Goal: Transaction & Acquisition: Book appointment/travel/reservation

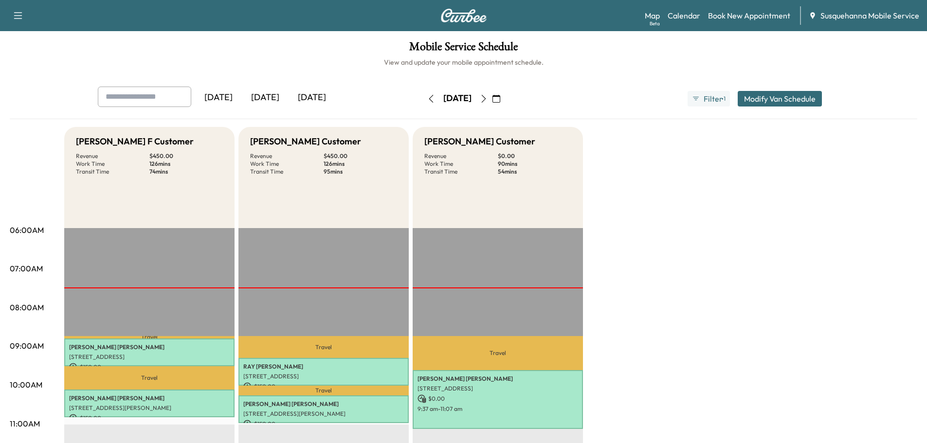
click at [487, 100] on icon "button" at bounding box center [484, 99] width 8 height 8
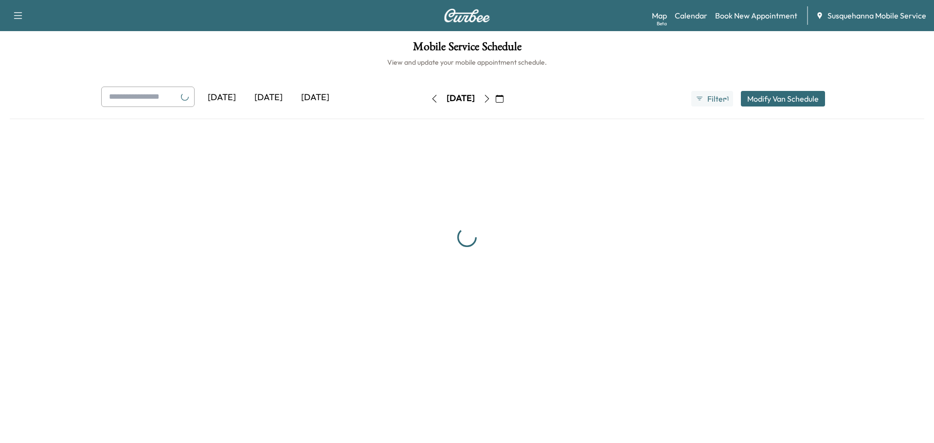
click at [489, 100] on icon "button" at bounding box center [487, 99] width 4 height 8
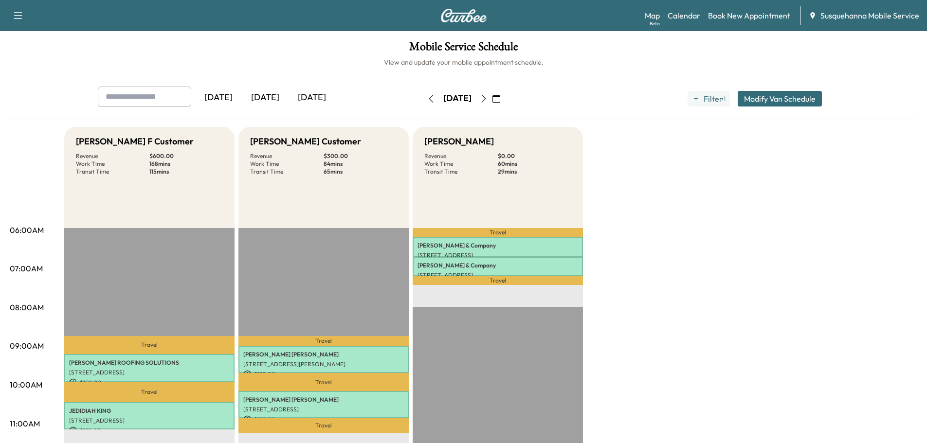
click at [486, 97] on icon "button" at bounding box center [483, 99] width 4 height 8
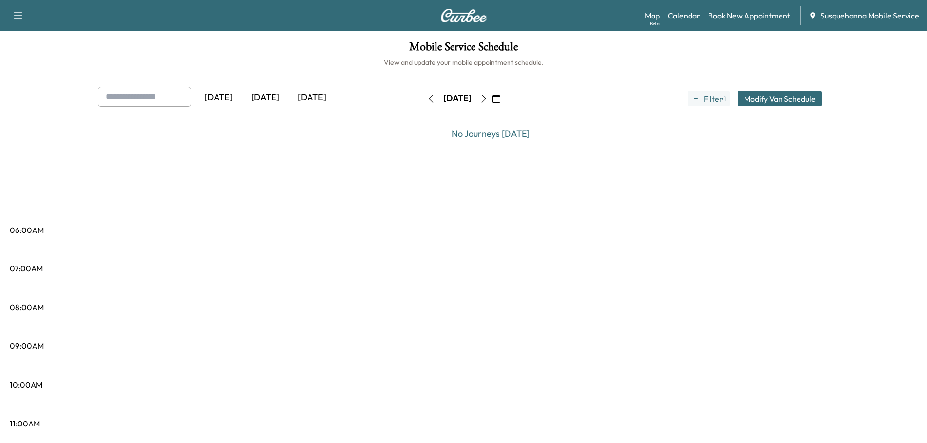
click at [487, 99] on icon "button" at bounding box center [484, 99] width 8 height 8
click at [500, 98] on icon "button" at bounding box center [496, 99] width 8 height 8
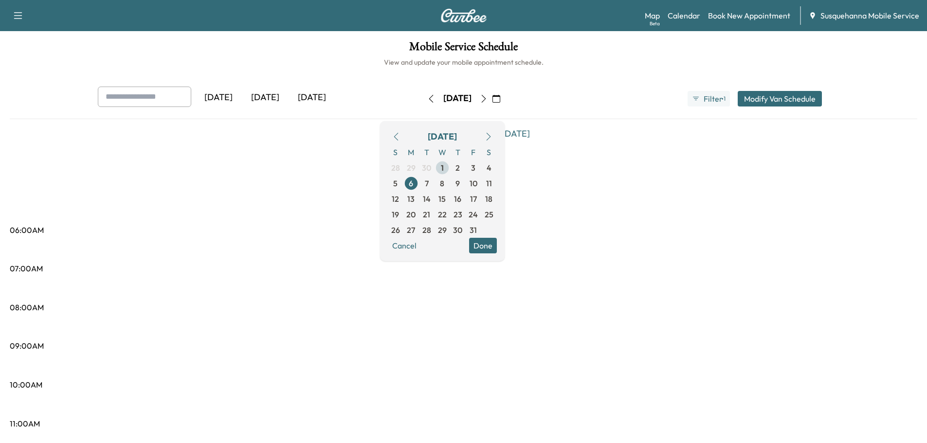
click at [444, 168] on span "1" at bounding box center [442, 168] width 3 height 12
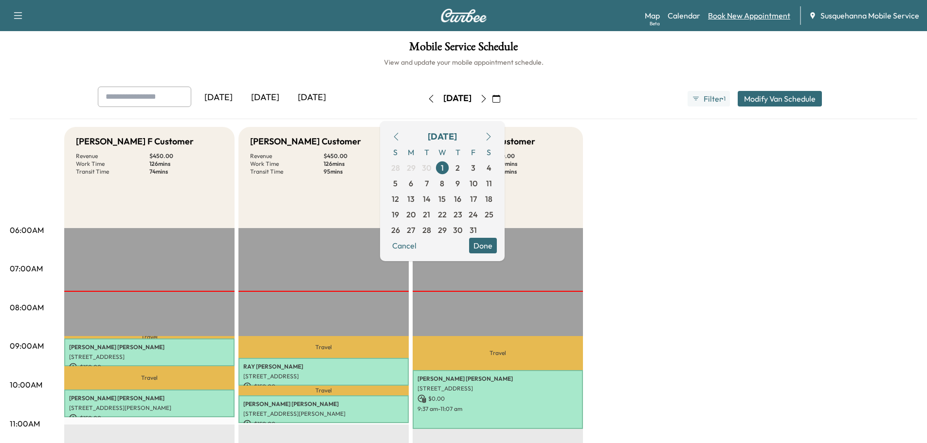
click at [734, 15] on link "Book New Appointment" at bounding box center [749, 16] width 82 height 12
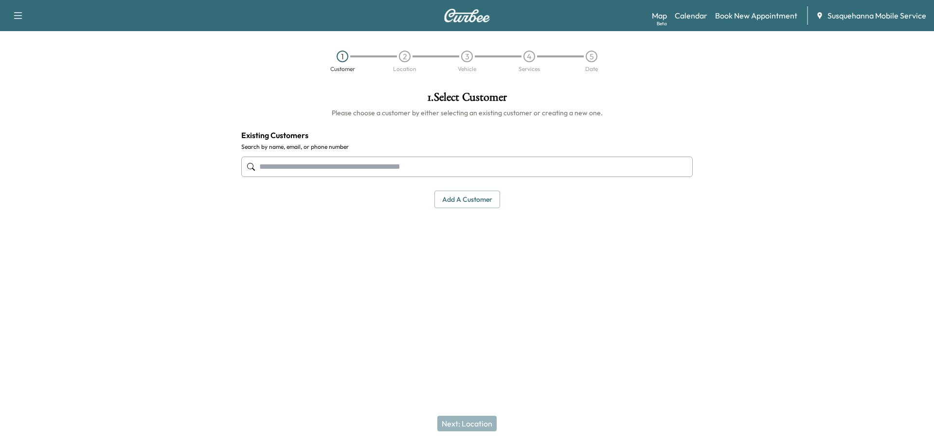
click at [475, 163] on input "text" at bounding box center [466, 167] width 451 height 20
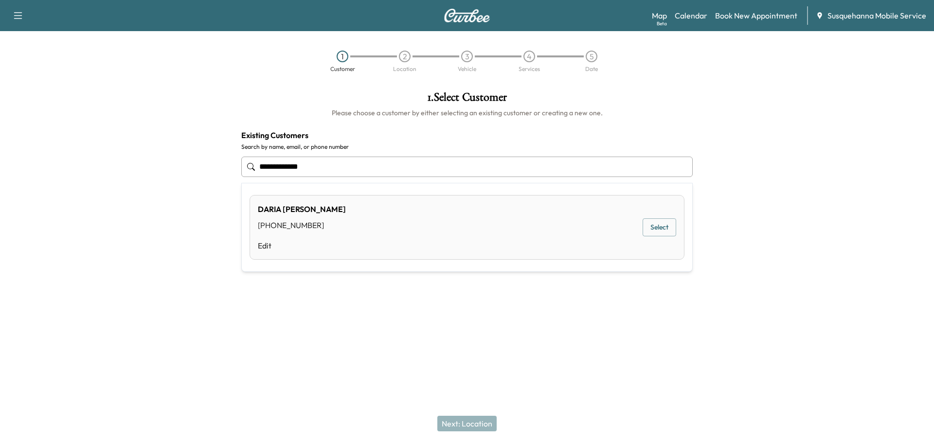
click at [662, 228] on button "Select" at bounding box center [660, 227] width 34 height 18
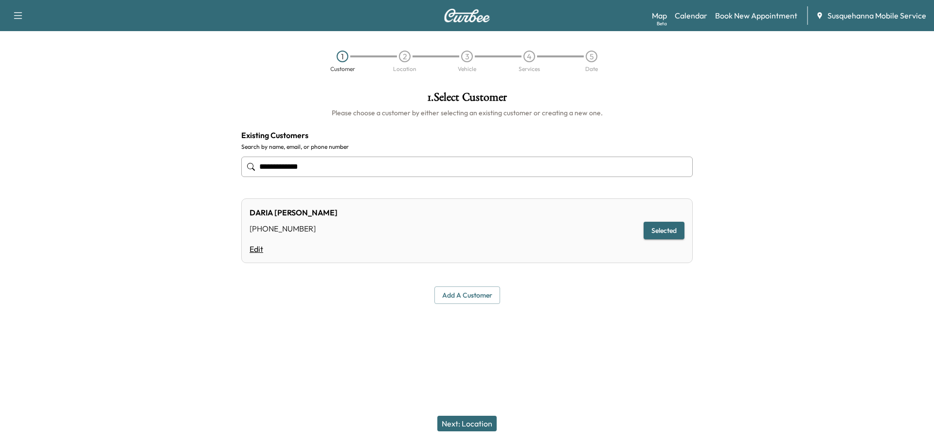
type input "**********"
click at [263, 243] on link "Edit" at bounding box center [294, 249] width 88 height 12
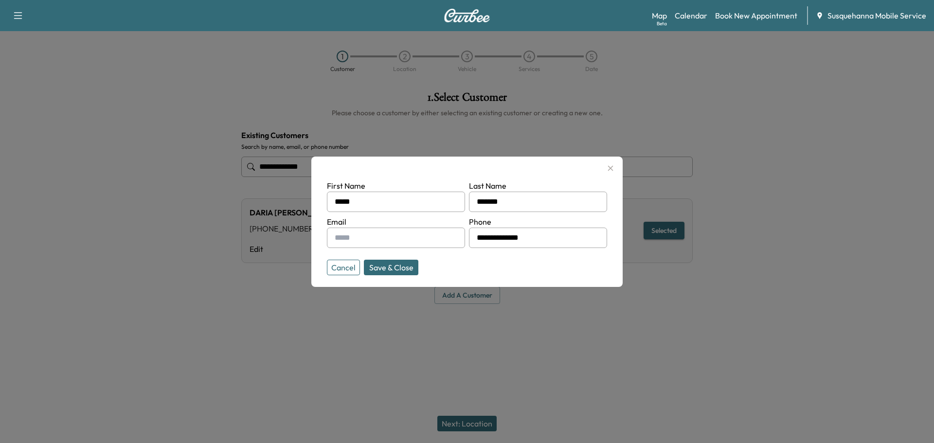
click at [551, 238] on input "**********" at bounding box center [538, 238] width 138 height 20
type input "**********"
click at [415, 238] on input "text" at bounding box center [396, 238] width 138 height 20
type input "**********"
click at [405, 266] on button "Save & Close" at bounding box center [391, 268] width 54 height 16
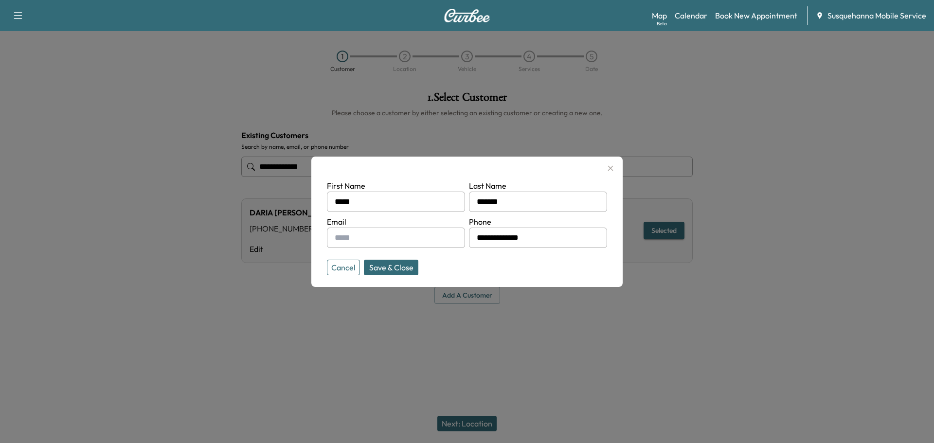
type input "**********"
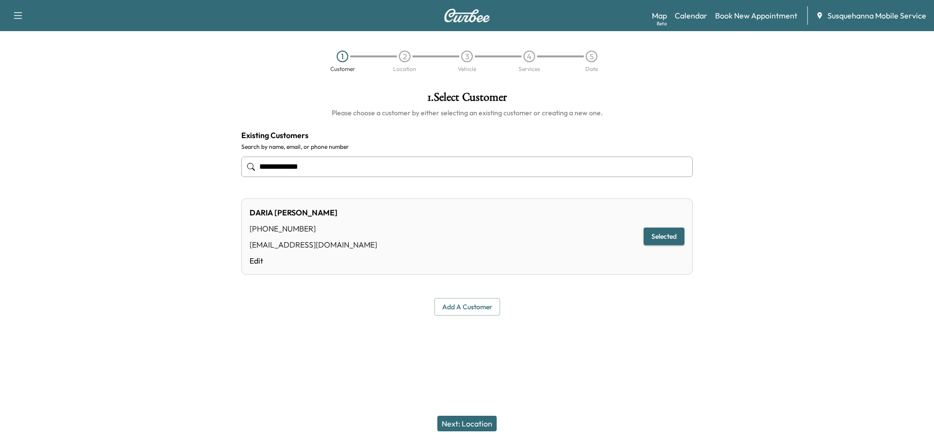
click at [483, 422] on button "Next: Location" at bounding box center [466, 424] width 59 height 16
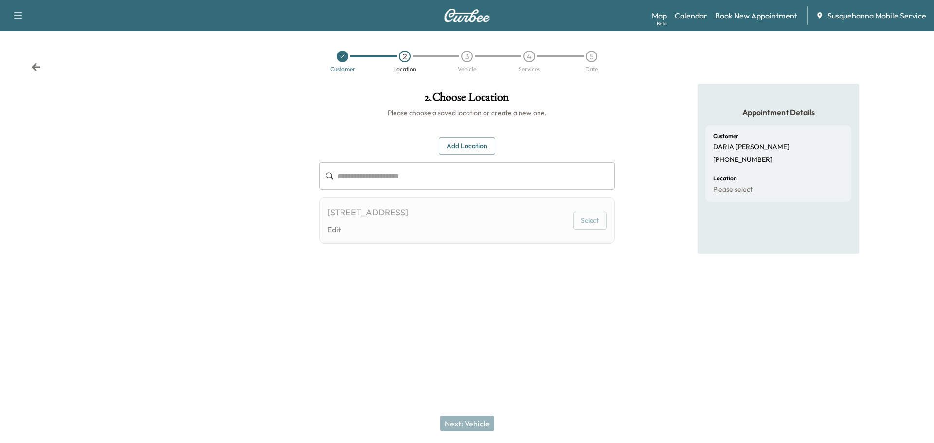
click at [590, 220] on button "Select" at bounding box center [590, 221] width 34 height 18
click at [592, 226] on button "Select" at bounding box center [590, 221] width 34 height 18
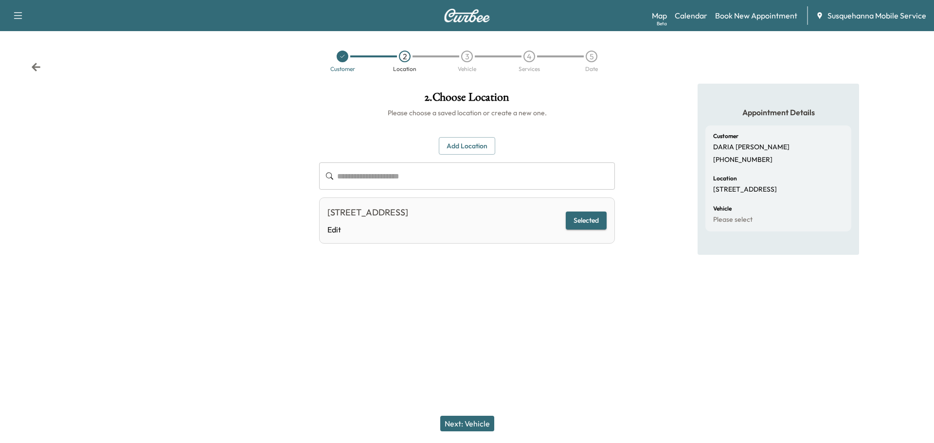
click at [458, 430] on button "Next: Vehicle" at bounding box center [467, 424] width 54 height 16
click at [458, 425] on div "Next: Vehicle" at bounding box center [467, 423] width 934 height 39
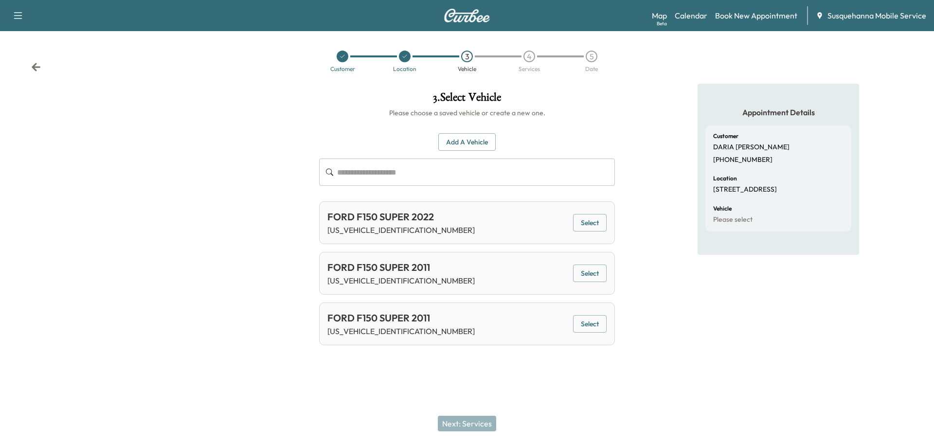
click at [585, 227] on button "Select" at bounding box center [590, 223] width 34 height 18
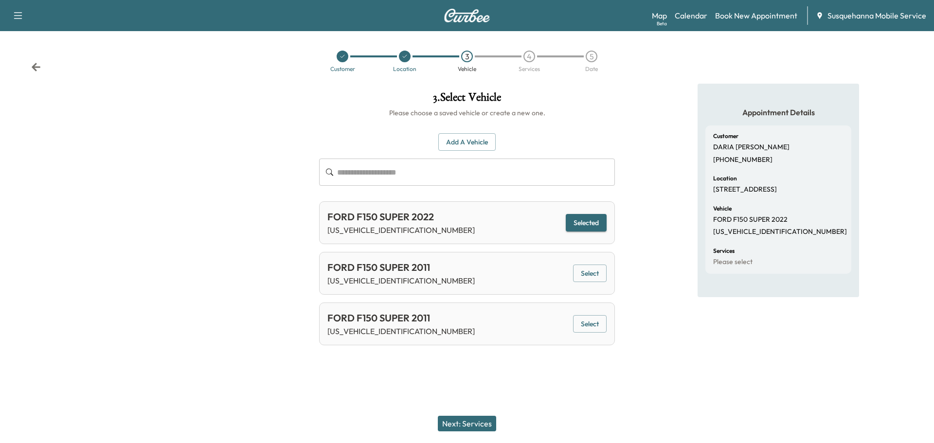
click at [469, 423] on button "Next: Services" at bounding box center [467, 424] width 58 height 16
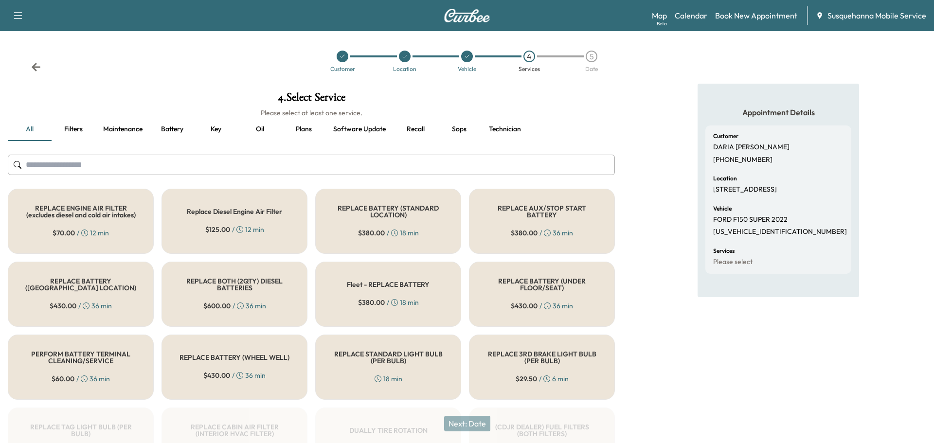
click at [315, 164] on input "text" at bounding box center [311, 165] width 607 height 20
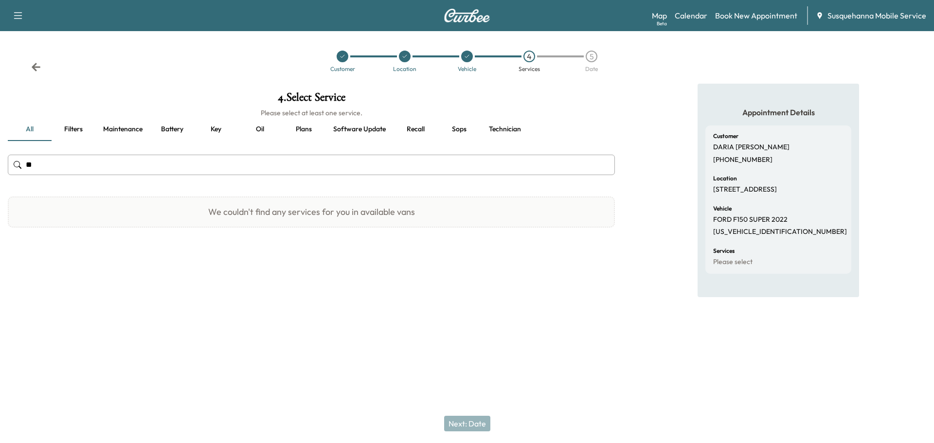
type input "*"
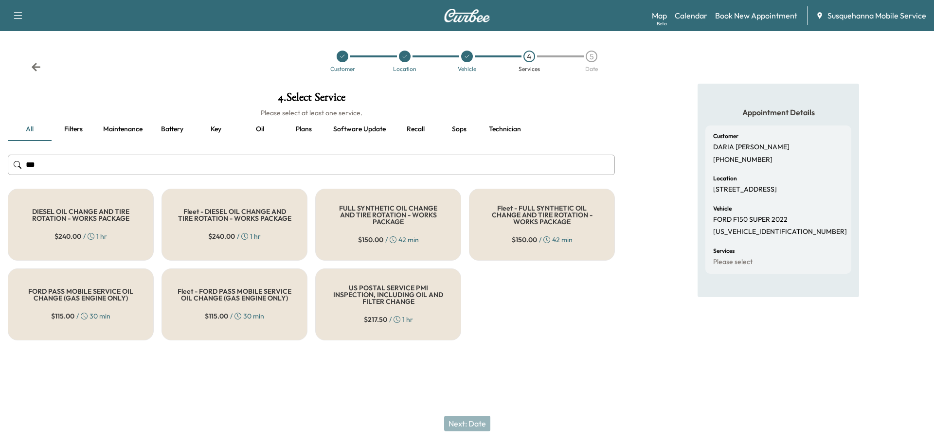
type input "***"
click at [367, 236] on span "$ 150.00" at bounding box center [370, 240] width 25 height 10
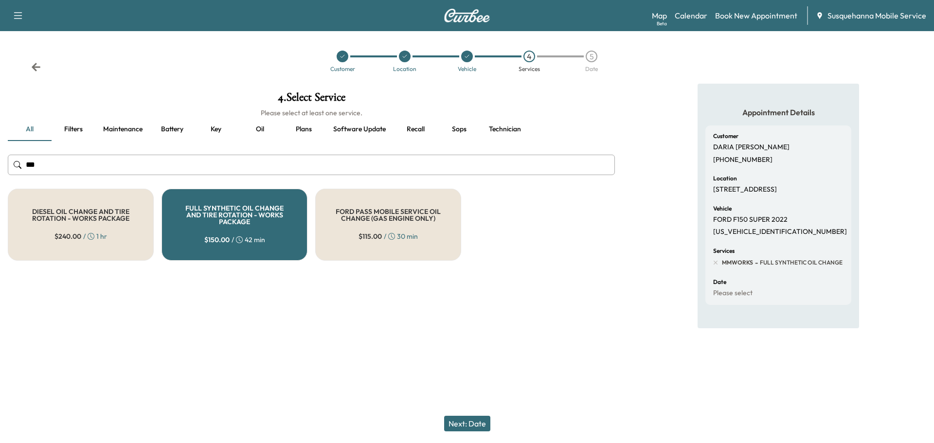
click at [465, 426] on button "Next: Date" at bounding box center [467, 424] width 46 height 16
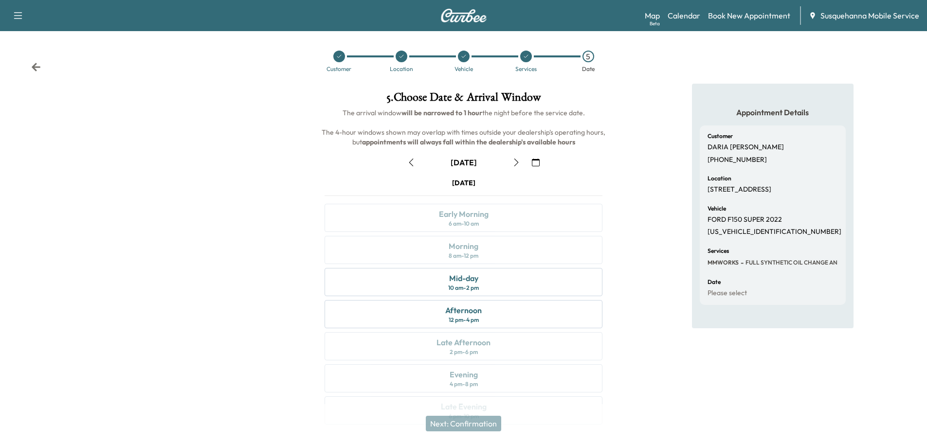
click at [533, 161] on icon "button" at bounding box center [536, 163] width 8 height 8
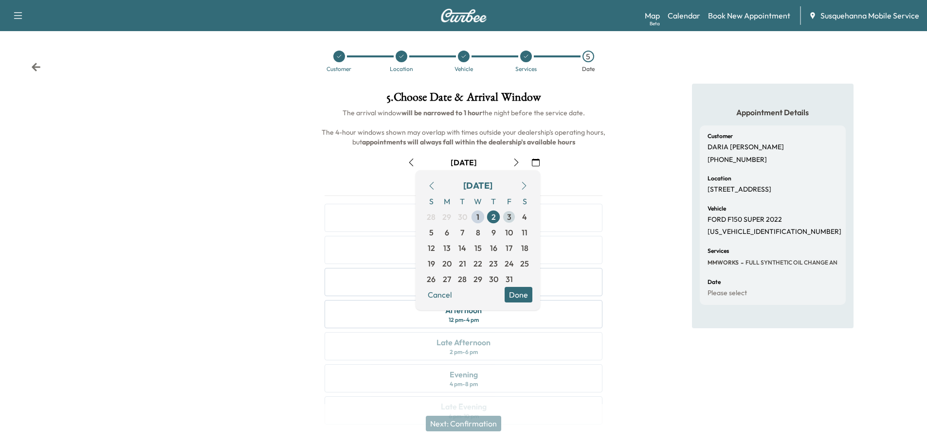
click at [509, 216] on span "3" at bounding box center [509, 217] width 4 height 12
click at [515, 292] on button "Done" at bounding box center [518, 295] width 28 height 16
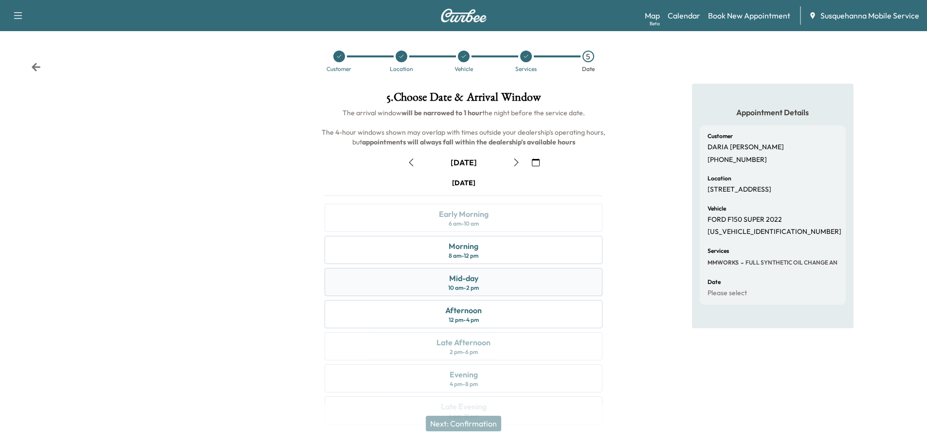
click at [512, 286] on div "Mid-day 10 am - 2 pm" at bounding box center [463, 282] width 278 height 28
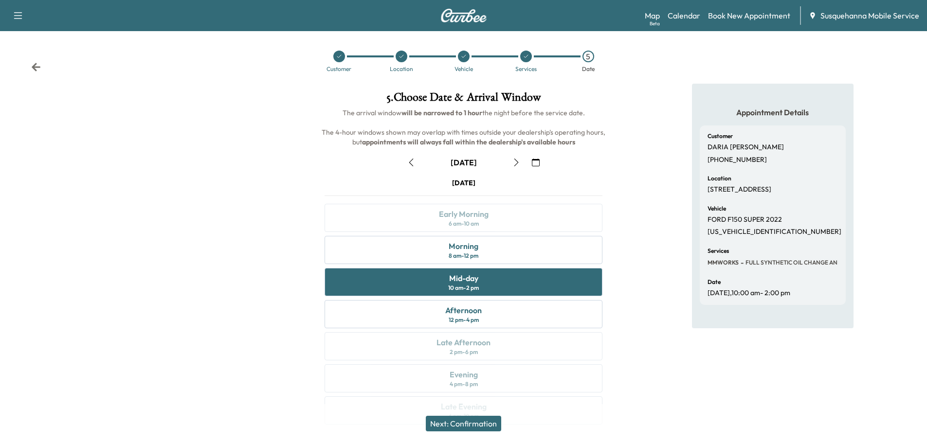
click at [483, 421] on button "Next: Confirmation" at bounding box center [463, 424] width 75 height 16
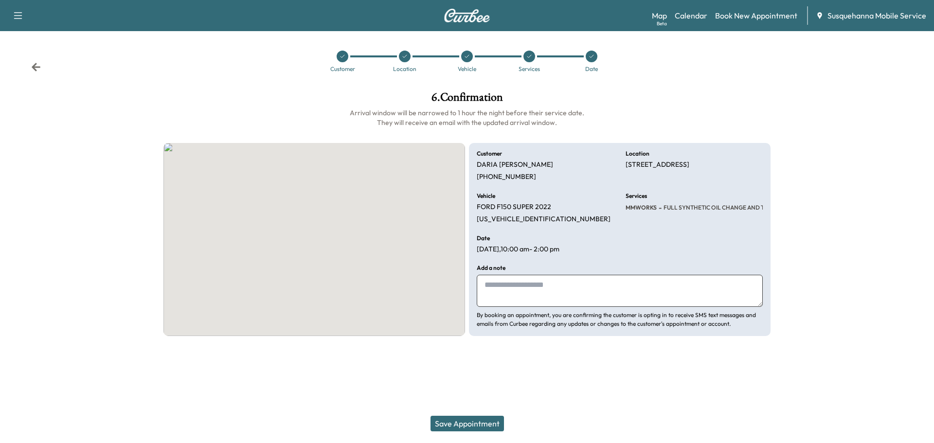
click at [556, 281] on textarea at bounding box center [620, 291] width 286 height 32
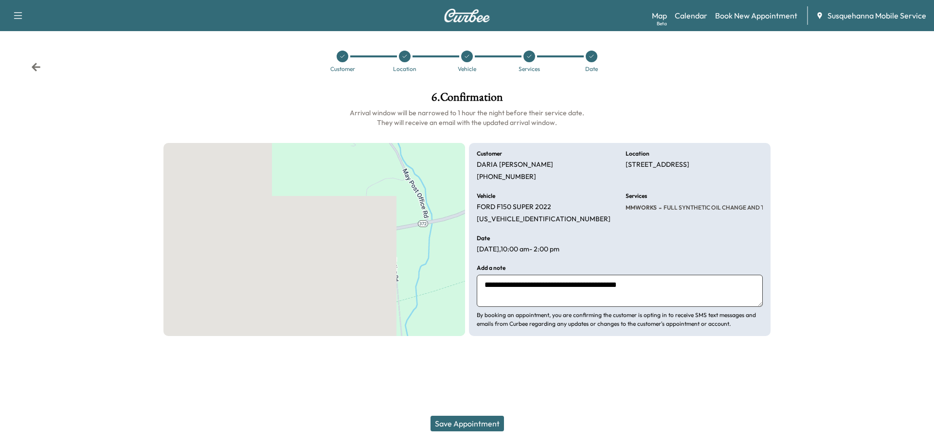
type textarea "**********"
click at [471, 426] on button "Save Appointment" at bounding box center [467, 424] width 73 height 16
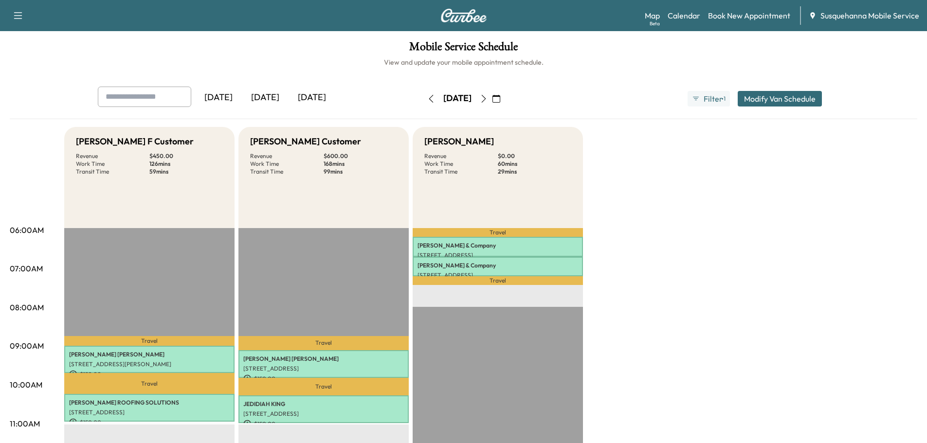
scroll to position [259, 0]
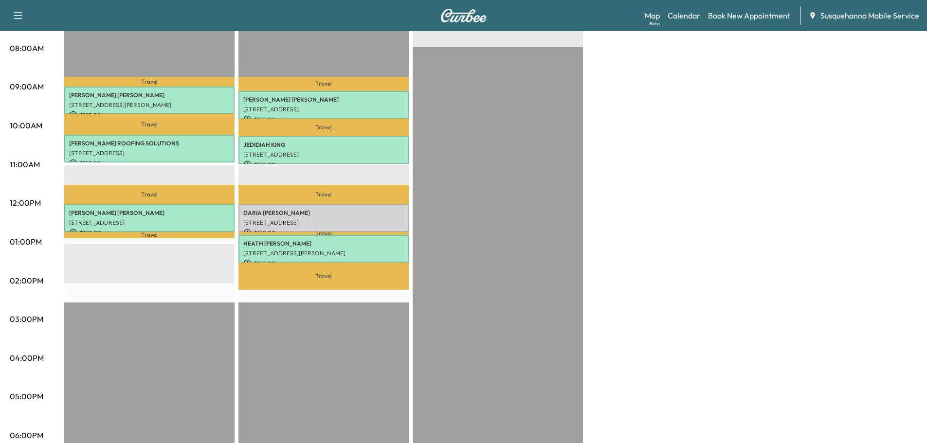
click at [350, 216] on div "DARIA KREIDER 660 VALLEY RD, QUARRYVILLE, PA, USA $ 150.00 12:00 pm - 12:42 pm" at bounding box center [323, 218] width 170 height 28
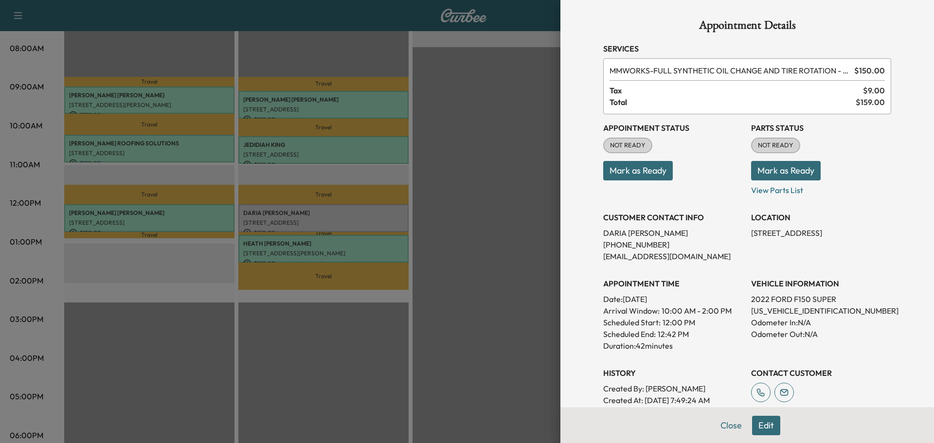
click at [772, 178] on button "Mark as Ready" at bounding box center [786, 170] width 70 height 19
click at [617, 177] on button "Mark as Ready" at bounding box center [638, 170] width 70 height 19
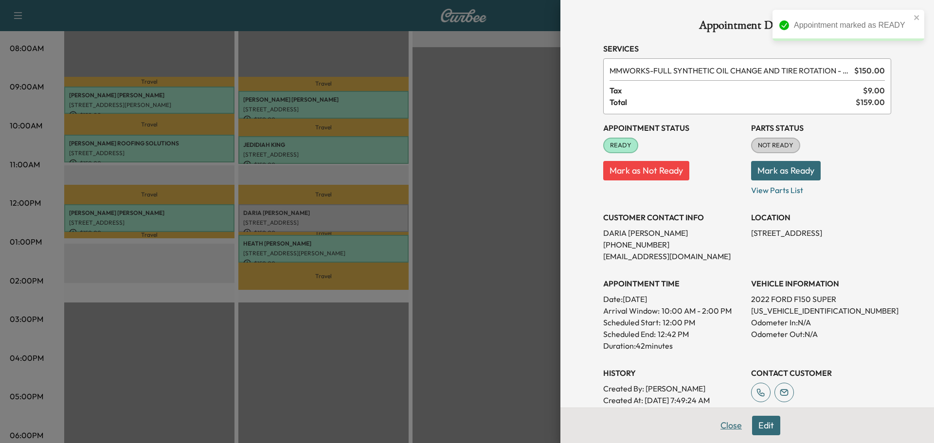
click at [722, 429] on button "Close" at bounding box center [731, 425] width 34 height 19
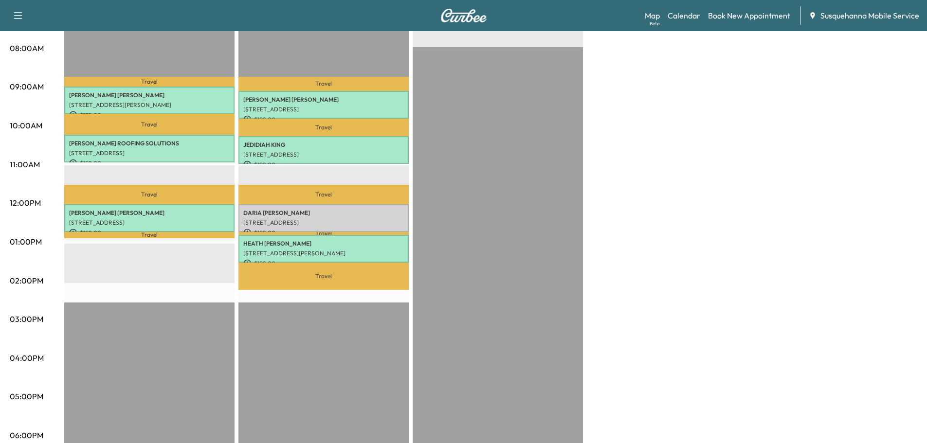
click at [780, 168] on div "Bridgett F Customer Revenue $ 450.00 Work Time 126 mins Transit Time 59 mins Tr…" at bounding box center [490, 233] width 853 height 730
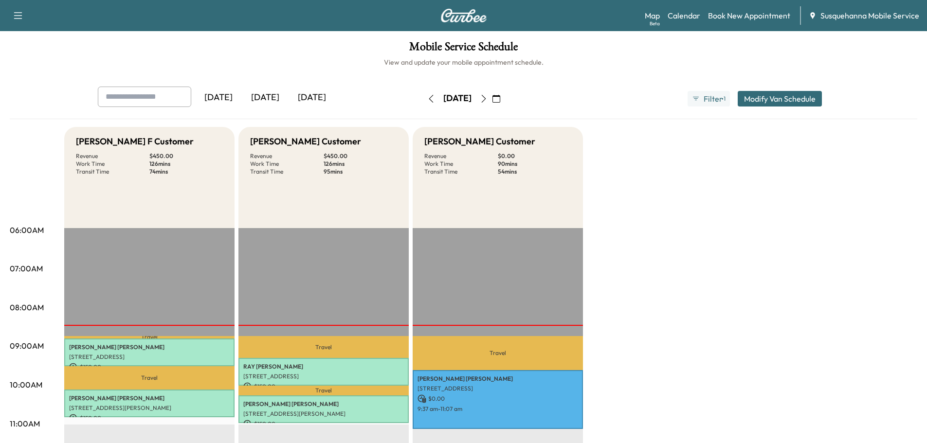
click at [487, 98] on icon "button" at bounding box center [484, 99] width 8 height 8
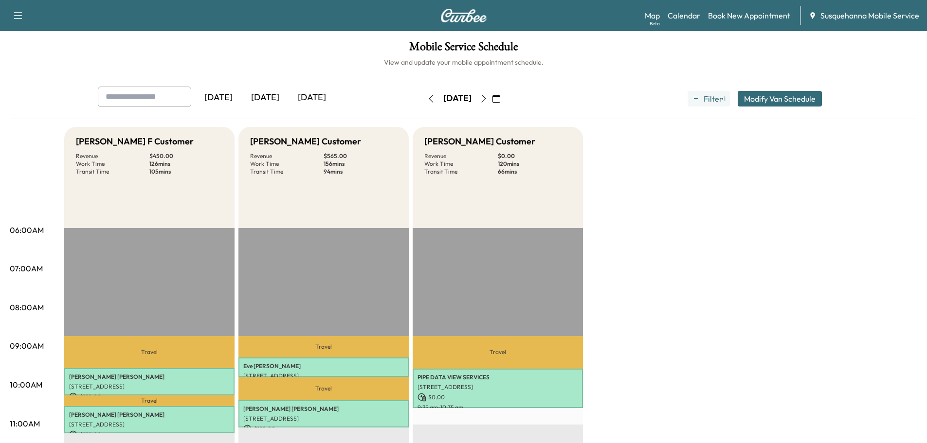
click at [486, 99] on icon "button" at bounding box center [483, 99] width 4 height 8
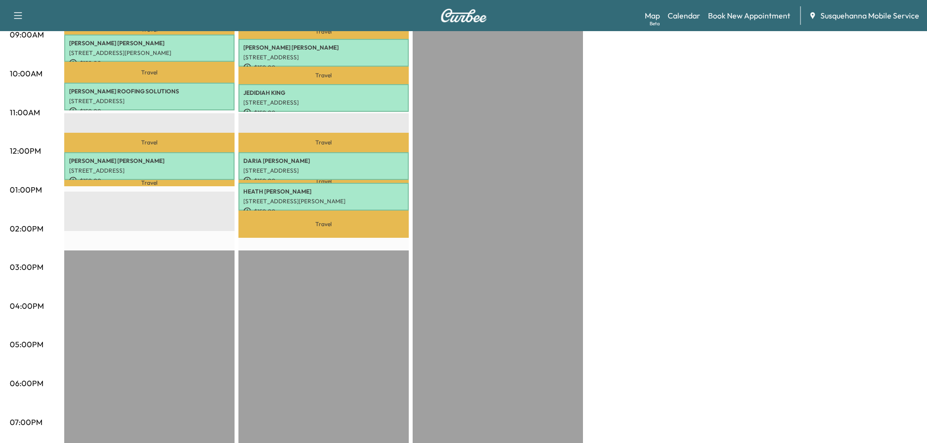
scroll to position [52, 0]
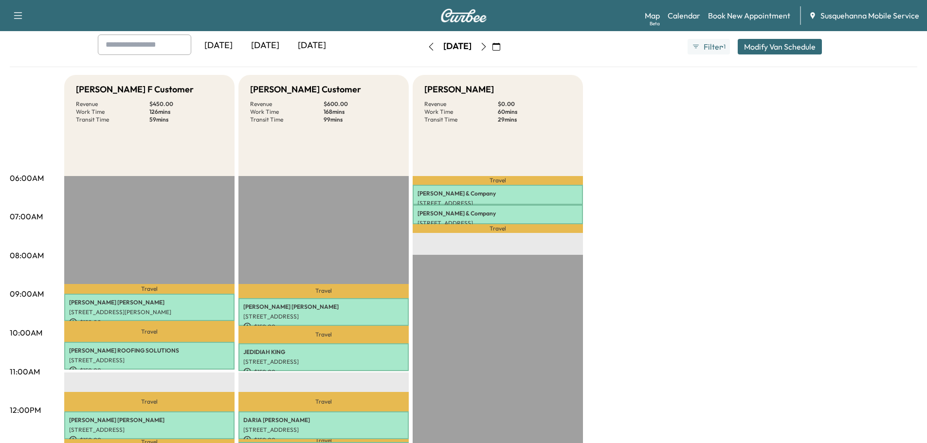
click at [487, 44] on icon "button" at bounding box center [484, 47] width 8 height 8
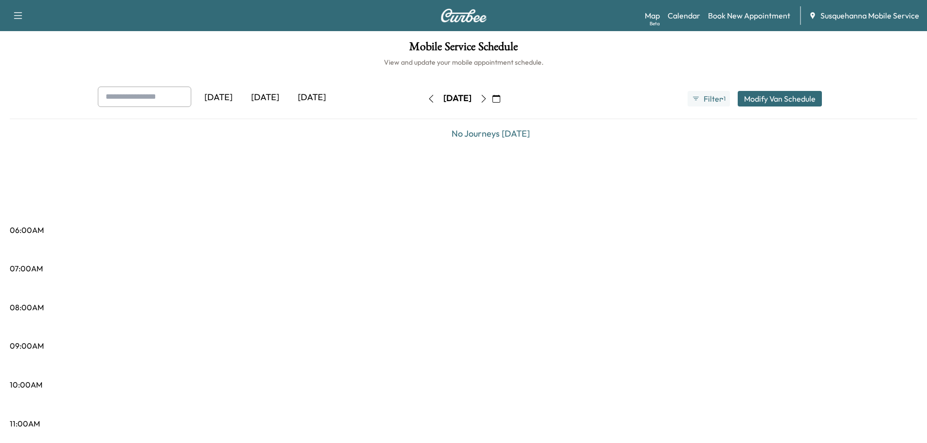
click at [487, 100] on icon "button" at bounding box center [484, 99] width 8 height 8
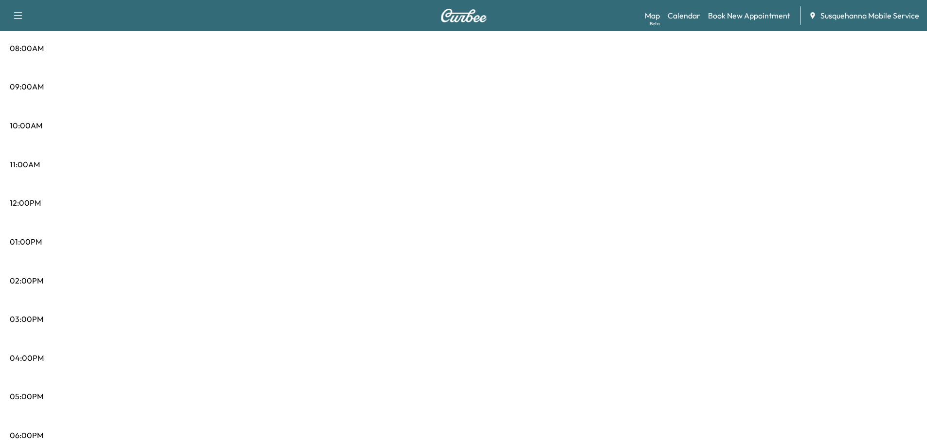
scroll to position [52, 0]
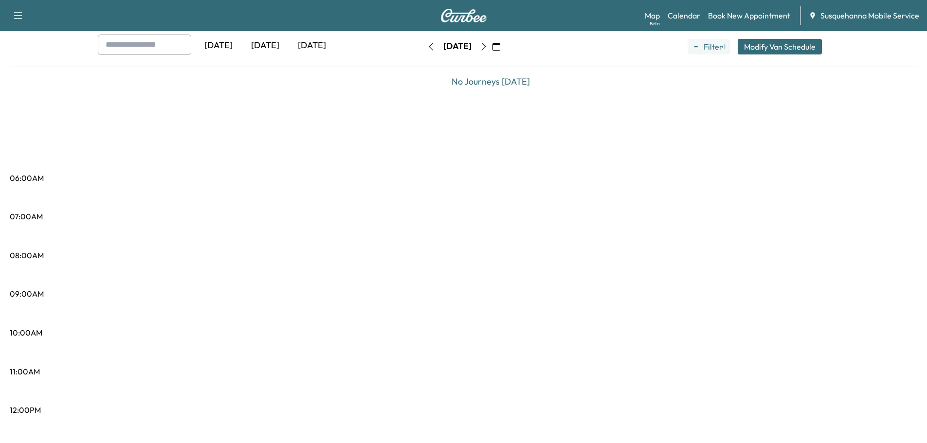
click at [487, 47] on icon "button" at bounding box center [484, 47] width 8 height 8
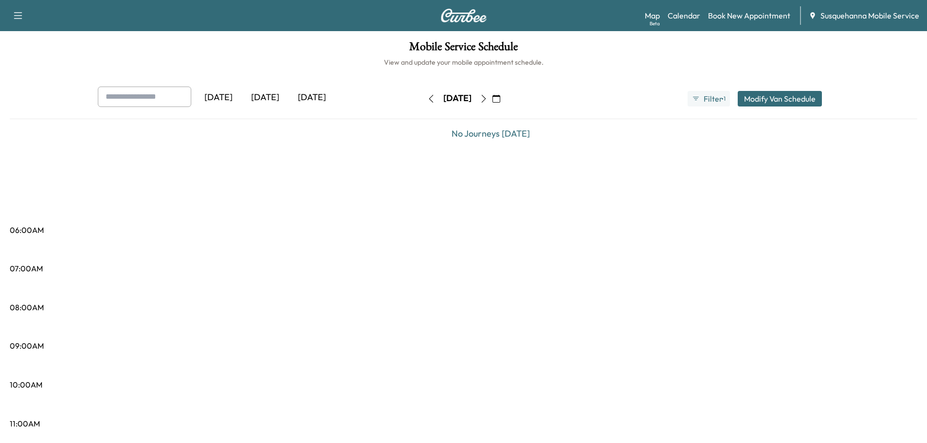
click at [487, 99] on icon "button" at bounding box center [484, 99] width 8 height 8
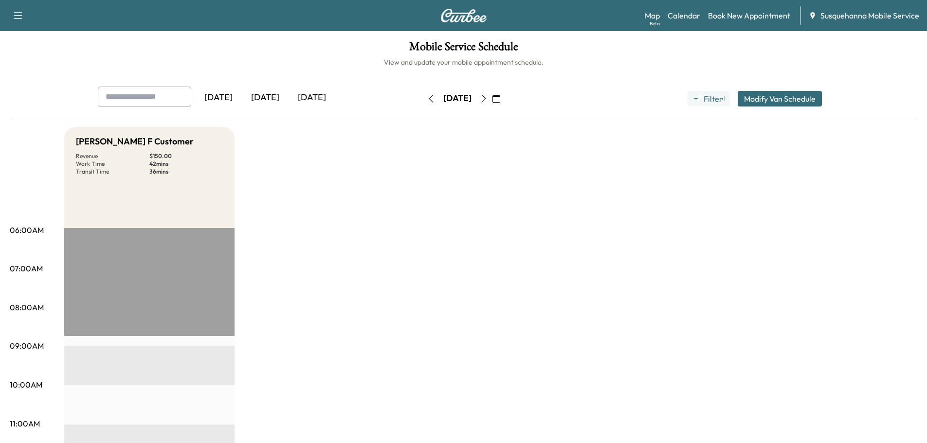
click at [427, 100] on icon "button" at bounding box center [431, 99] width 8 height 8
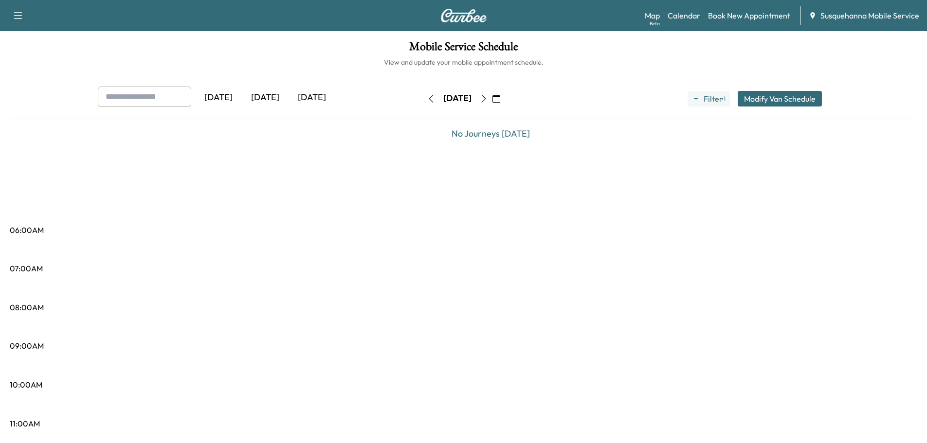
click at [427, 100] on icon "button" at bounding box center [431, 99] width 8 height 8
click at [427, 99] on icon "button" at bounding box center [431, 99] width 8 height 8
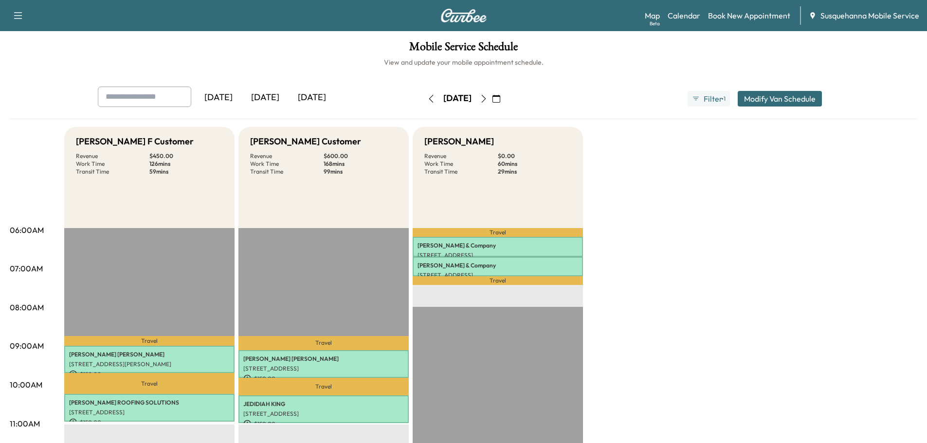
click at [427, 99] on icon "button" at bounding box center [431, 99] width 8 height 8
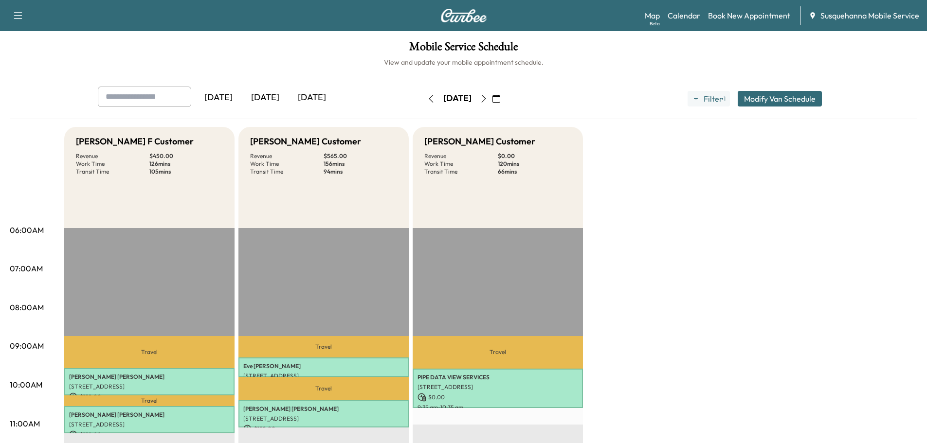
click at [427, 99] on icon "button" at bounding box center [431, 99] width 8 height 8
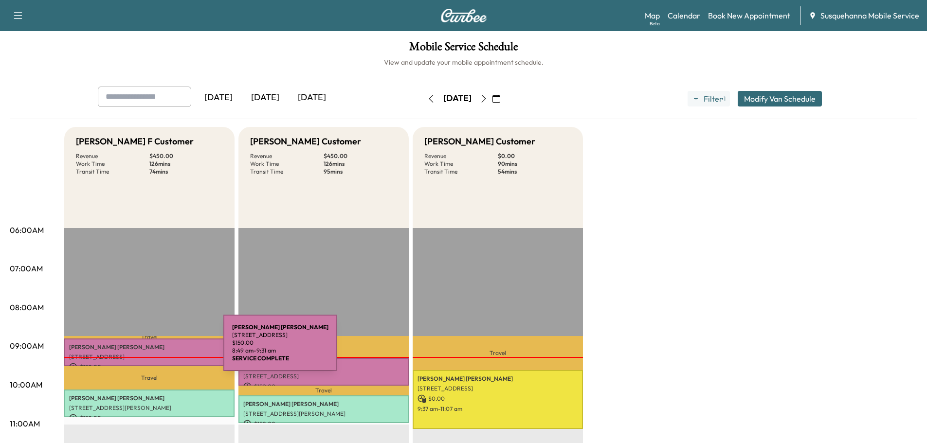
click at [148, 353] on p "[STREET_ADDRESS]" at bounding box center [149, 357] width 161 height 8
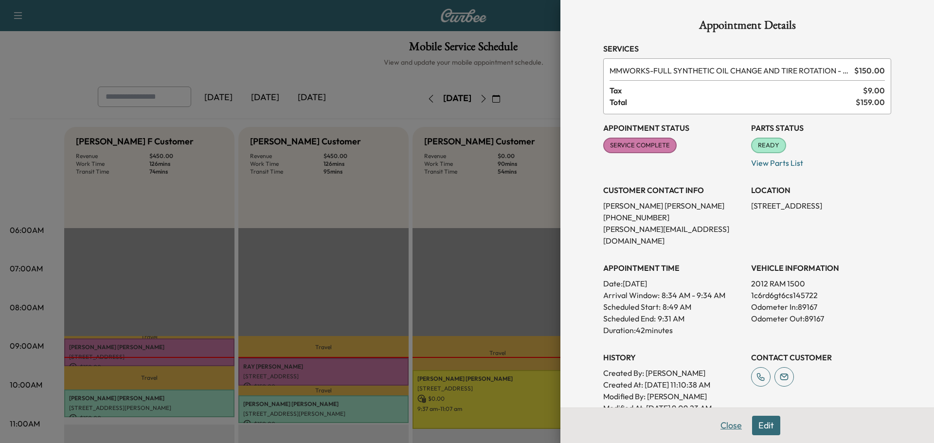
click at [720, 426] on button "Close" at bounding box center [731, 425] width 34 height 19
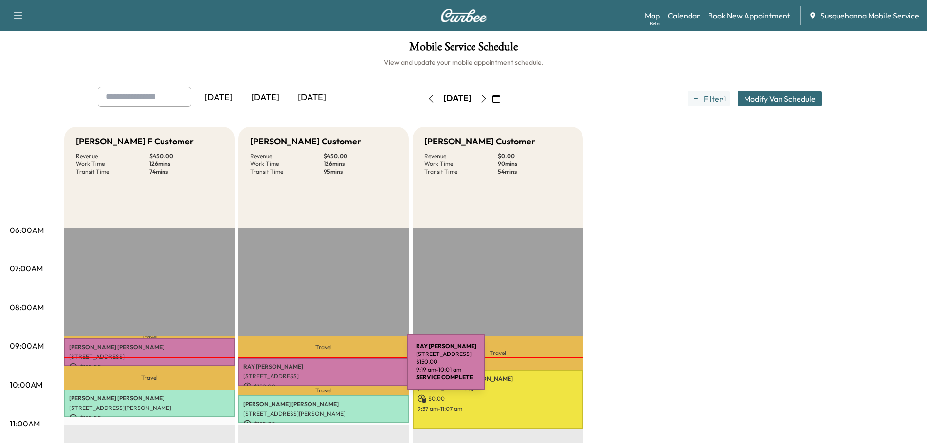
click at [334, 368] on p "[PERSON_NAME]" at bounding box center [323, 367] width 161 height 8
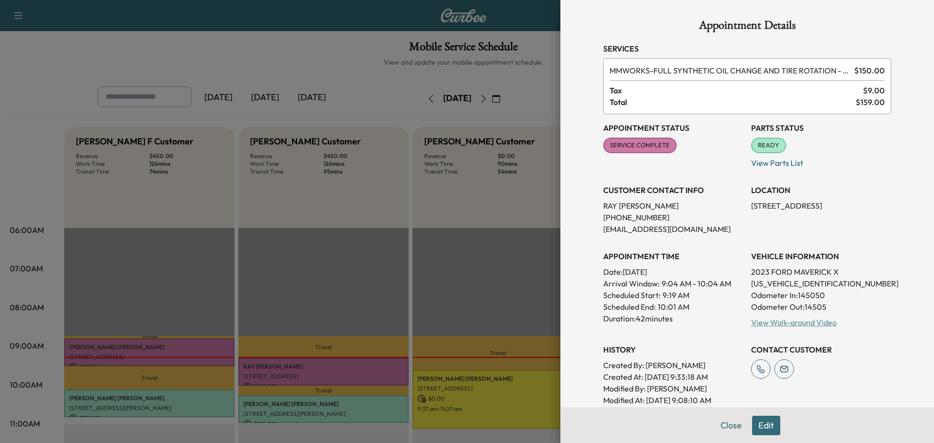
click at [790, 323] on link "View Walk-around Video" at bounding box center [794, 323] width 86 height 10
click at [143, 350] on div at bounding box center [467, 221] width 934 height 443
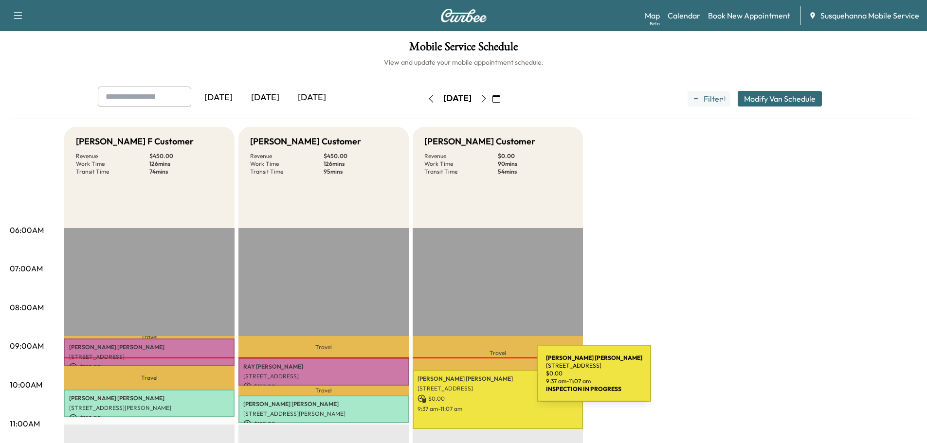
click at [464, 379] on p "[PERSON_NAME]" at bounding box center [497, 379] width 161 height 8
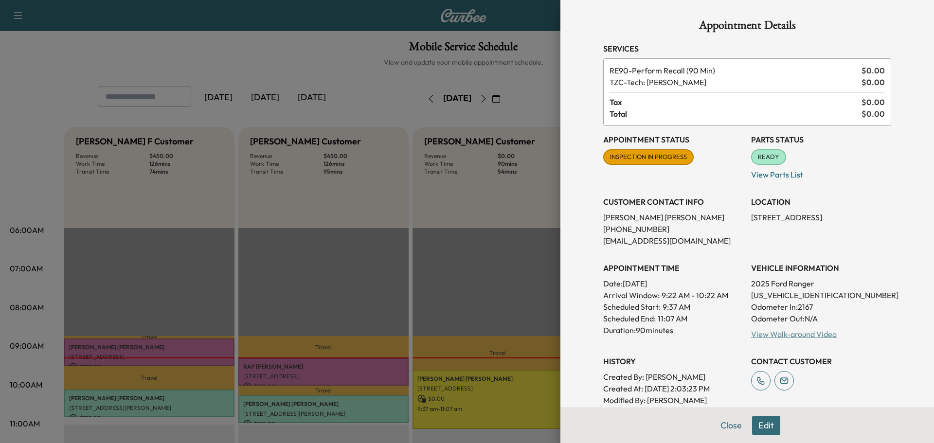
click at [786, 332] on link "View Walk-around Video" at bounding box center [794, 334] width 86 height 10
click at [723, 419] on button "Close" at bounding box center [731, 425] width 34 height 19
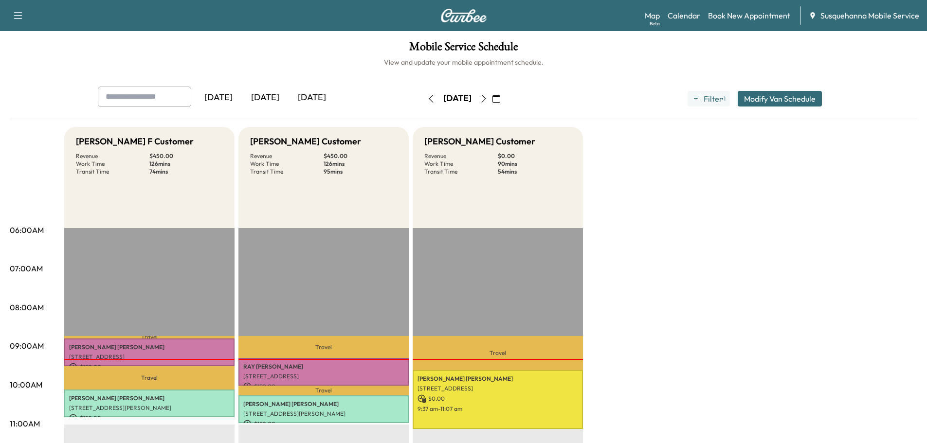
click at [487, 98] on icon "button" at bounding box center [484, 99] width 8 height 8
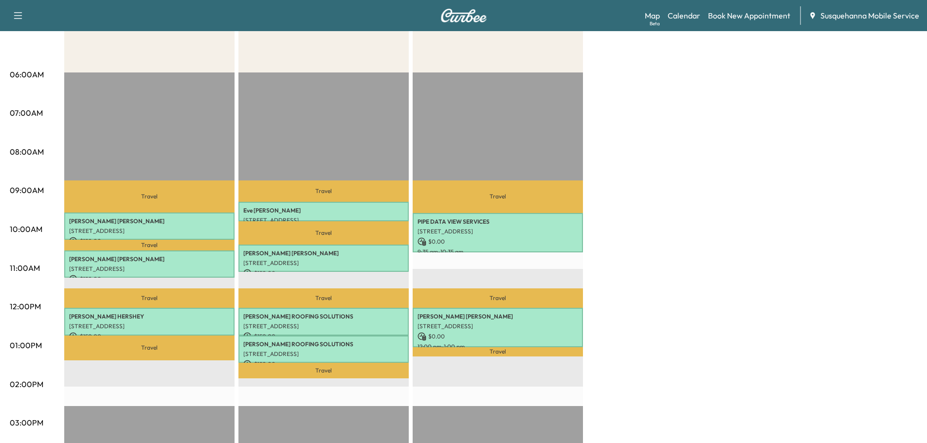
scroll to position [52, 0]
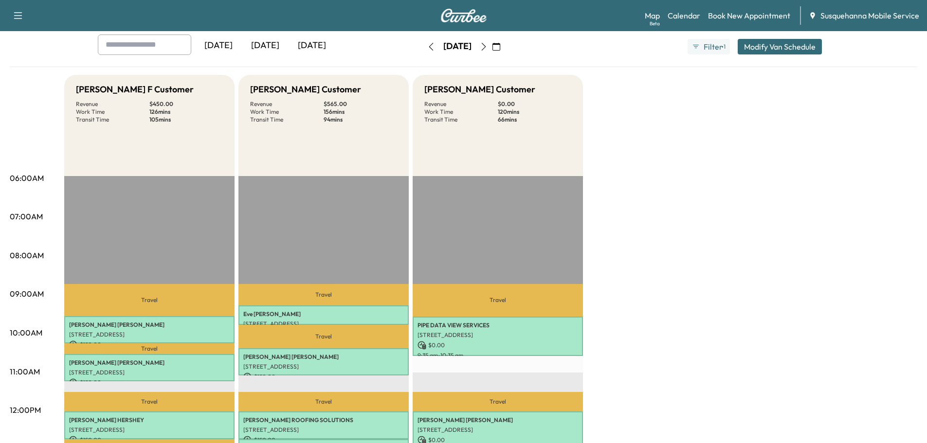
click at [486, 46] on icon "button" at bounding box center [483, 47] width 4 height 8
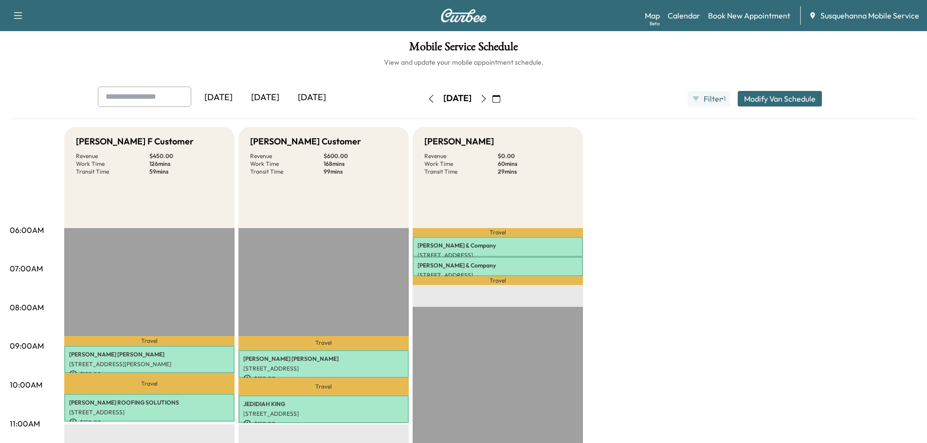
click at [427, 97] on icon "button" at bounding box center [431, 99] width 8 height 8
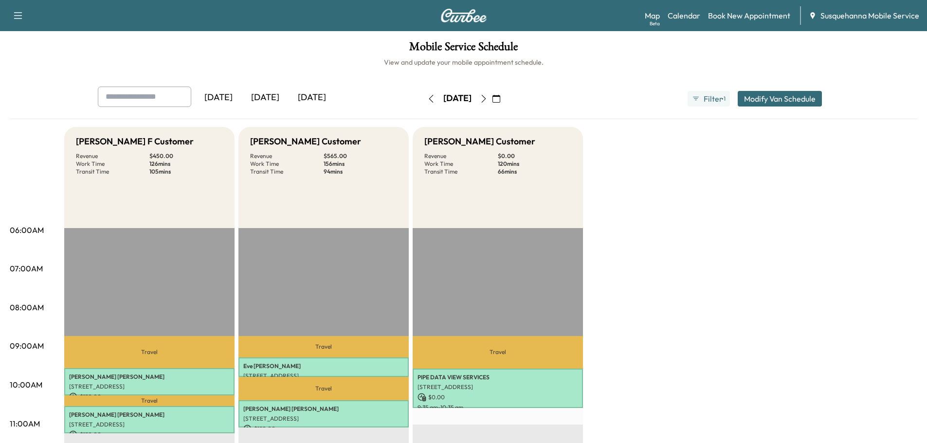
click at [423, 101] on button "button" at bounding box center [431, 99] width 17 height 16
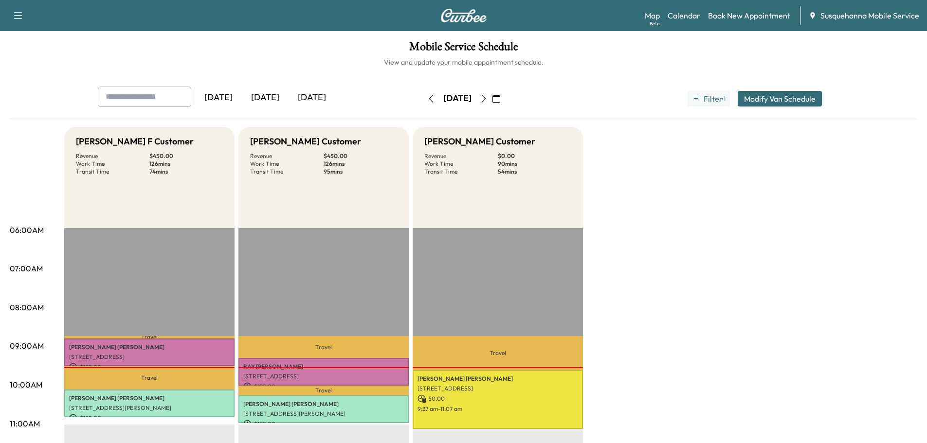
scroll to position [156, 0]
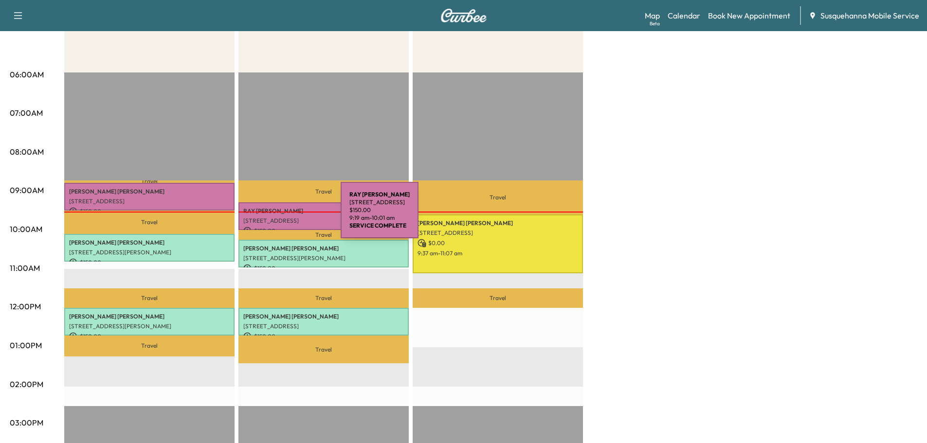
click at [268, 217] on p "[STREET_ADDRESS]" at bounding box center [323, 221] width 161 height 8
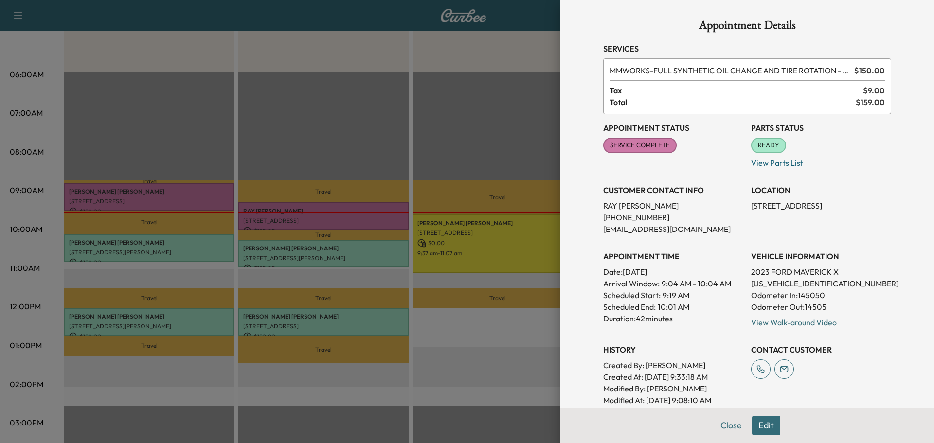
click at [728, 422] on button "Close" at bounding box center [731, 425] width 34 height 19
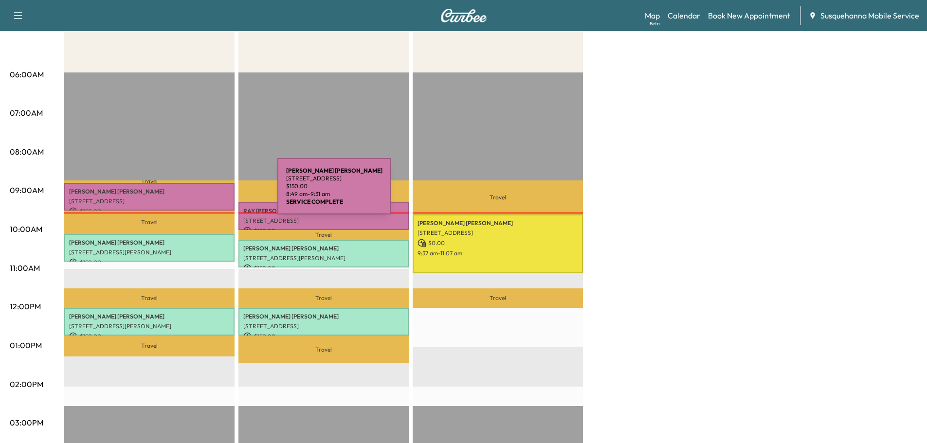
click at [204, 192] on p "[PERSON_NAME]" at bounding box center [149, 192] width 161 height 8
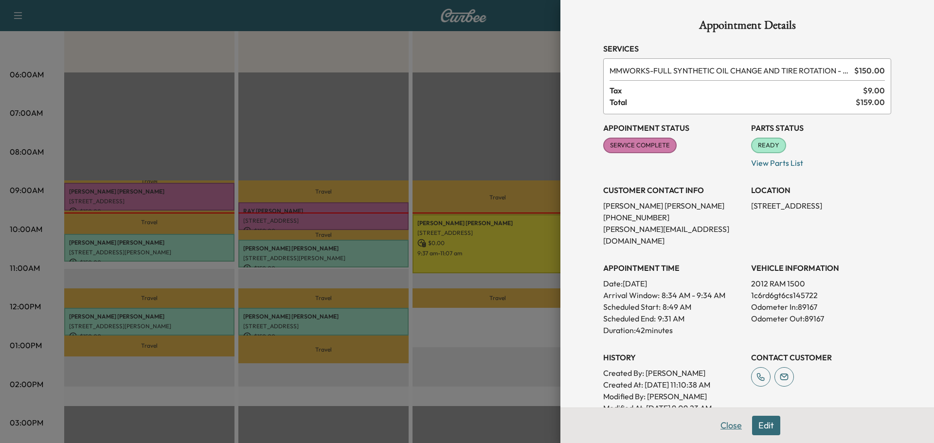
click at [727, 422] on button "Close" at bounding box center [731, 425] width 34 height 19
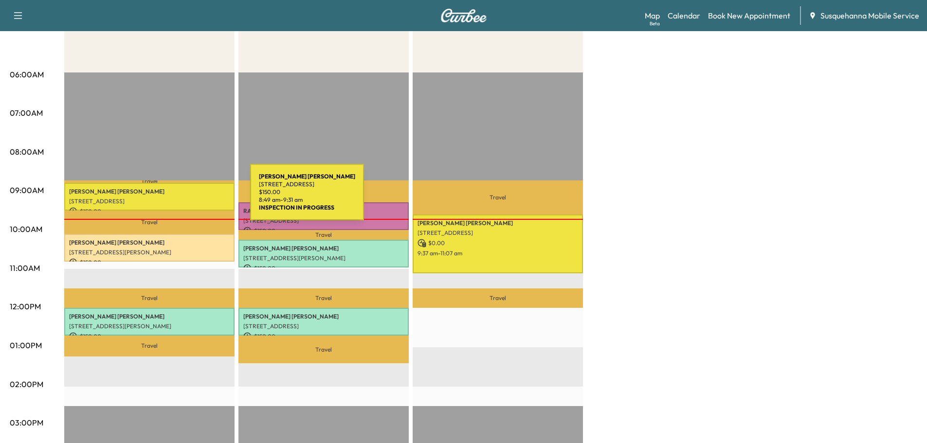
click at [166, 198] on p "[STREET_ADDRESS]" at bounding box center [149, 202] width 161 height 8
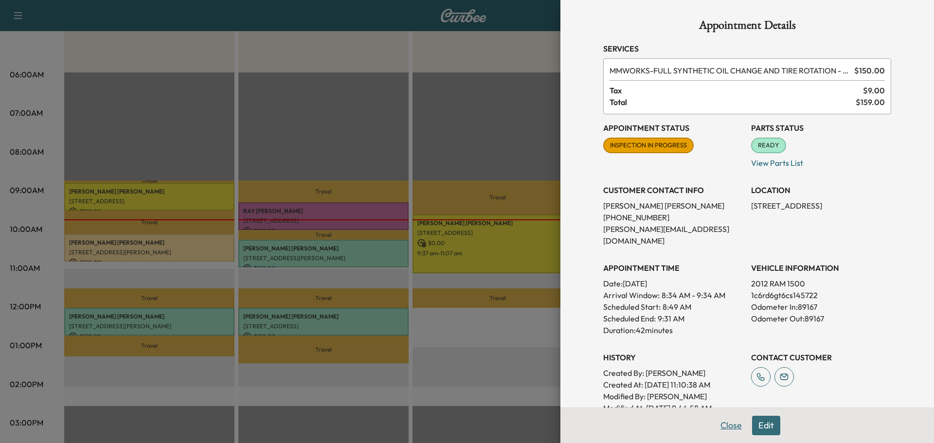
click at [720, 424] on button "Close" at bounding box center [731, 425] width 34 height 19
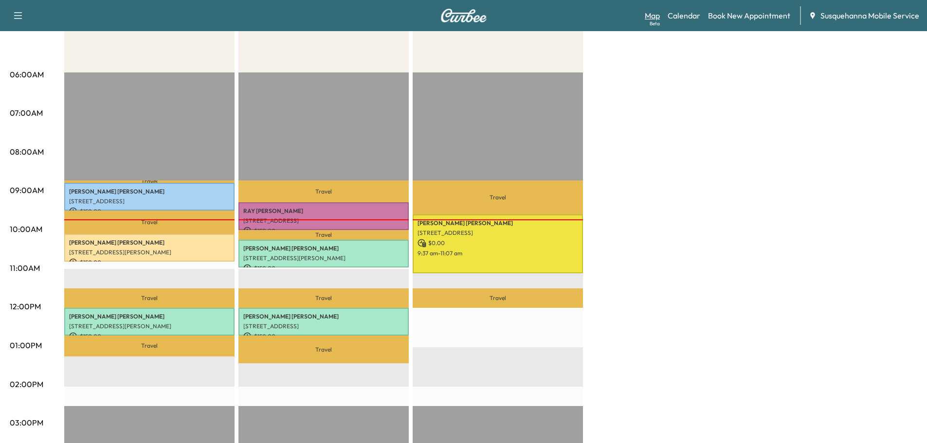
click at [653, 16] on link "Map Beta" at bounding box center [652, 16] width 15 height 12
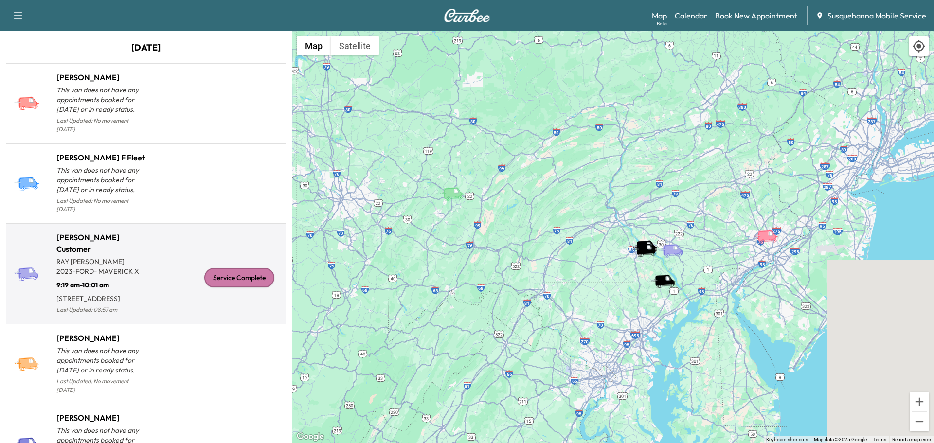
click at [223, 280] on div "Service Complete" at bounding box center [239, 277] width 70 height 19
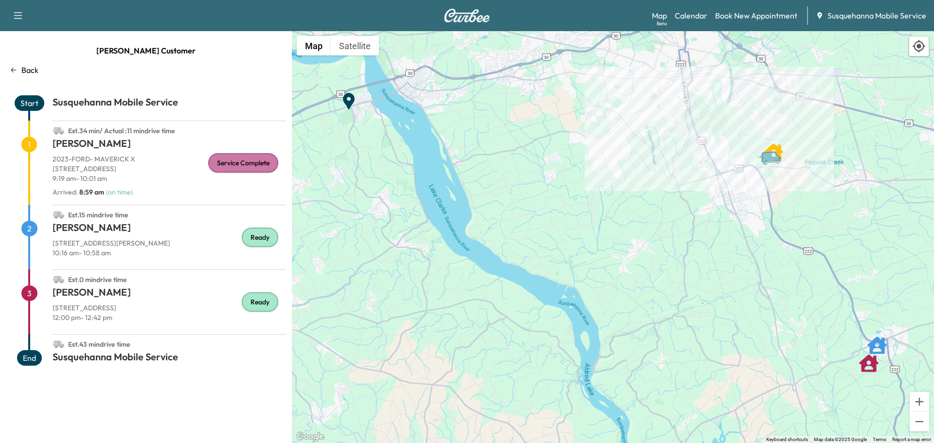
click at [29, 68] on p "Back" at bounding box center [29, 70] width 17 height 12
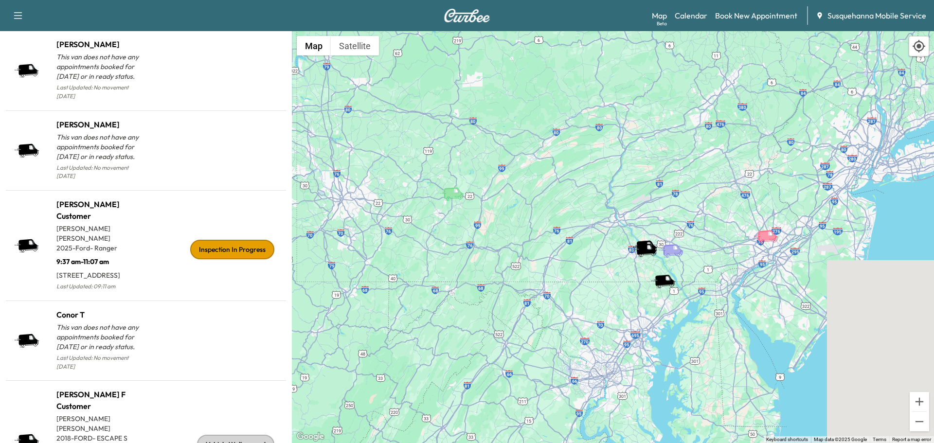
scroll to position [966, 0]
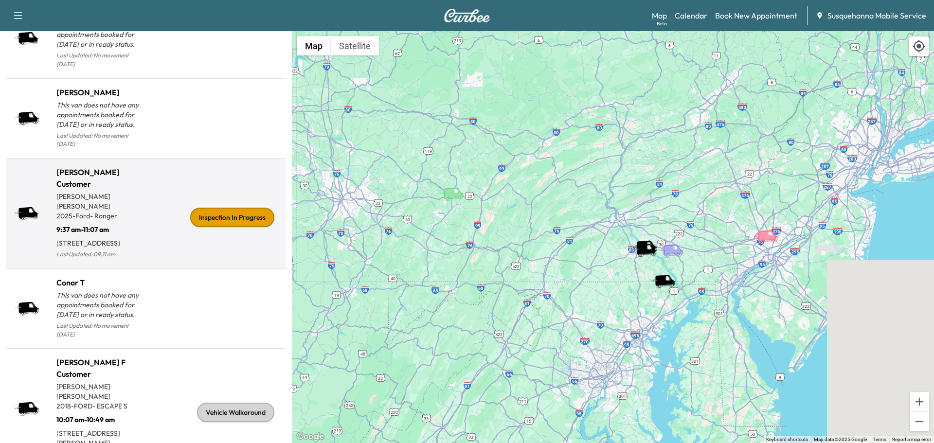
click at [214, 216] on div "Inspection In Progress" at bounding box center [232, 217] width 84 height 19
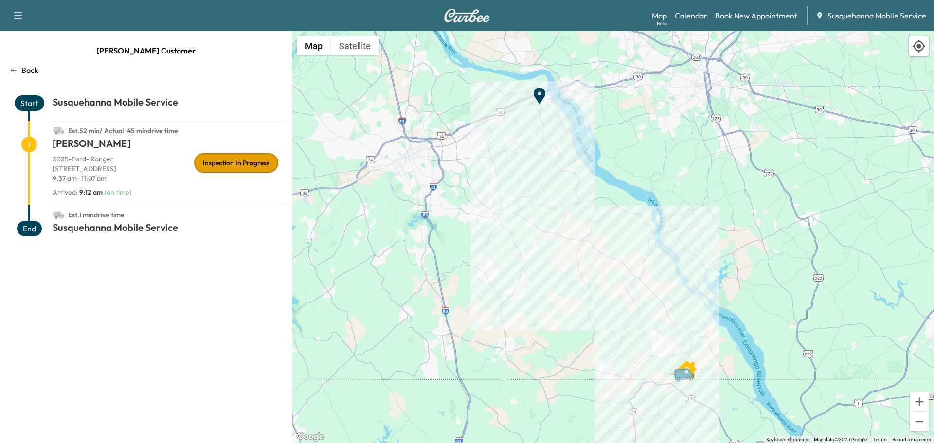
click at [27, 66] on p "Back" at bounding box center [29, 70] width 17 height 12
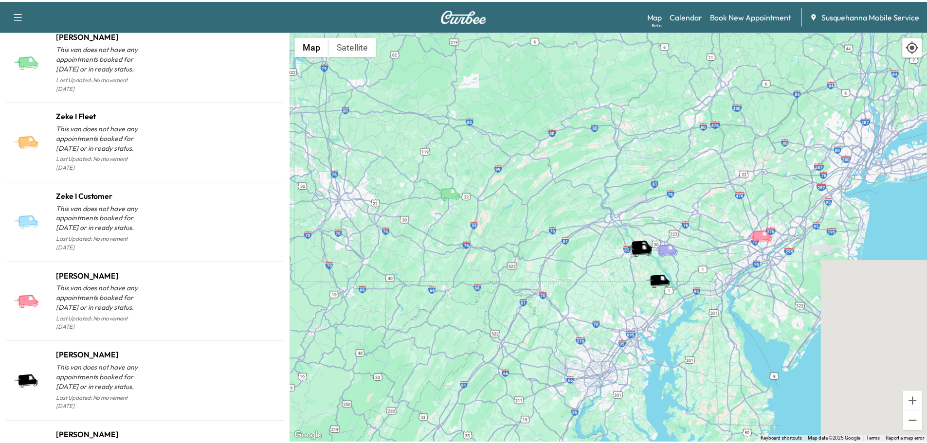
scroll to position [966, 0]
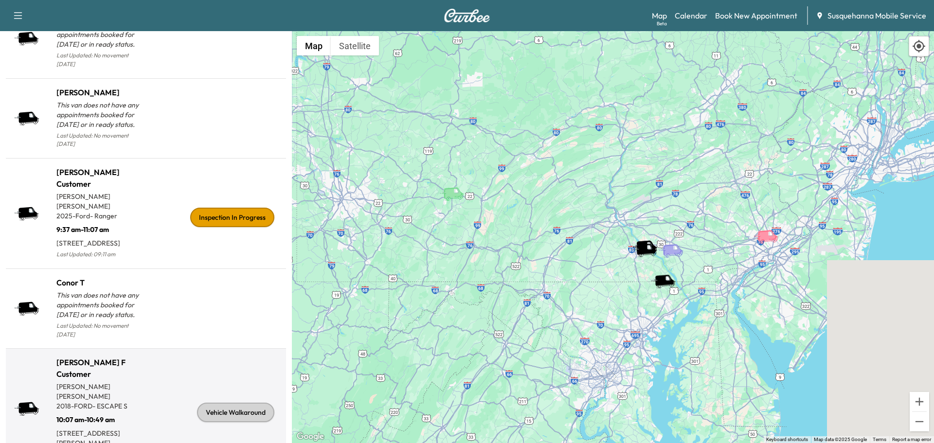
click at [228, 403] on div "Vehicle Walkaround" at bounding box center [235, 412] width 77 height 19
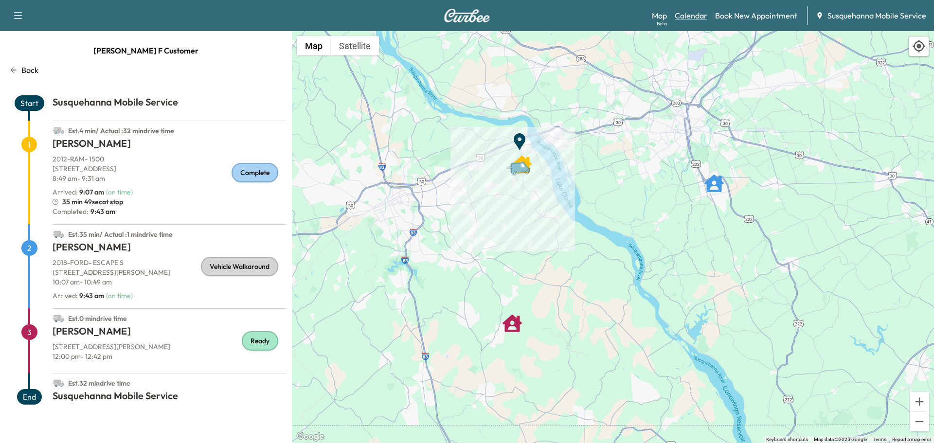
click at [697, 16] on link "Calendar" at bounding box center [691, 16] width 33 height 12
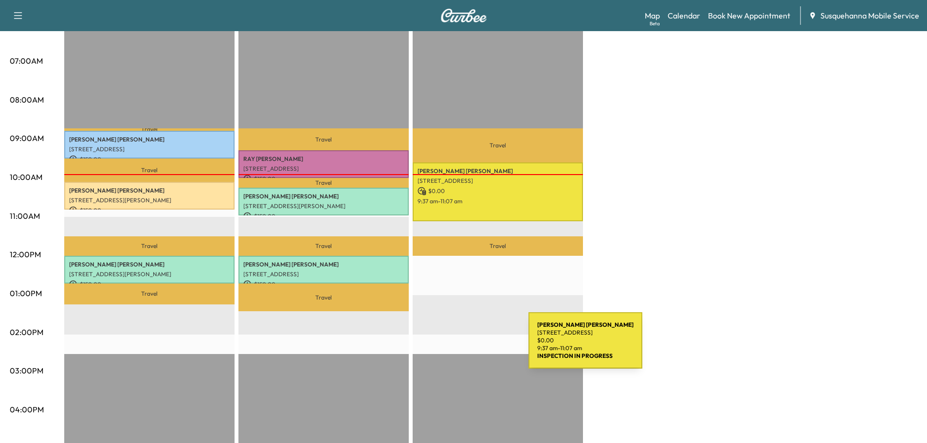
scroll to position [52, 0]
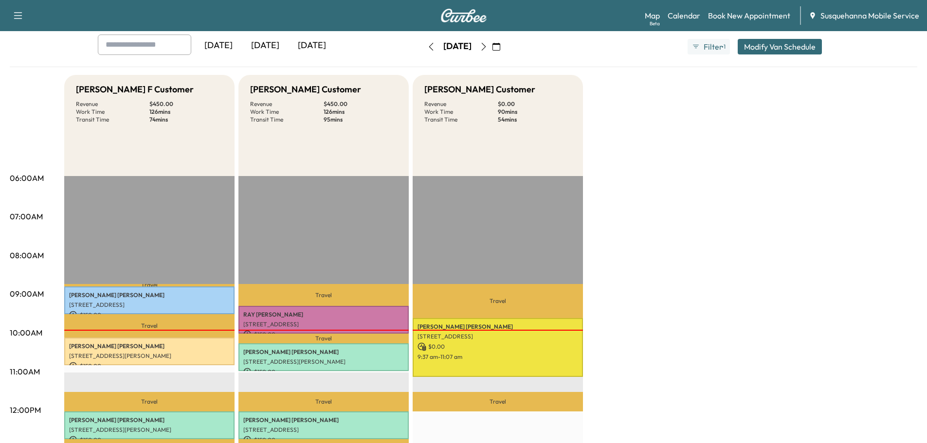
click at [492, 50] on button "button" at bounding box center [483, 47] width 17 height 16
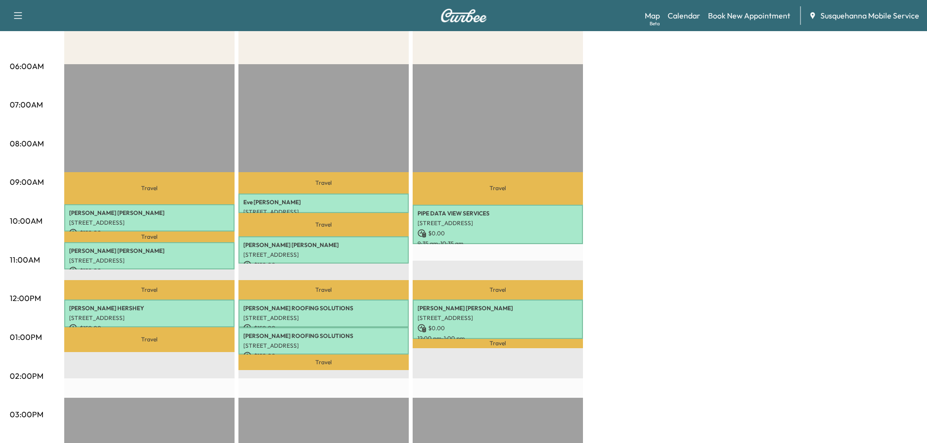
scroll to position [60, 0]
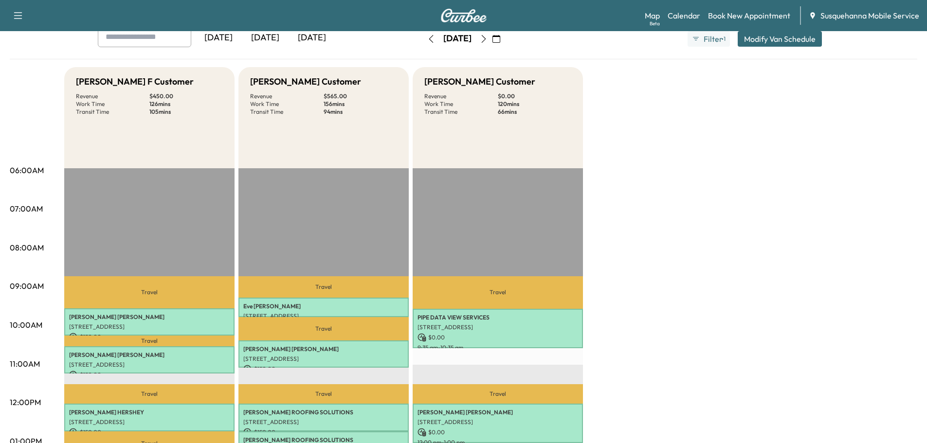
click at [427, 38] on icon "button" at bounding box center [431, 39] width 8 height 8
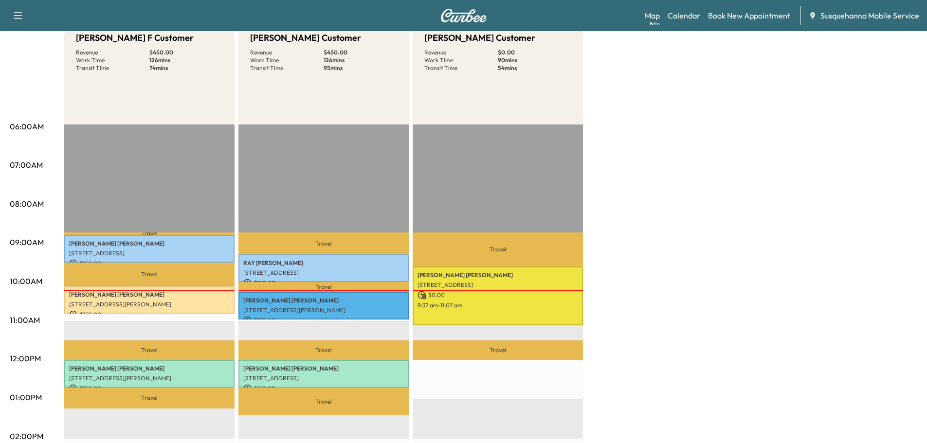
scroll to position [156, 0]
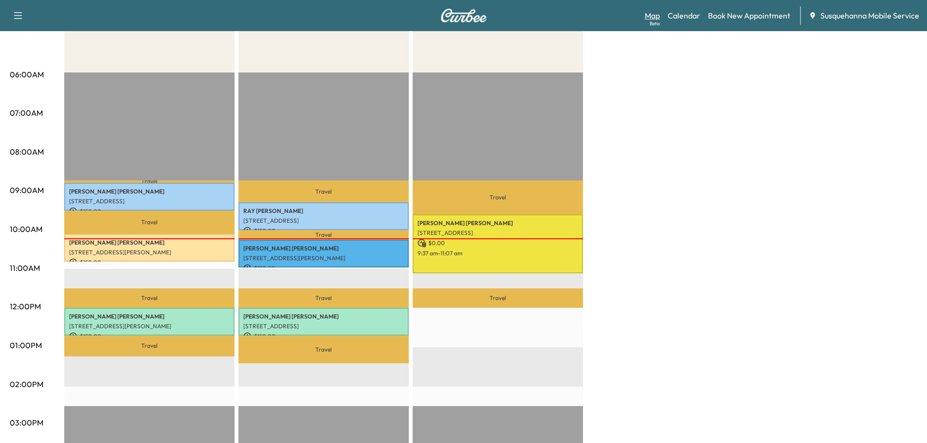
click at [653, 18] on link "Map Beta" at bounding box center [652, 16] width 15 height 12
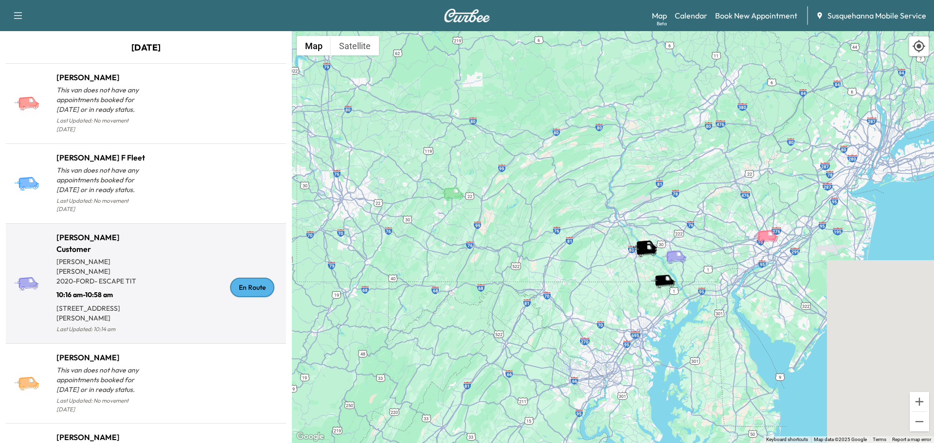
click at [247, 278] on div "En Route" at bounding box center [252, 287] width 44 height 19
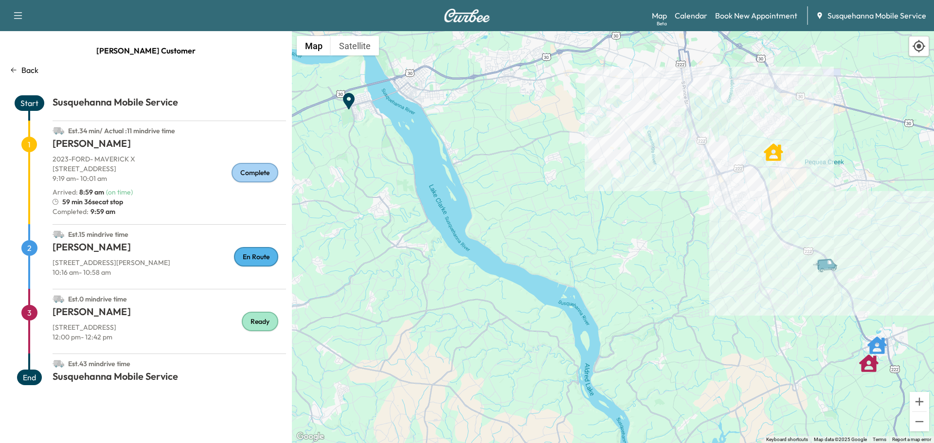
click at [31, 70] on p "Back" at bounding box center [29, 70] width 17 height 12
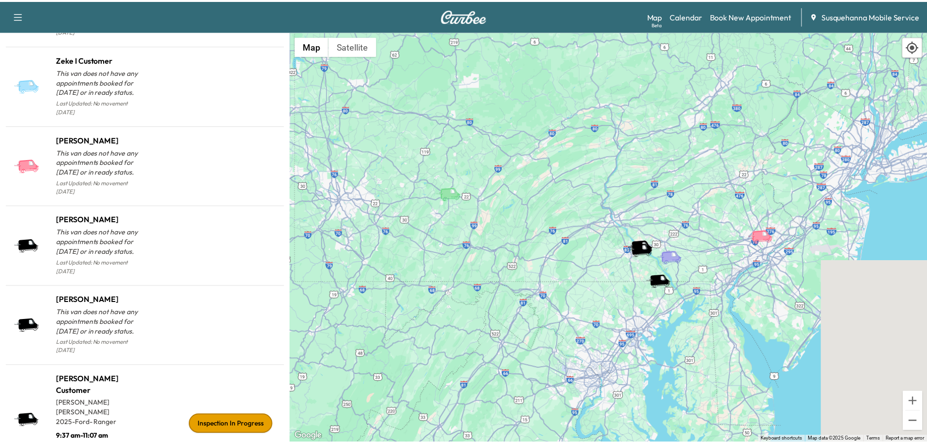
scroll to position [966, 0]
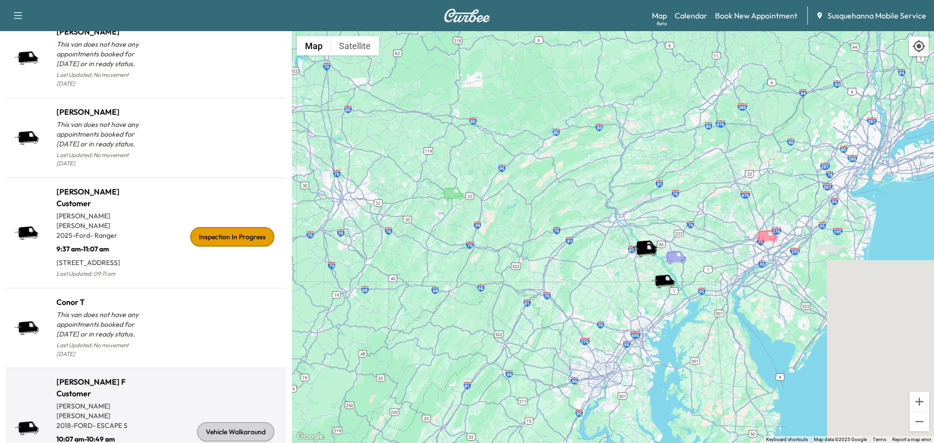
click at [244, 422] on div "Vehicle Walkaround" at bounding box center [235, 431] width 77 height 19
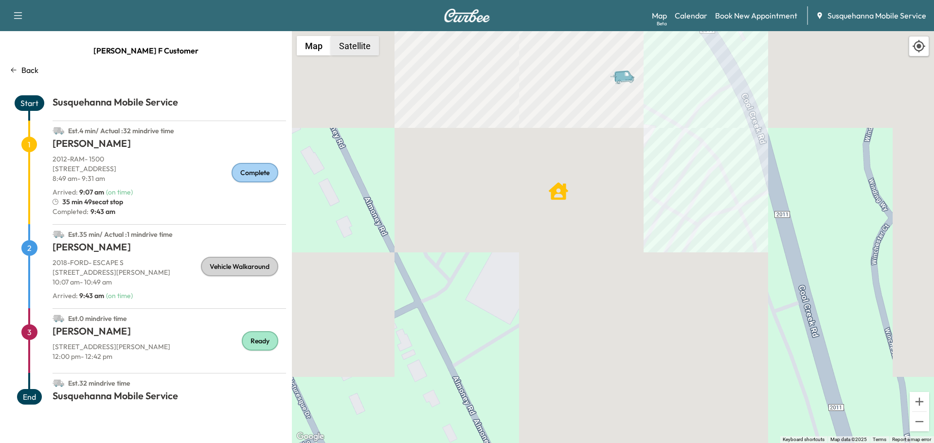
click at [372, 49] on button "Satellite" at bounding box center [355, 45] width 48 height 19
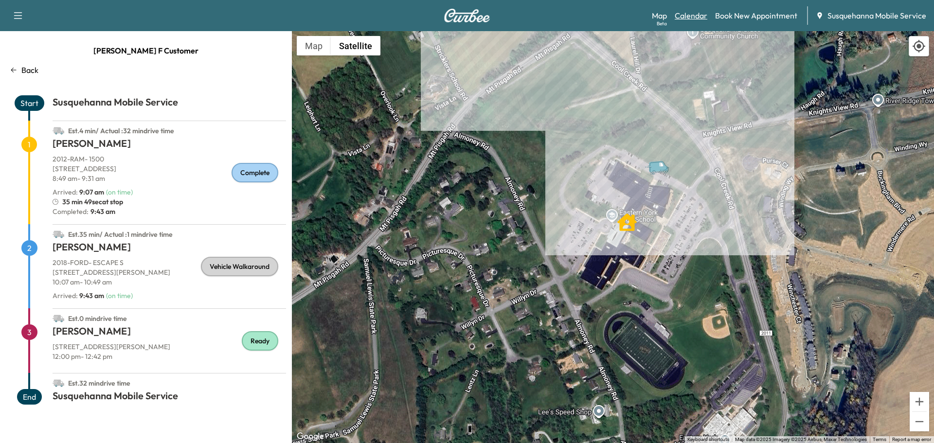
click at [688, 13] on link "Calendar" at bounding box center [691, 16] width 33 height 12
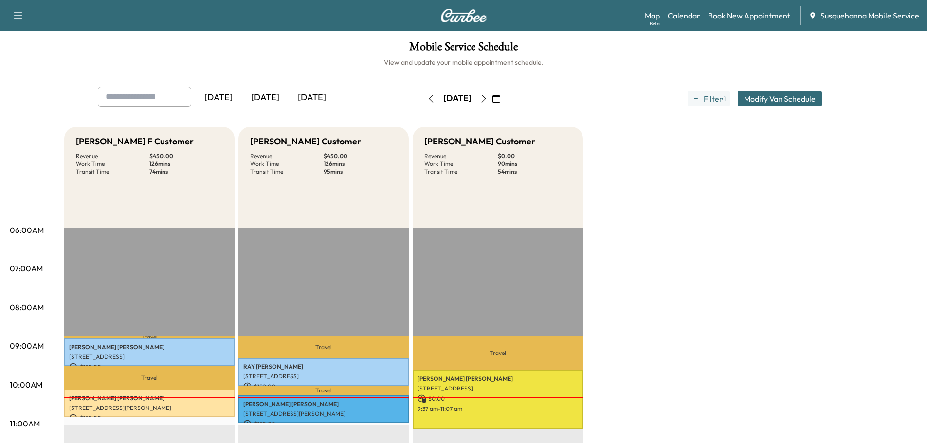
click at [487, 99] on icon "button" at bounding box center [484, 99] width 8 height 8
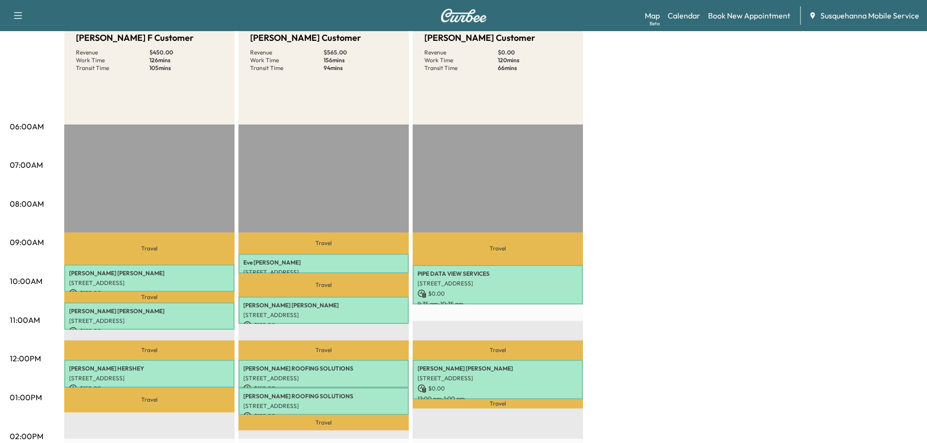
scroll to position [156, 0]
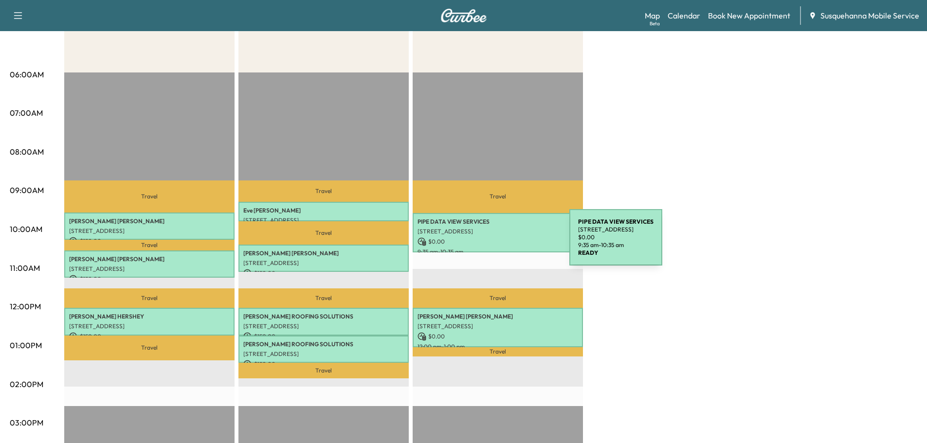
click at [496, 243] on p "$ 0.00" at bounding box center [497, 241] width 161 height 9
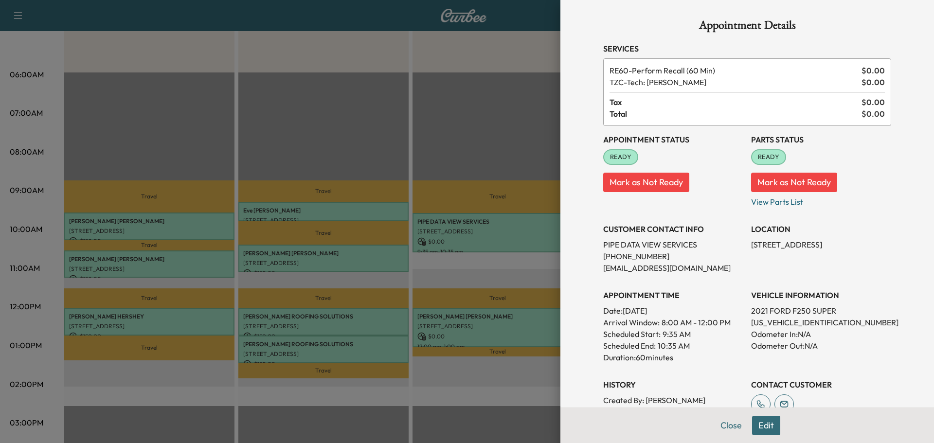
click at [735, 424] on div "Appointment Details Services RE60 - Perform Recall (60 Min) $ 0.00 TZC - Tech: …" at bounding box center [747, 288] width 311 height 576
click at [730, 425] on button "Close" at bounding box center [731, 425] width 34 height 19
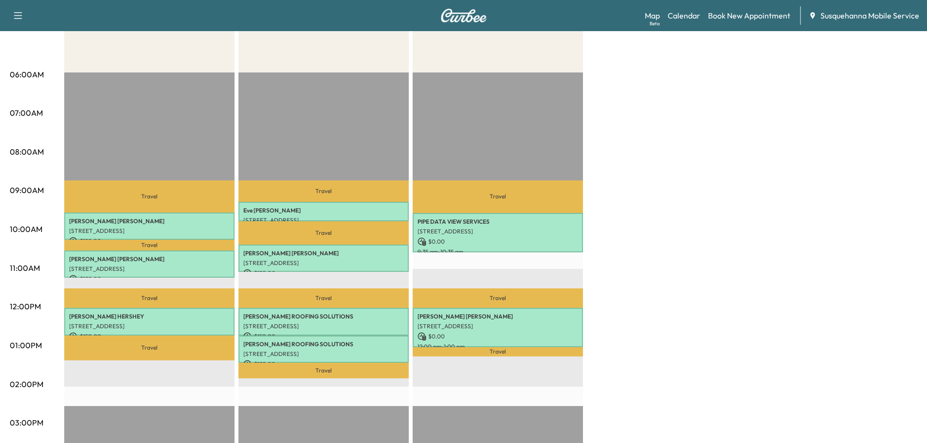
scroll to position [0, 0]
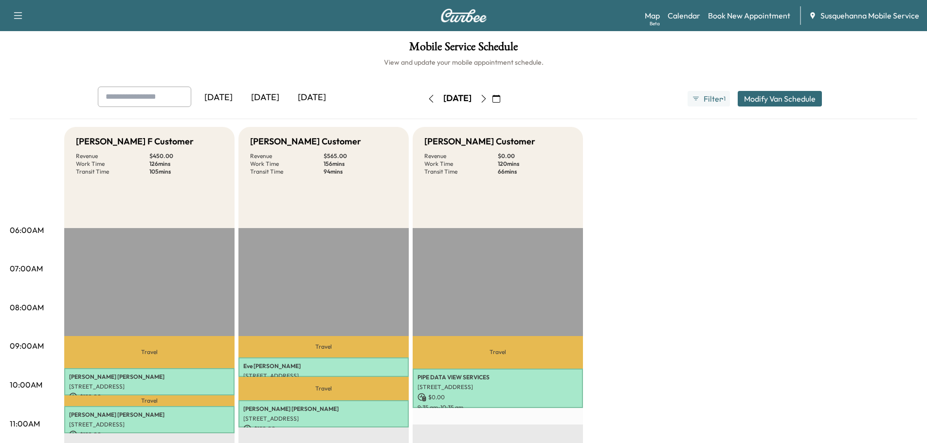
click at [427, 102] on icon "button" at bounding box center [431, 99] width 8 height 8
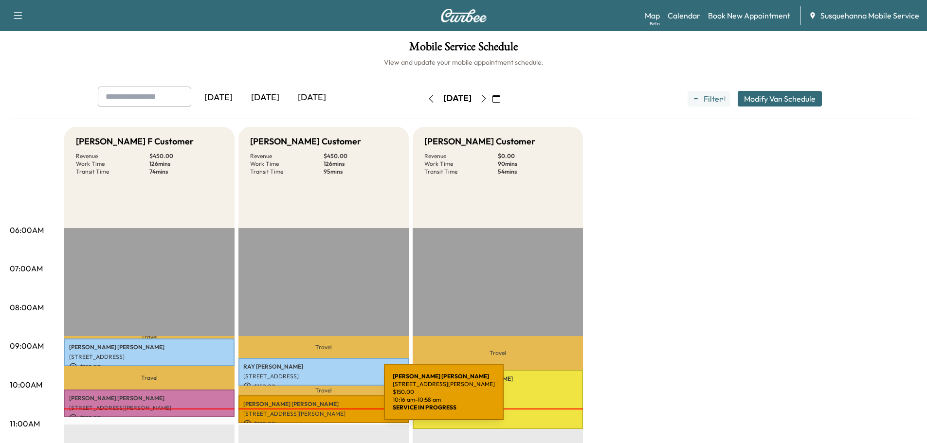
click at [311, 398] on div "[PERSON_NAME] [STREET_ADDRESS][PERSON_NAME] $ 150.00 10:16 am - 10:58 am" at bounding box center [323, 410] width 170 height 28
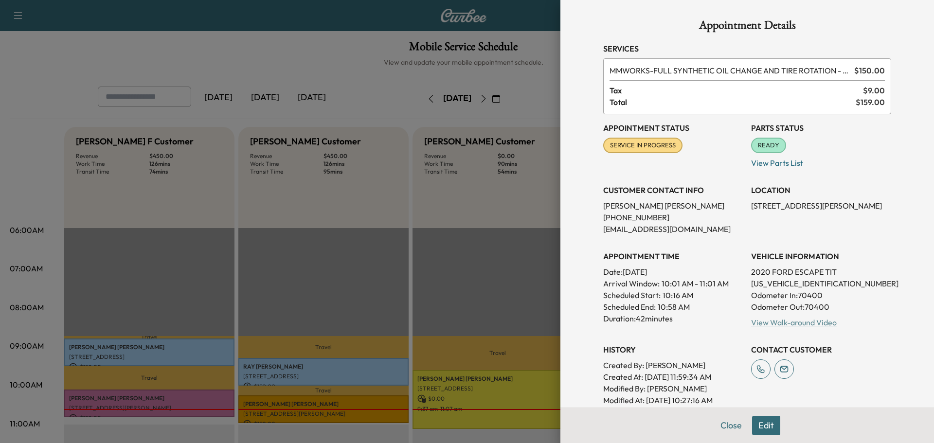
click at [766, 324] on link "View Walk-around Video" at bounding box center [794, 323] width 86 height 10
click at [168, 391] on div at bounding box center [467, 221] width 934 height 443
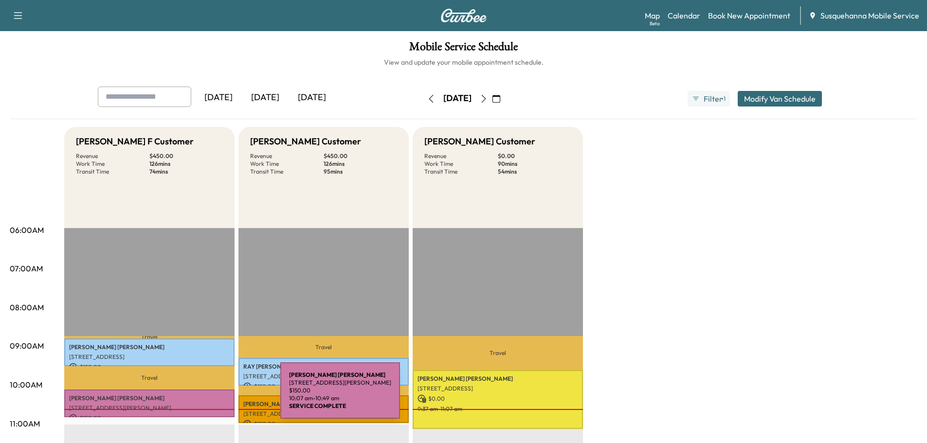
click at [207, 396] on p "[PERSON_NAME]" at bounding box center [149, 399] width 161 height 8
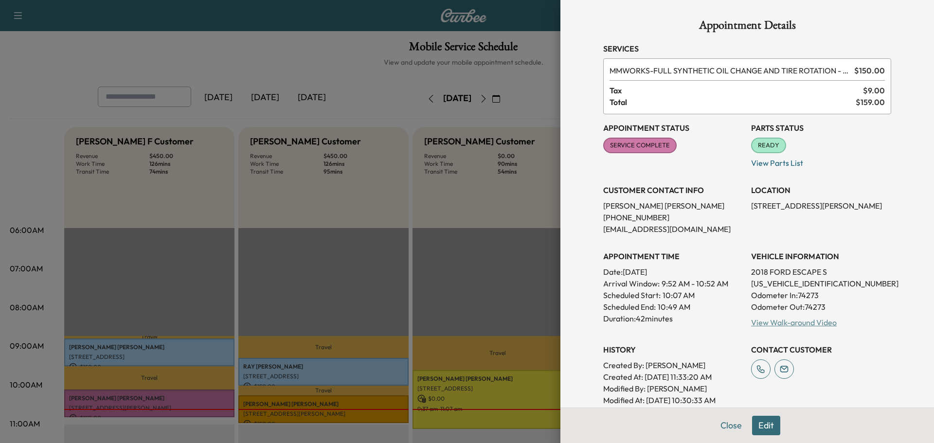
click at [776, 321] on link "View Walk-around Video" at bounding box center [794, 323] width 86 height 10
click at [723, 427] on button "Close" at bounding box center [731, 425] width 34 height 19
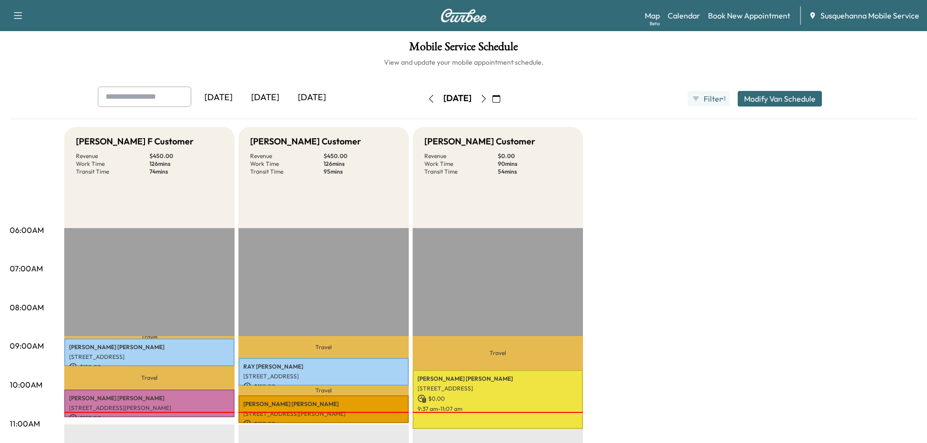
scroll to position [104, 0]
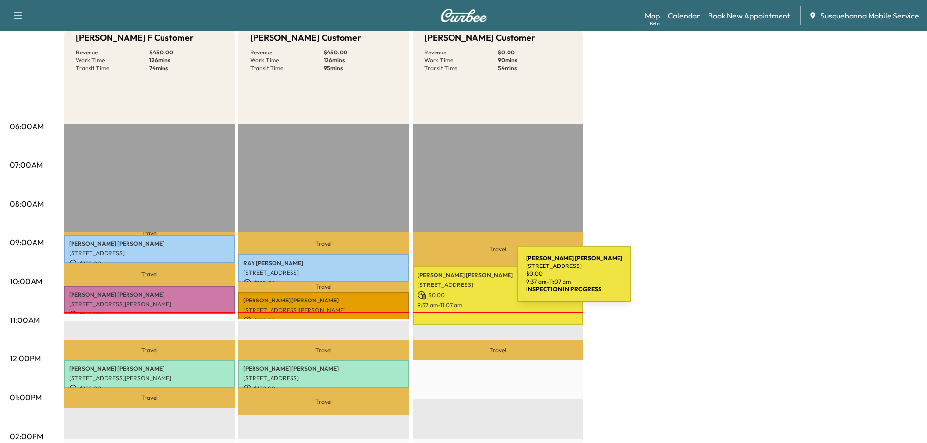
click at [444, 281] on p "[STREET_ADDRESS]" at bounding box center [497, 285] width 161 height 8
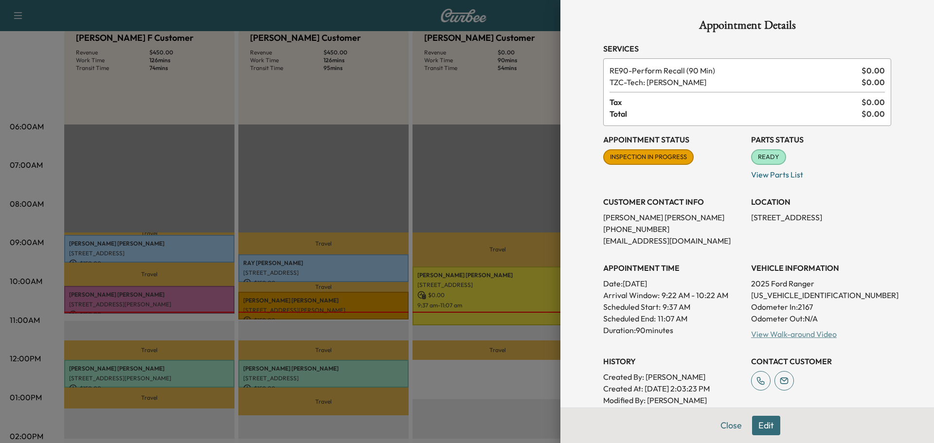
click at [808, 338] on link "View Walk-around Video" at bounding box center [794, 334] width 86 height 10
click at [718, 427] on button "Close" at bounding box center [731, 425] width 34 height 19
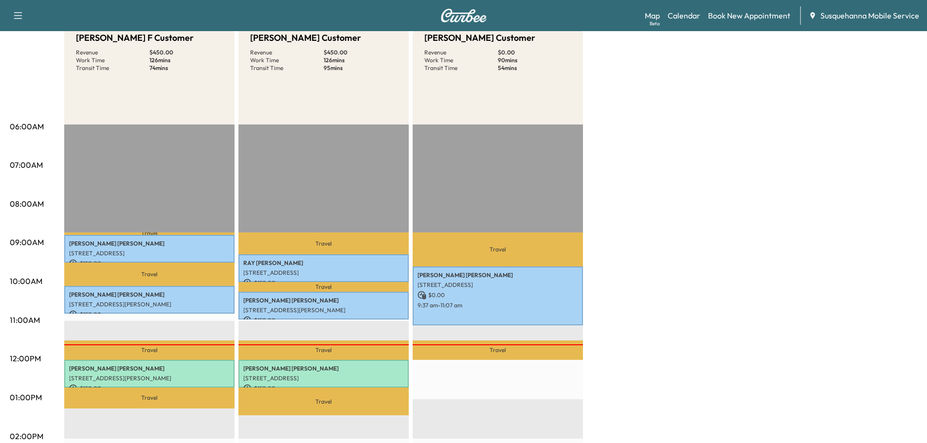
scroll to position [0, 0]
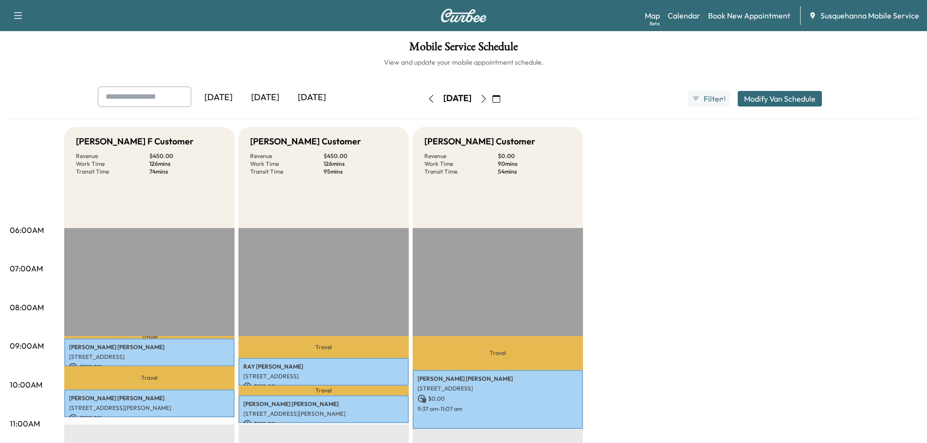
click at [487, 98] on icon "button" at bounding box center [484, 99] width 8 height 8
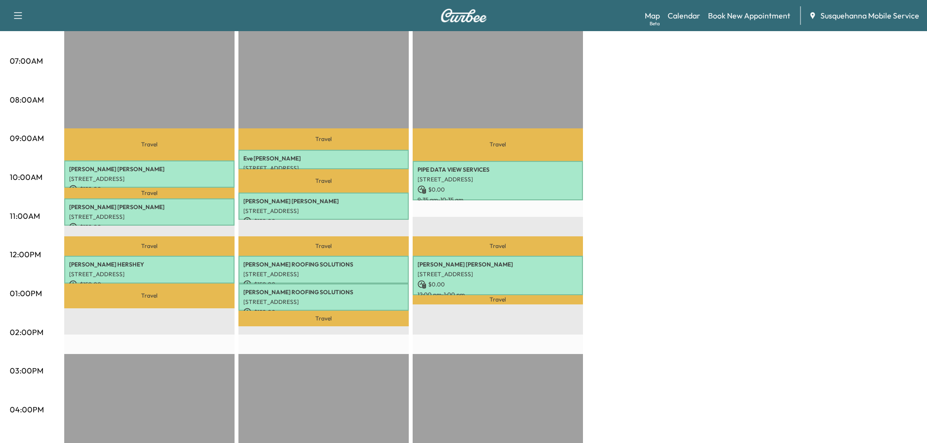
scroll to position [52, 0]
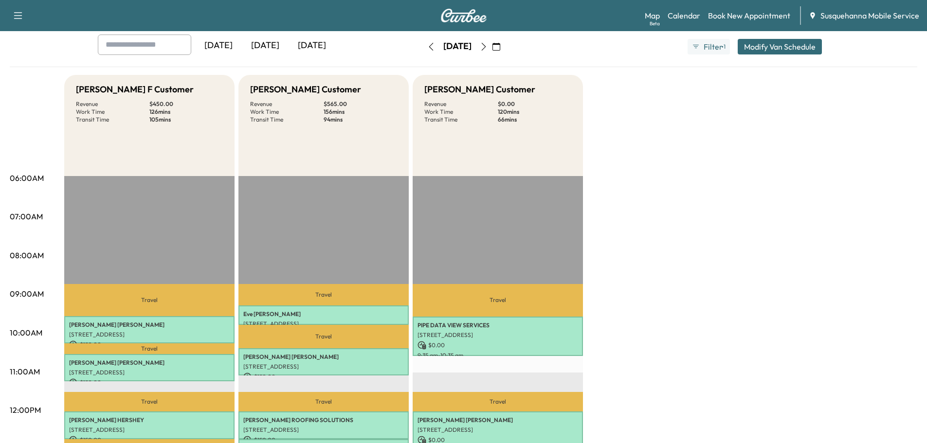
click at [487, 47] on icon "button" at bounding box center [484, 47] width 8 height 8
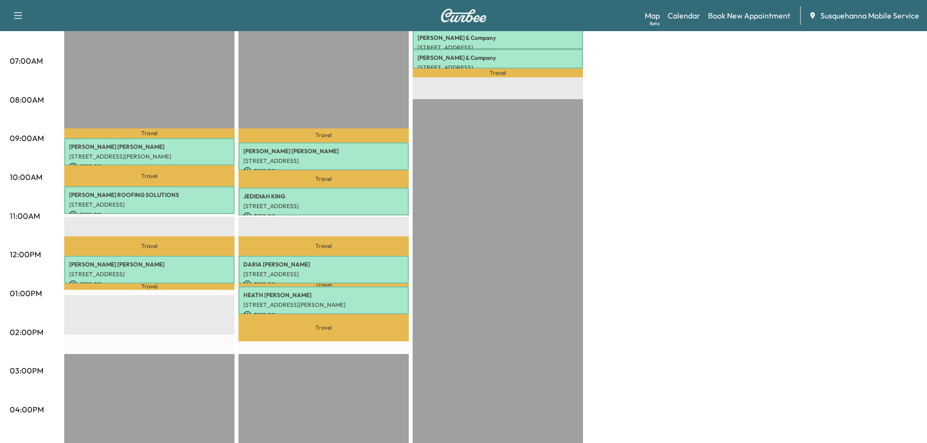
scroll to position [52, 0]
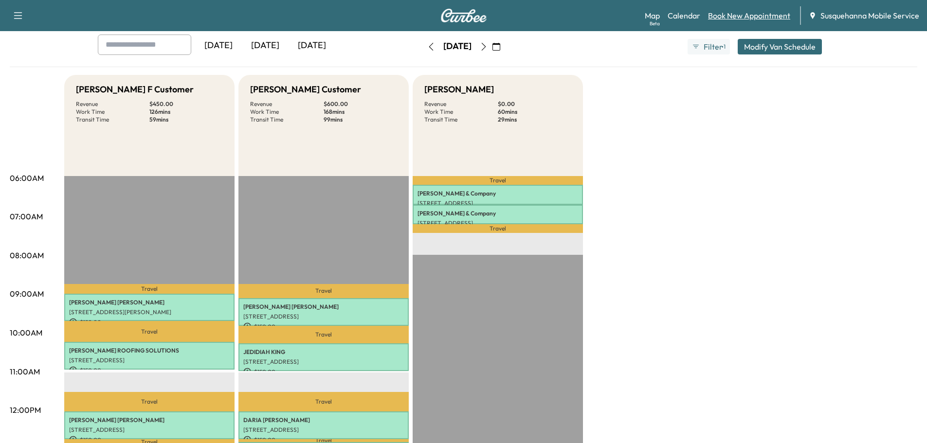
click at [727, 17] on link "Book New Appointment" at bounding box center [749, 16] width 82 height 12
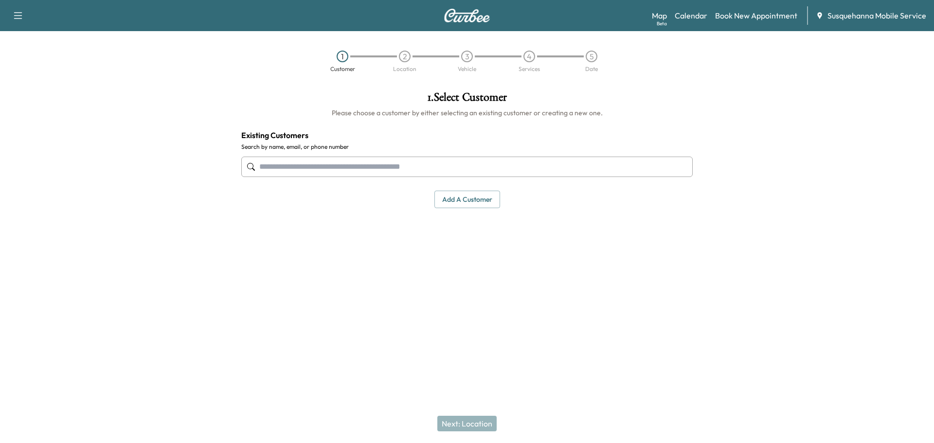
click at [453, 169] on input "text" at bounding box center [466, 167] width 451 height 20
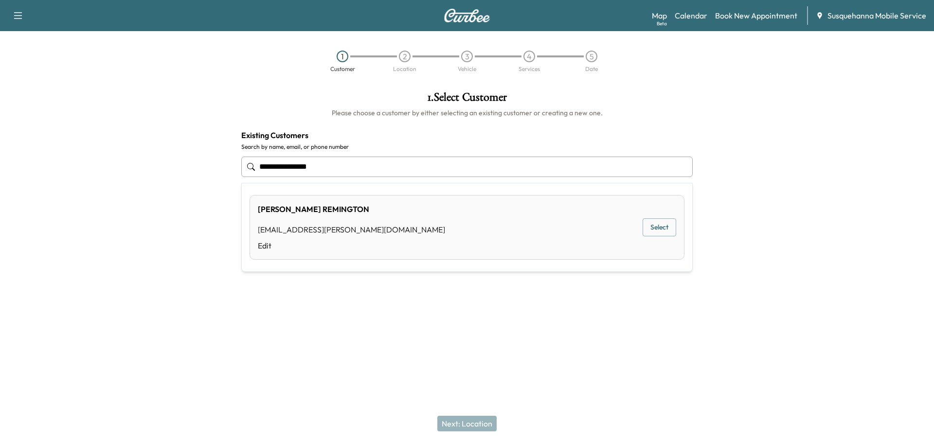
click at [652, 217] on div "[PERSON_NAME] [EMAIL_ADDRESS][PERSON_NAME][DOMAIN_NAME] Edit Select" at bounding box center [467, 227] width 435 height 65
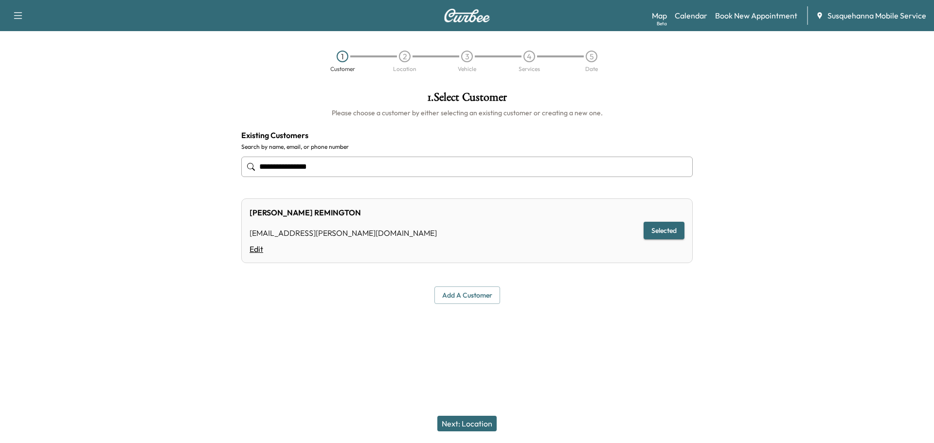
type input "**********"
click at [255, 253] on link "Edit" at bounding box center [343, 249] width 187 height 12
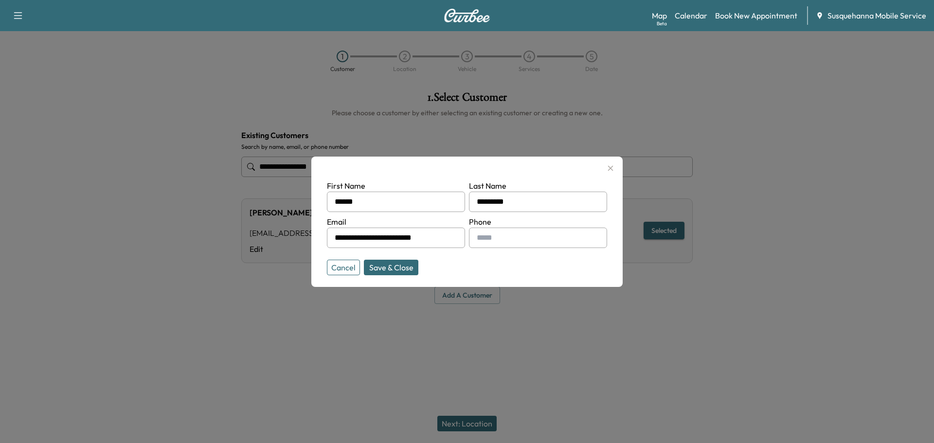
click at [506, 239] on input "text" at bounding box center [538, 238] width 138 height 20
type input "**********"
click at [388, 270] on button "Save & Close" at bounding box center [391, 268] width 54 height 16
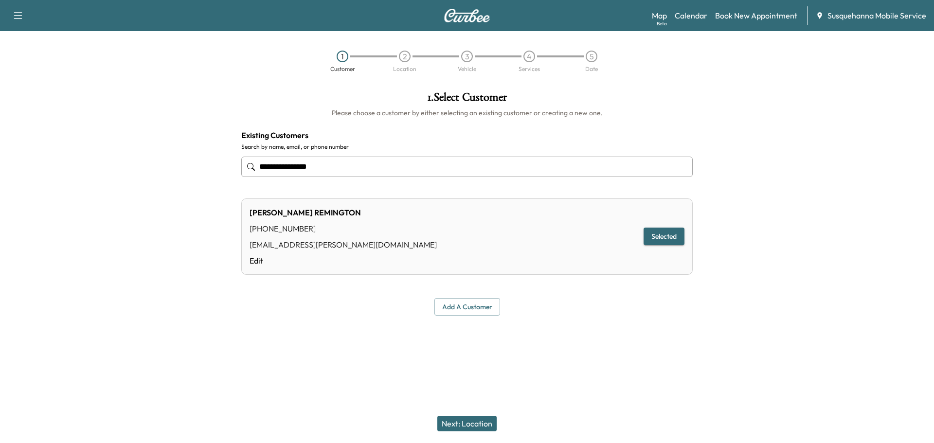
click at [469, 422] on button "Next: Location" at bounding box center [466, 424] width 59 height 16
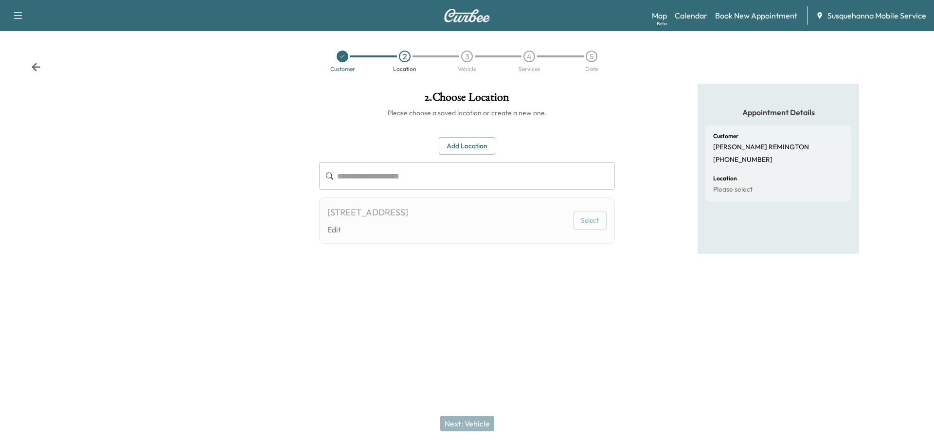
click at [589, 218] on button "Select" at bounding box center [590, 221] width 34 height 18
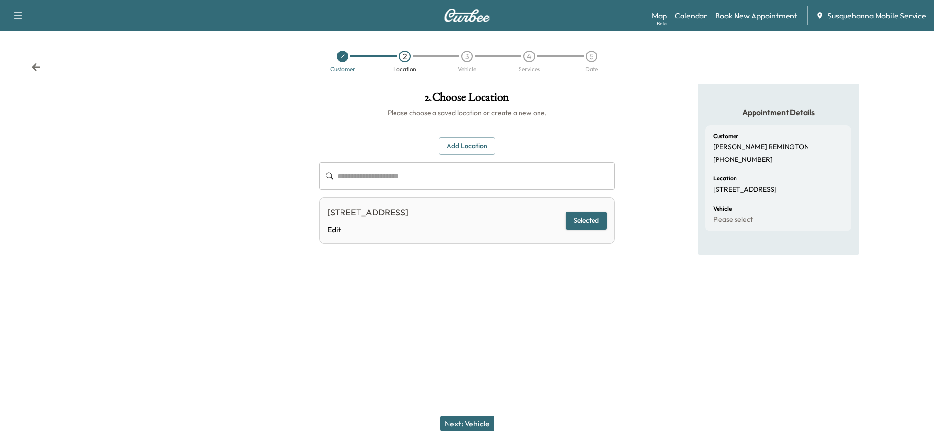
click at [477, 424] on button "Next: Vehicle" at bounding box center [467, 424] width 54 height 16
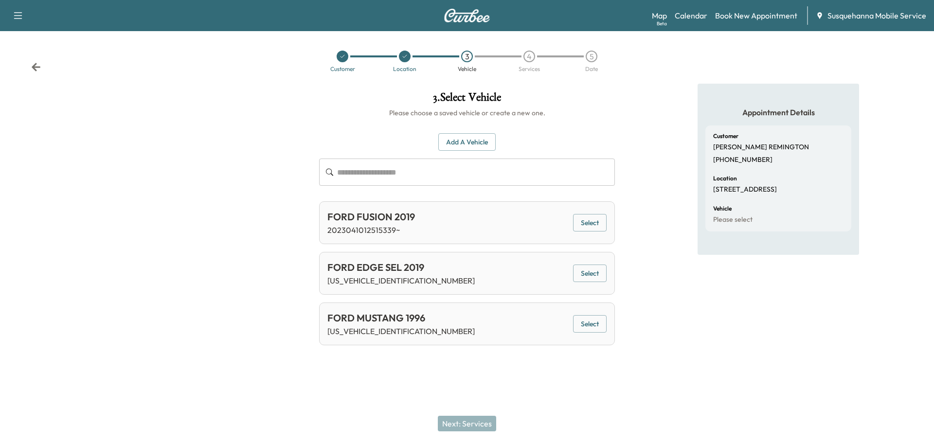
click at [604, 272] on button "Select" at bounding box center [590, 274] width 34 height 18
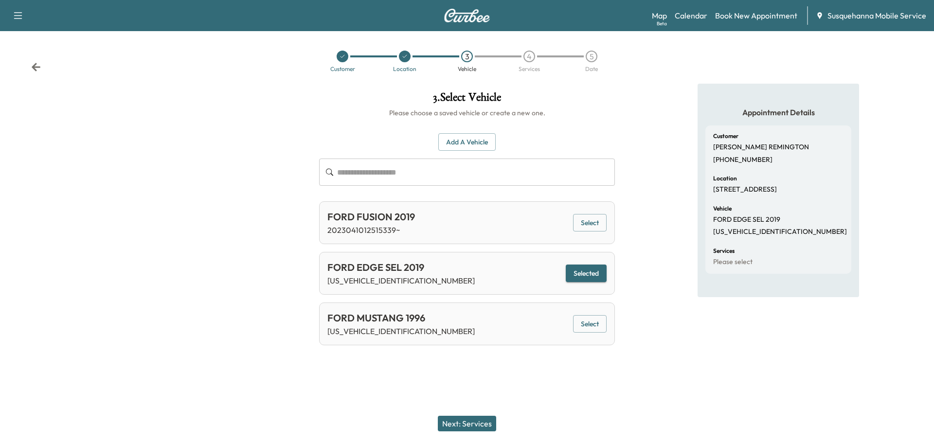
click at [479, 423] on button "Next: Services" at bounding box center [467, 424] width 58 height 16
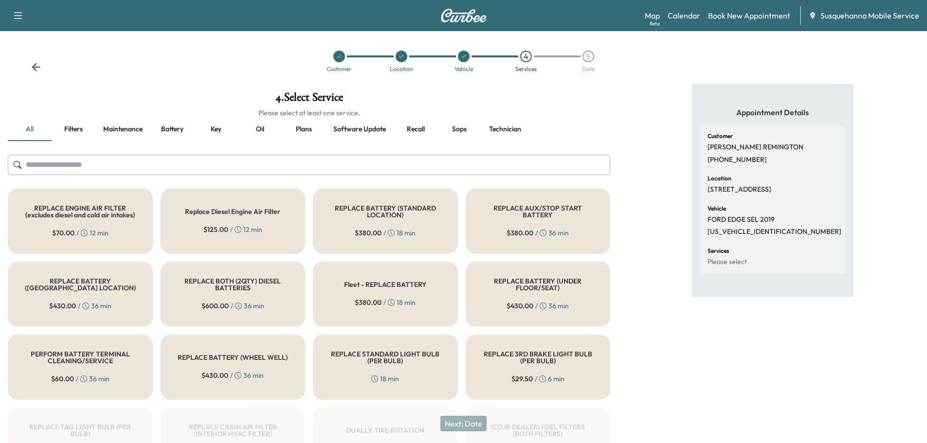
click at [390, 166] on input "text" at bounding box center [309, 165] width 602 height 20
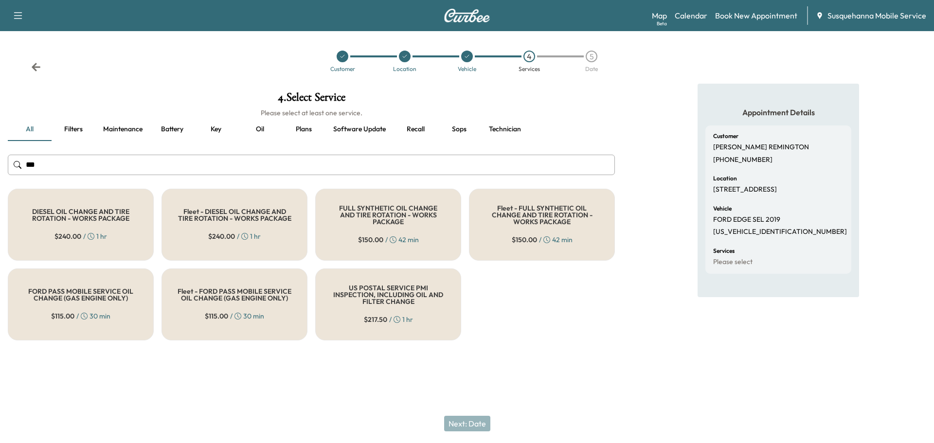
type input "***"
click at [393, 219] on h5 "FULL SYNTHETIC OIL CHANGE AND TIRE ROTATION - WORKS PACKAGE" at bounding box center [388, 215] width 114 height 20
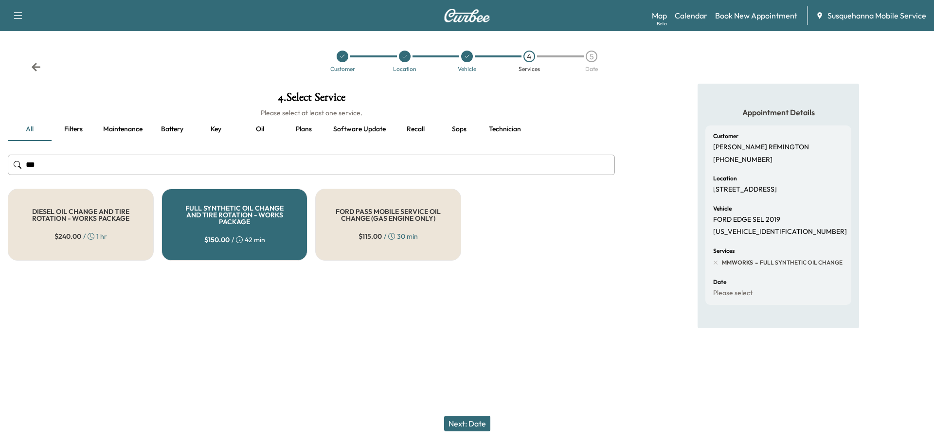
click at [460, 424] on button "Next: Date" at bounding box center [467, 424] width 46 height 16
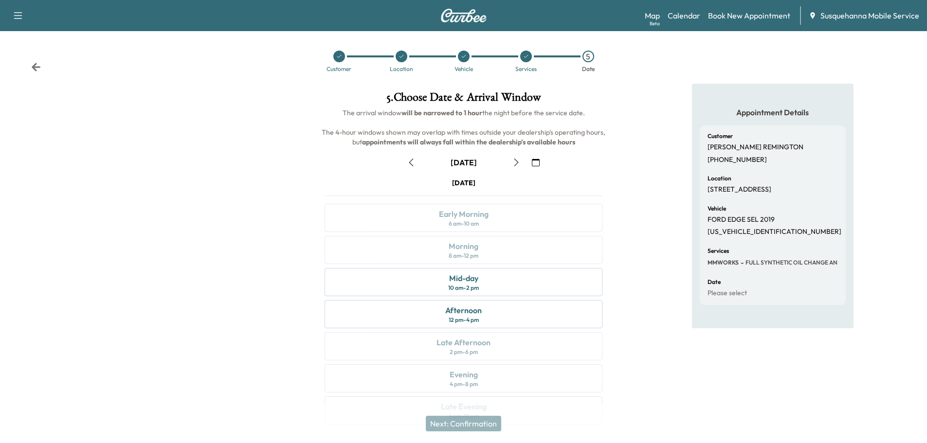
click at [541, 164] on button "button" at bounding box center [535, 163] width 17 height 16
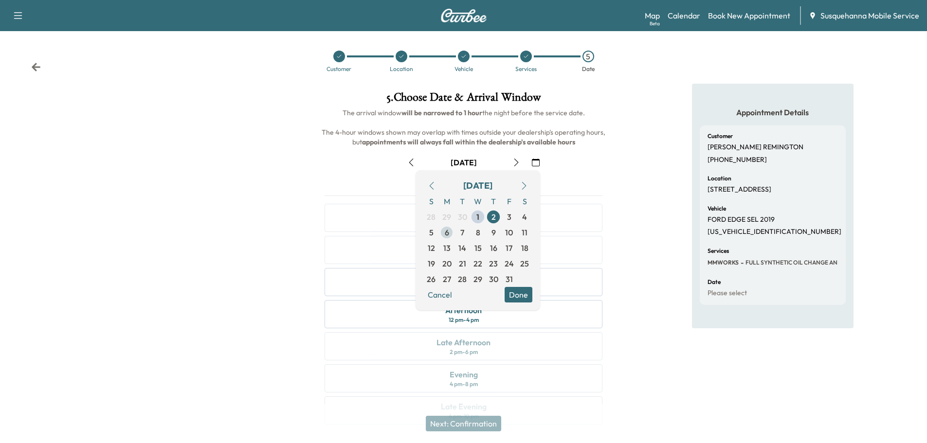
click at [446, 236] on span "6" at bounding box center [447, 233] width 4 height 12
click at [520, 292] on button "Done" at bounding box center [518, 295] width 28 height 16
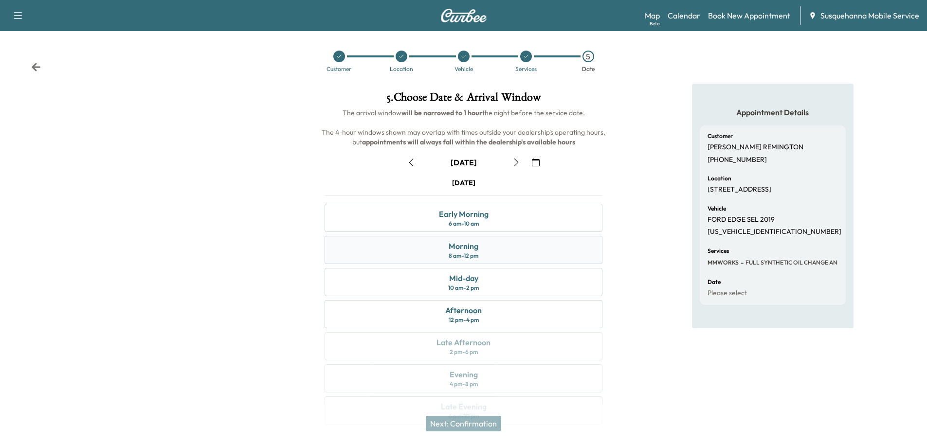
click at [525, 252] on div "Morning 8 am - 12 pm" at bounding box center [463, 250] width 278 height 28
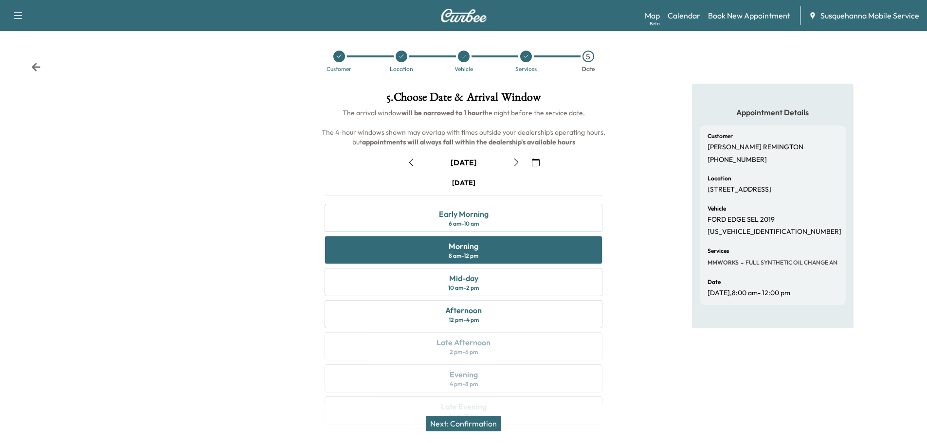
click at [478, 424] on button "Next: Confirmation" at bounding box center [463, 424] width 75 height 16
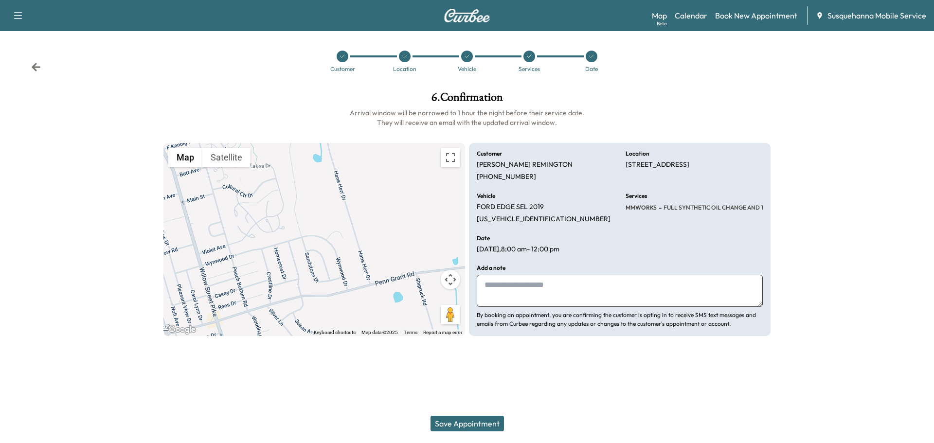
drag, startPoint x: 524, startPoint y: 289, endPoint x: 541, endPoint y: 276, distance: 21.5
click at [541, 276] on textarea at bounding box center [620, 291] width 286 height 32
type textarea "**********"
click at [450, 425] on button "Save Appointment" at bounding box center [467, 424] width 73 height 16
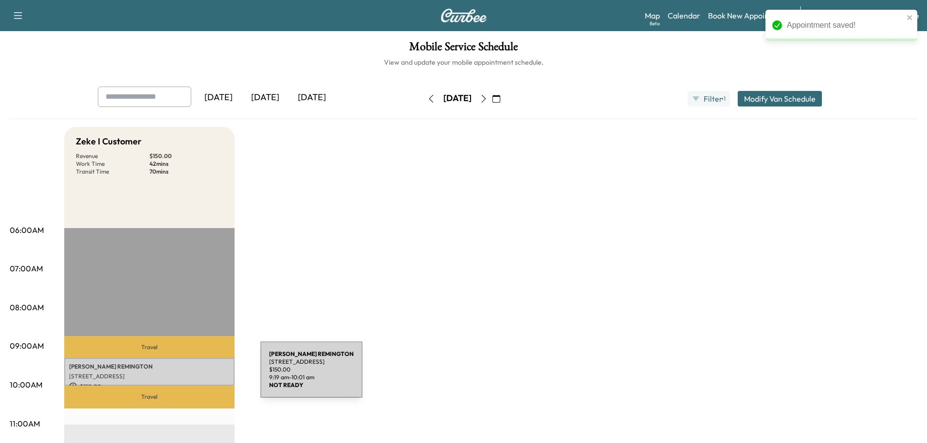
click at [188, 373] on p "[STREET_ADDRESS]" at bounding box center [149, 377] width 161 height 8
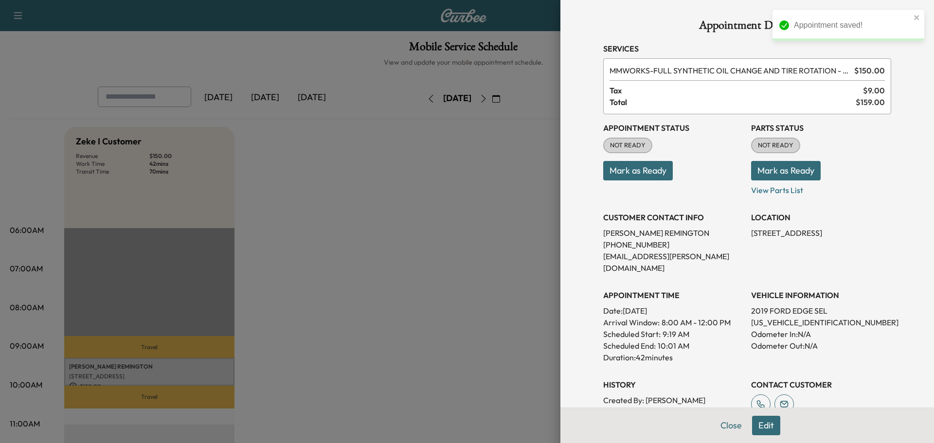
click at [782, 162] on button "Mark as Ready" at bounding box center [786, 170] width 70 height 19
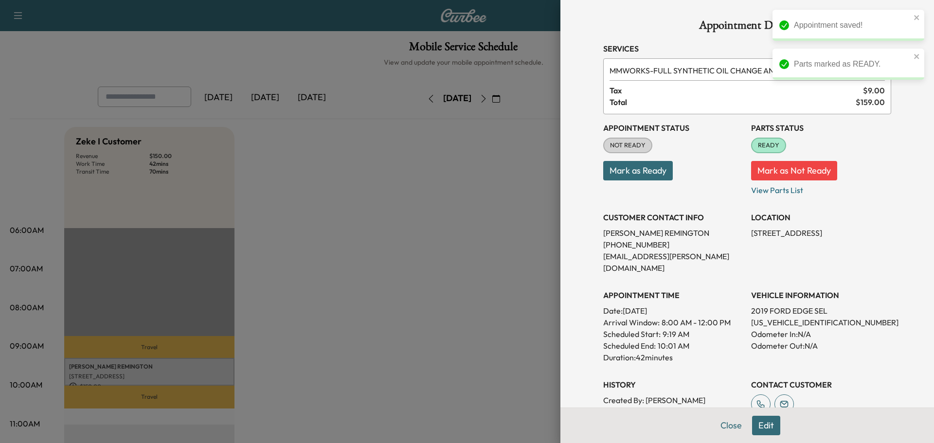
click at [654, 178] on button "Mark as Ready" at bounding box center [638, 170] width 70 height 19
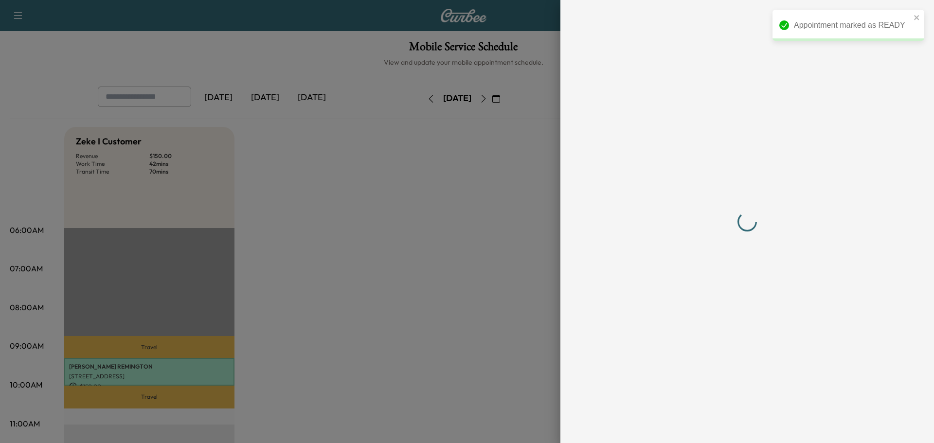
click at [718, 420] on div at bounding box center [747, 221] width 288 height 404
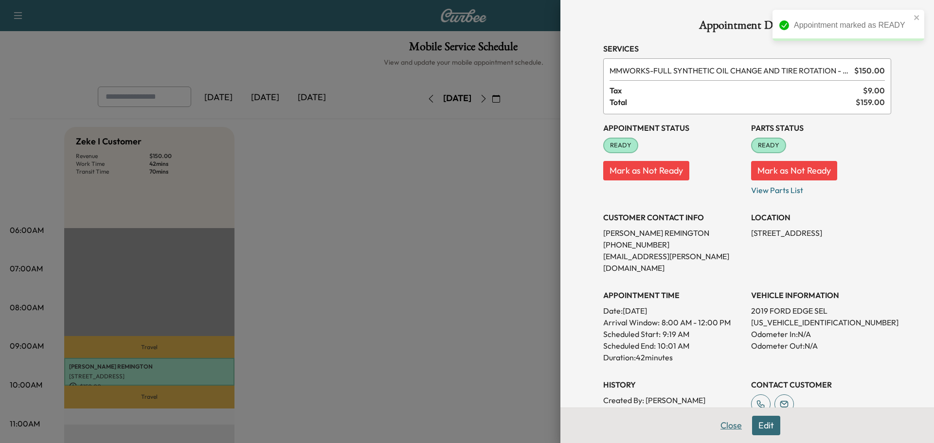
click at [721, 431] on button "Close" at bounding box center [731, 425] width 34 height 19
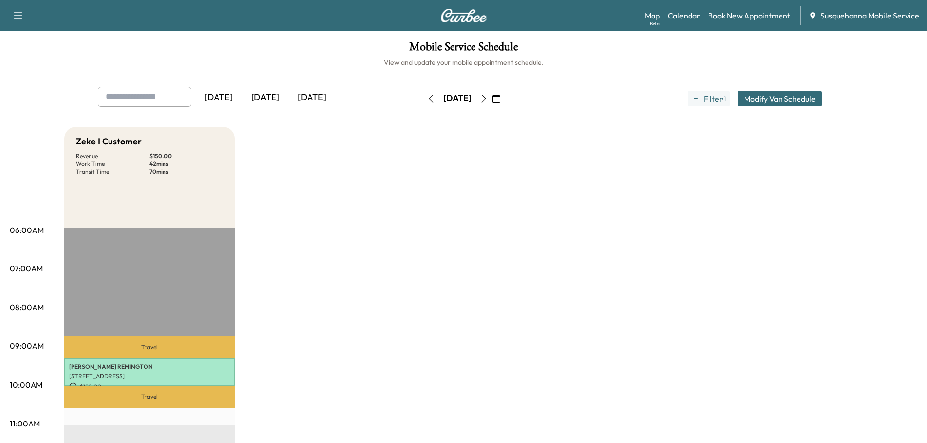
click at [427, 95] on icon "button" at bounding box center [431, 99] width 8 height 8
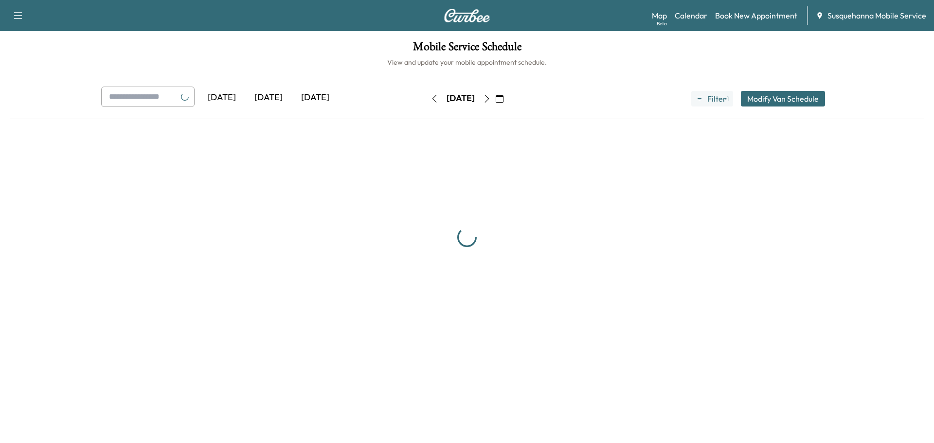
click at [426, 95] on button "button" at bounding box center [434, 99] width 17 height 16
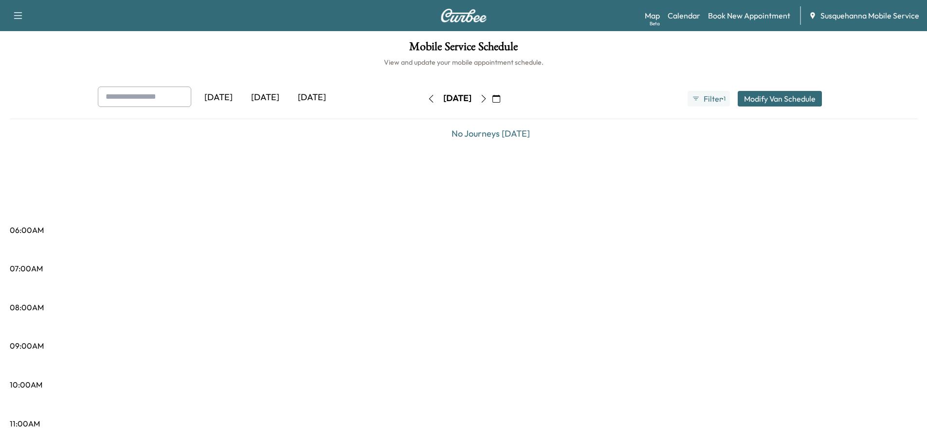
click at [427, 96] on icon "button" at bounding box center [431, 99] width 8 height 8
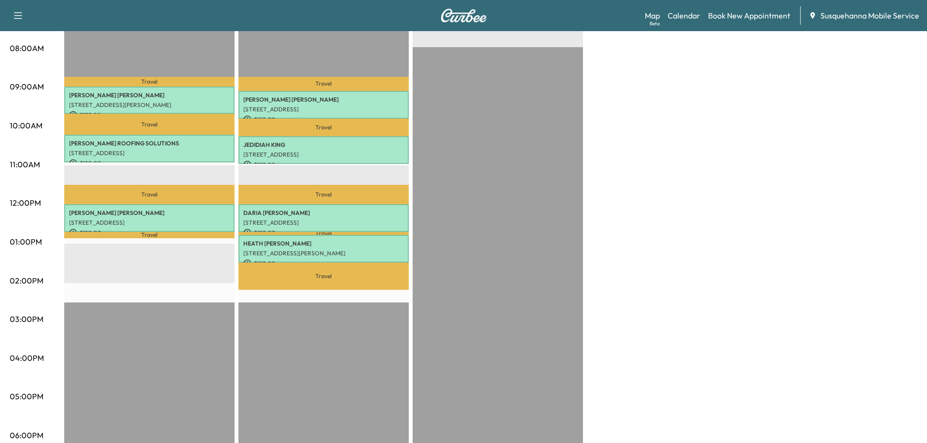
scroll to position [52, 0]
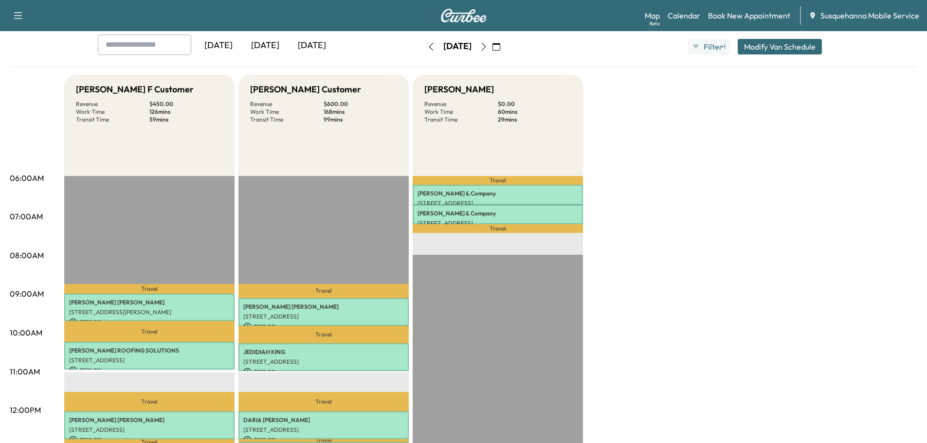
click at [427, 49] on icon "button" at bounding box center [431, 47] width 8 height 8
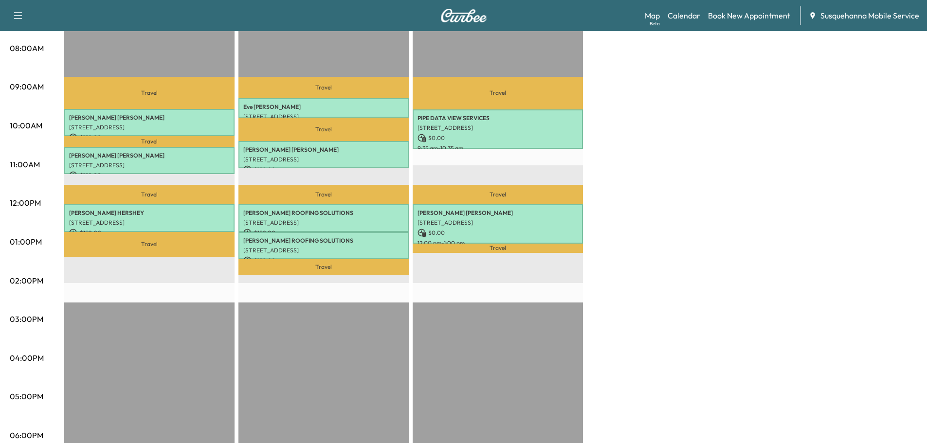
scroll to position [52, 0]
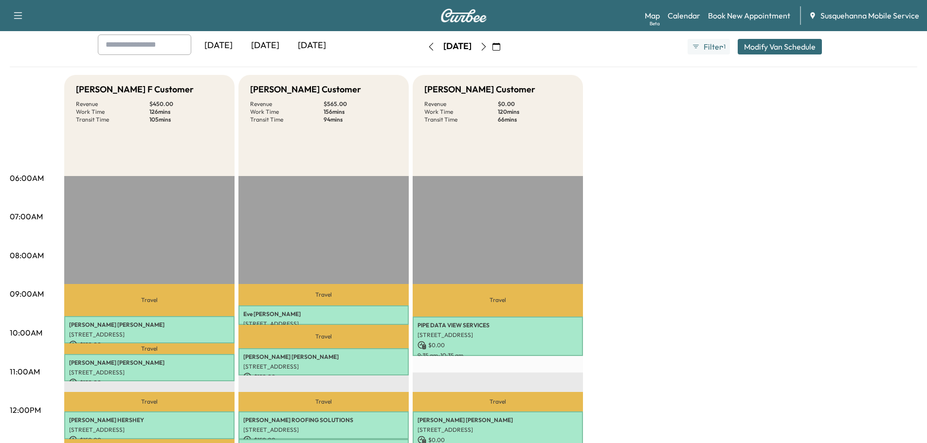
click at [427, 43] on icon "button" at bounding box center [431, 47] width 8 height 8
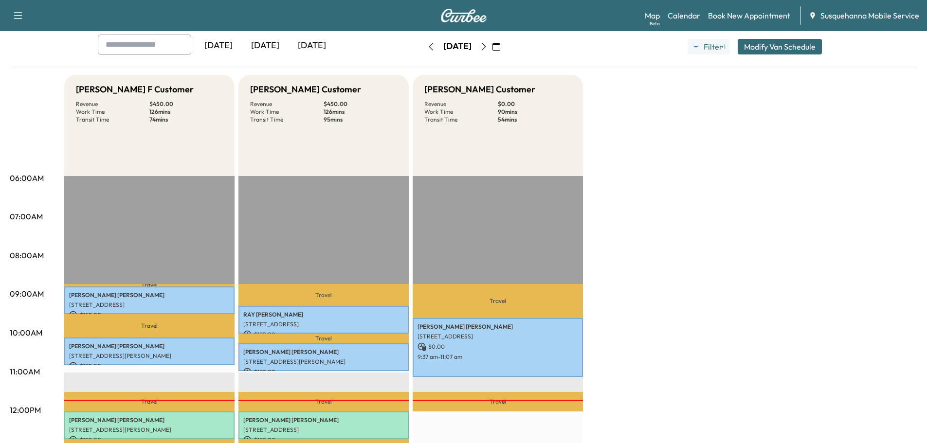
scroll to position [156, 0]
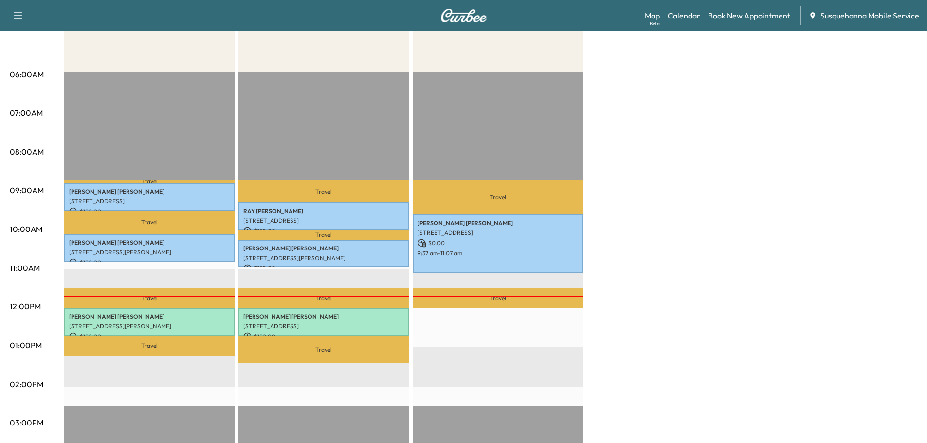
click at [649, 18] on link "Map Beta" at bounding box center [652, 16] width 15 height 12
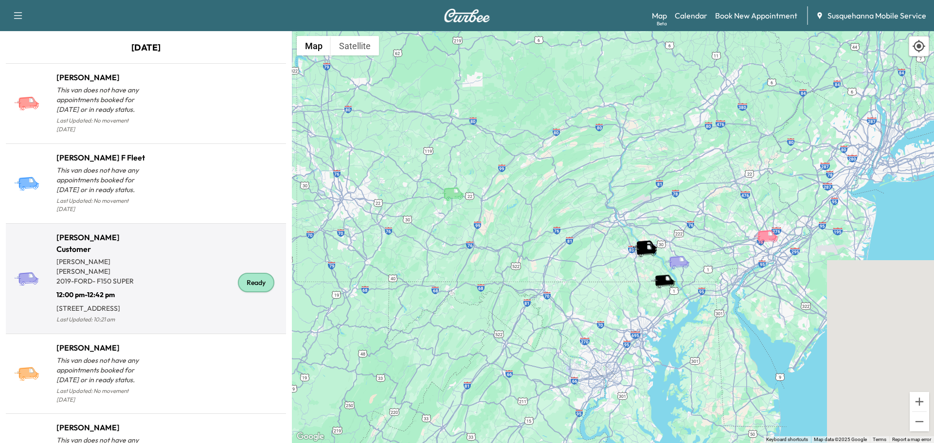
click at [248, 279] on div "Ready" at bounding box center [256, 282] width 36 height 19
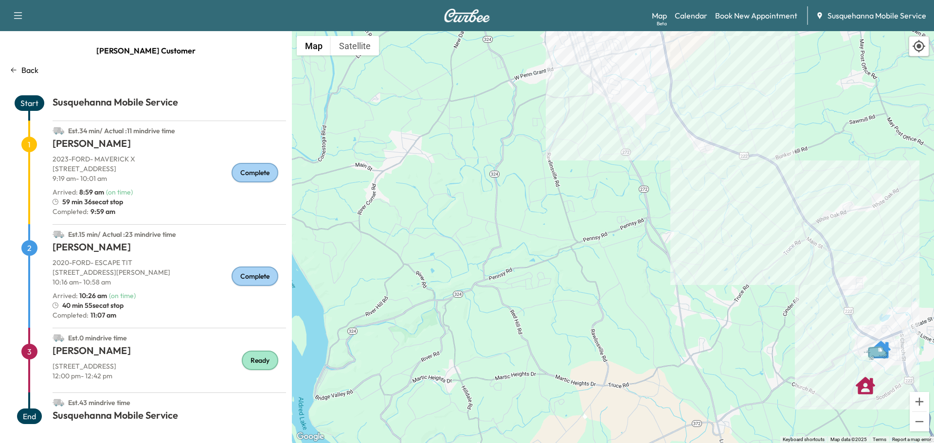
click at [27, 67] on p "Back" at bounding box center [29, 70] width 17 height 12
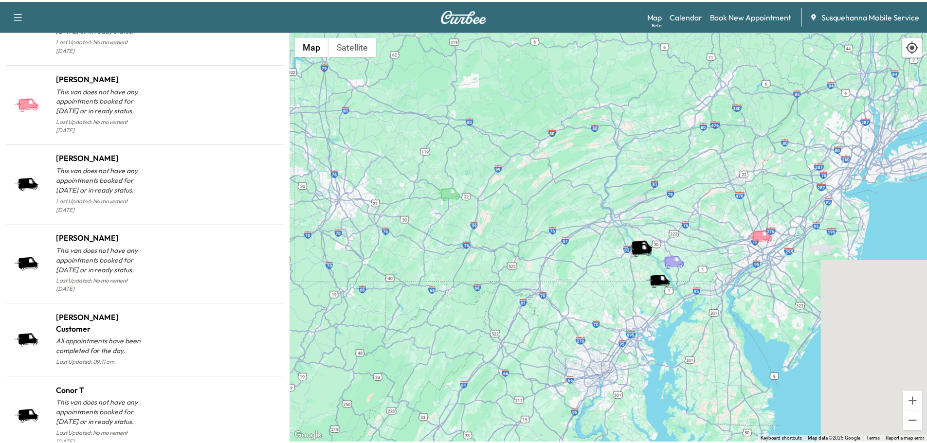
scroll to position [929, 0]
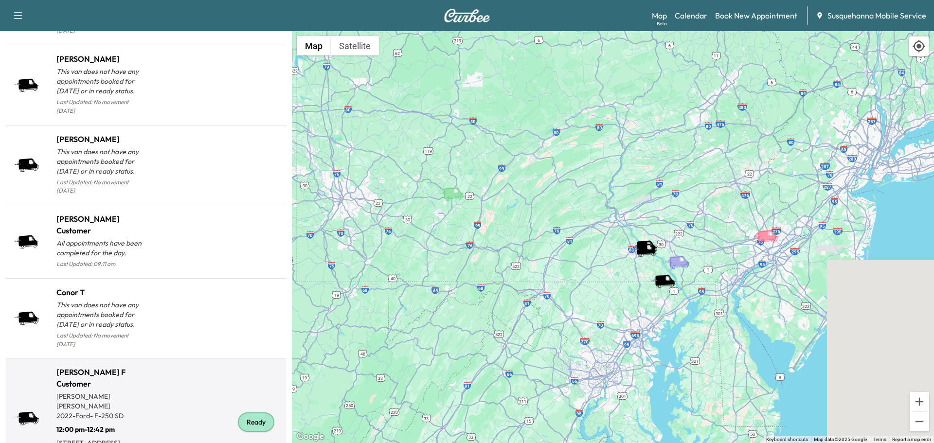
click at [250, 413] on div "Ready" at bounding box center [256, 422] width 36 height 19
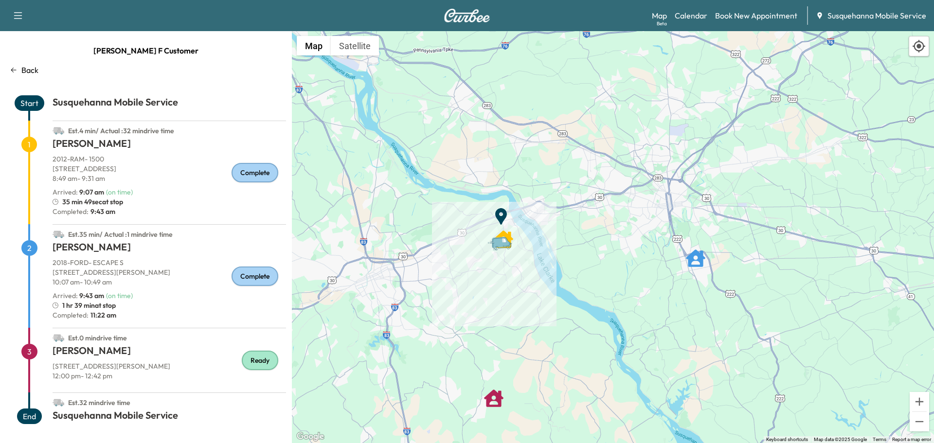
click at [703, 22] on div "Map Beta Calendar Book New Appointment Susquehanna Mobile Service" at bounding box center [789, 15] width 274 height 18
click at [702, 19] on link "Calendar" at bounding box center [691, 16] width 33 height 12
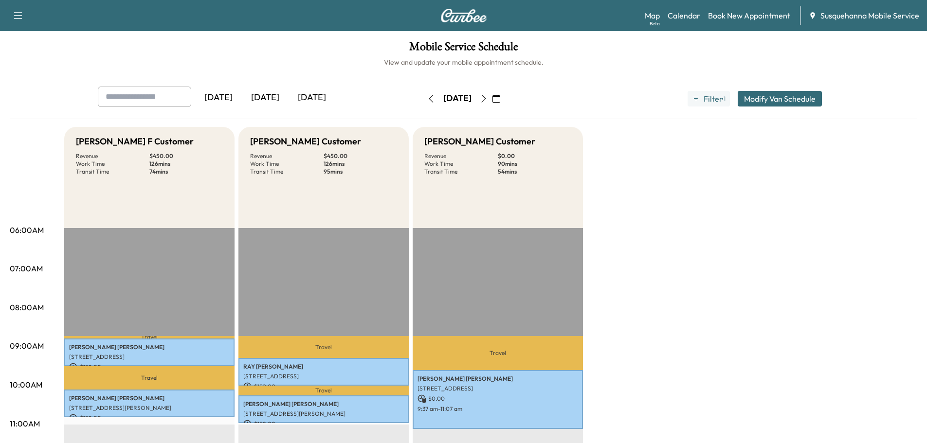
scroll to position [156, 0]
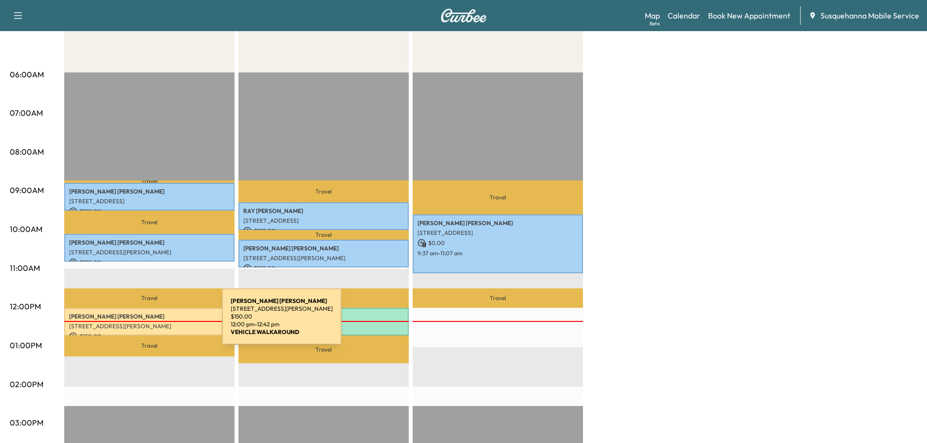
click at [149, 323] on p "[STREET_ADDRESS][PERSON_NAME]" at bounding box center [149, 327] width 161 height 8
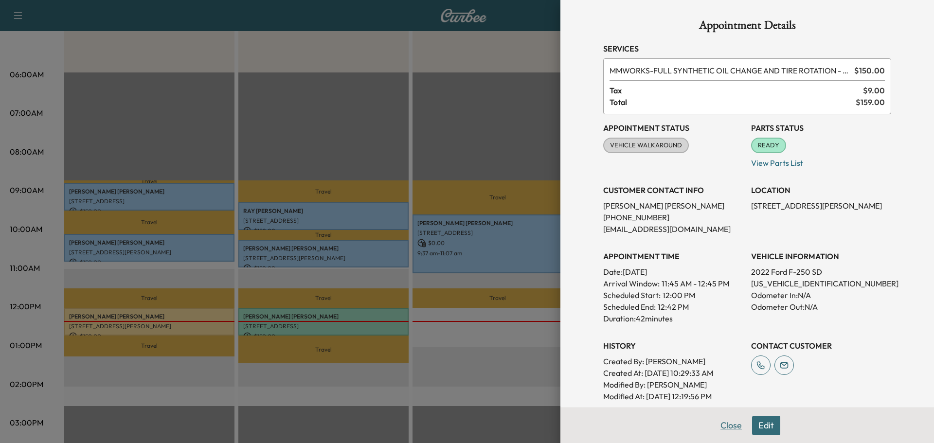
click at [719, 425] on button "Close" at bounding box center [731, 425] width 34 height 19
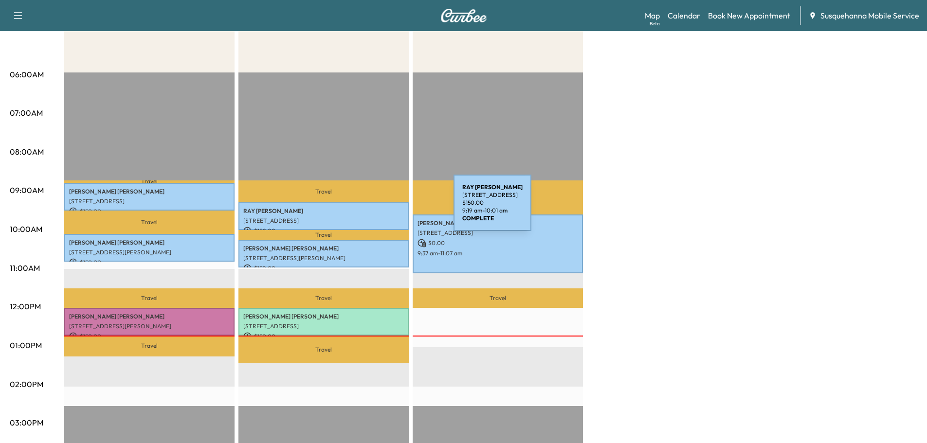
scroll to position [208, 0]
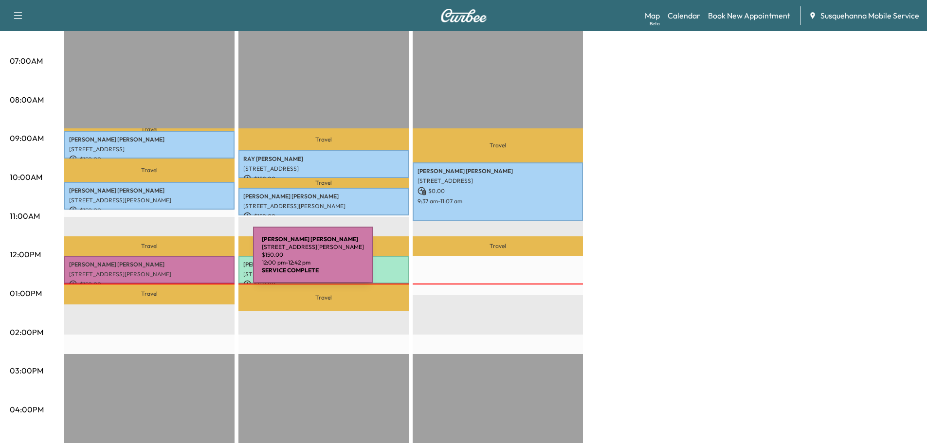
click at [180, 261] on p "[PERSON_NAME]" at bounding box center [149, 265] width 161 height 8
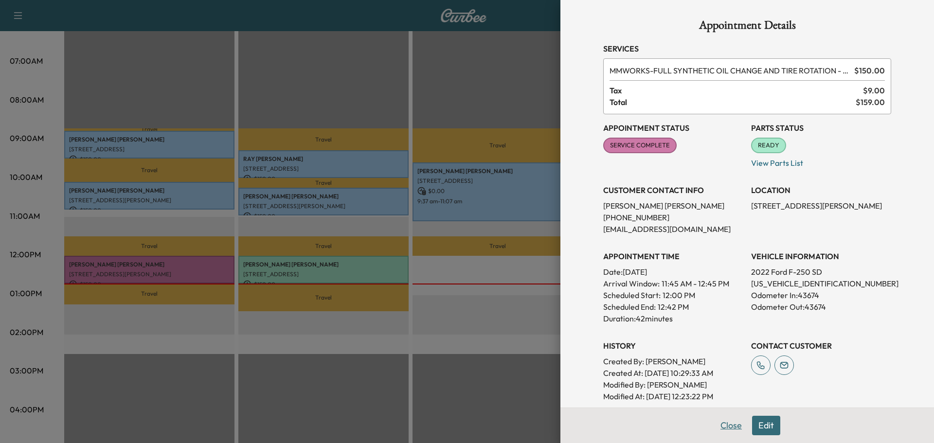
click at [718, 426] on button "Close" at bounding box center [731, 425] width 34 height 19
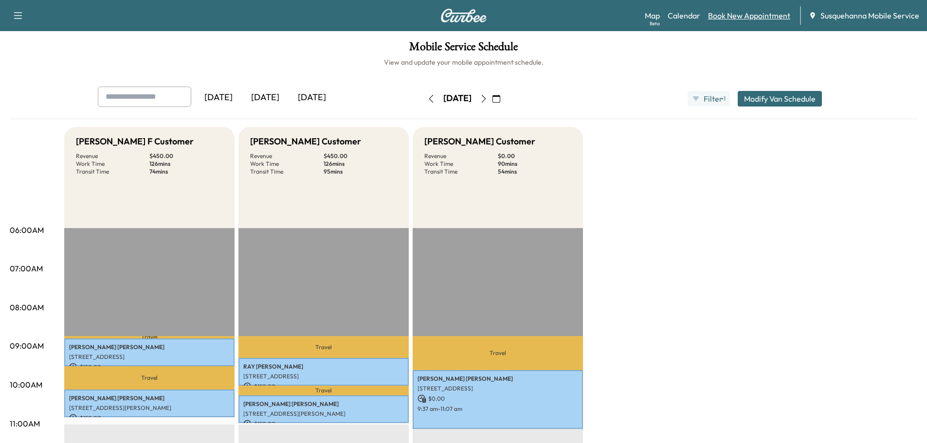
click at [746, 18] on link "Book New Appointment" at bounding box center [749, 16] width 82 height 12
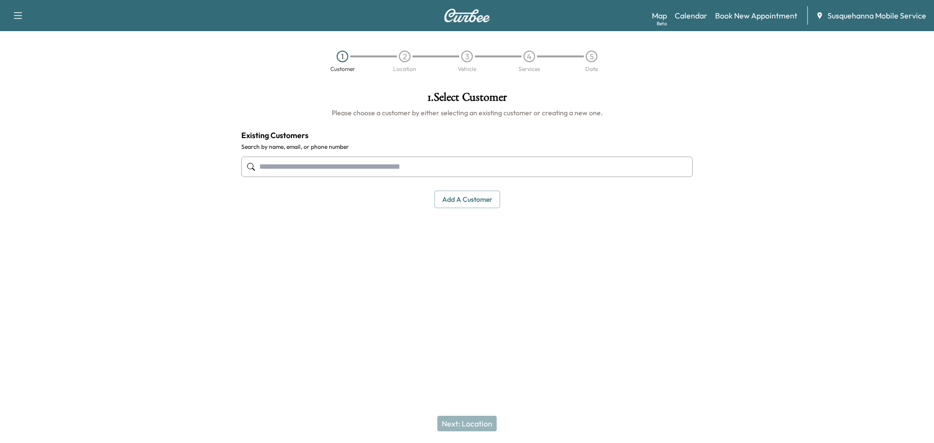
drag, startPoint x: 530, startPoint y: 169, endPoint x: 444, endPoint y: 209, distance: 94.5
click at [530, 168] on input "text" at bounding box center [466, 167] width 451 height 20
click at [348, 159] on input "text" at bounding box center [466, 167] width 451 height 20
click at [386, 167] on input "text" at bounding box center [466, 167] width 451 height 20
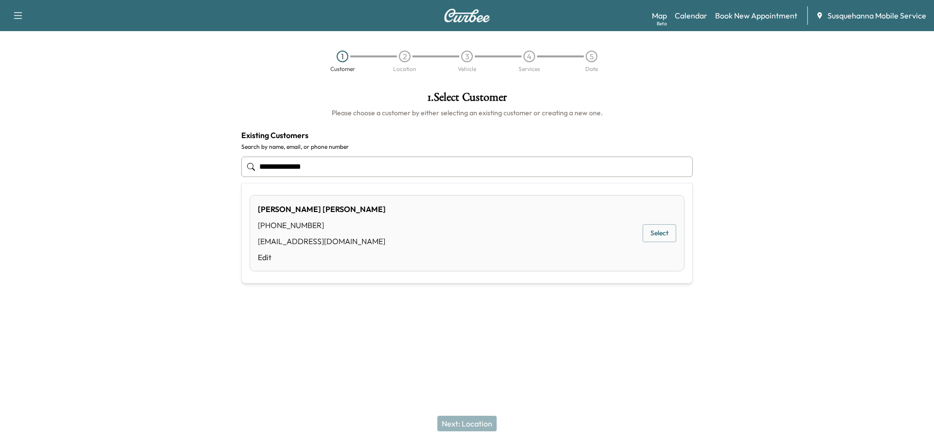
click at [658, 228] on button "Select" at bounding box center [660, 233] width 34 height 18
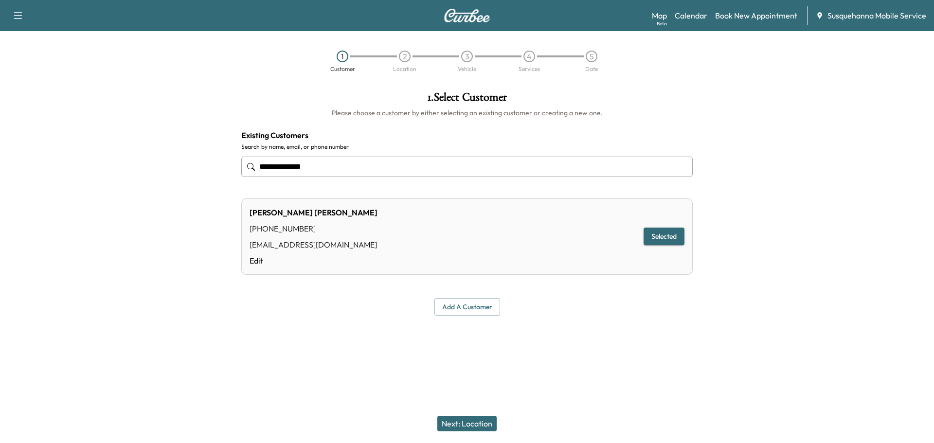
type input "**********"
click at [458, 422] on button "Next: Location" at bounding box center [466, 424] width 59 height 16
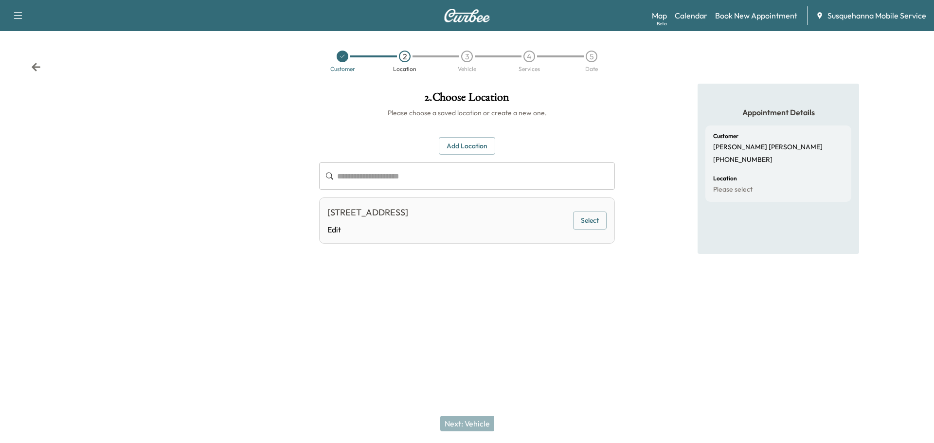
click at [603, 221] on button "Select" at bounding box center [590, 221] width 34 height 18
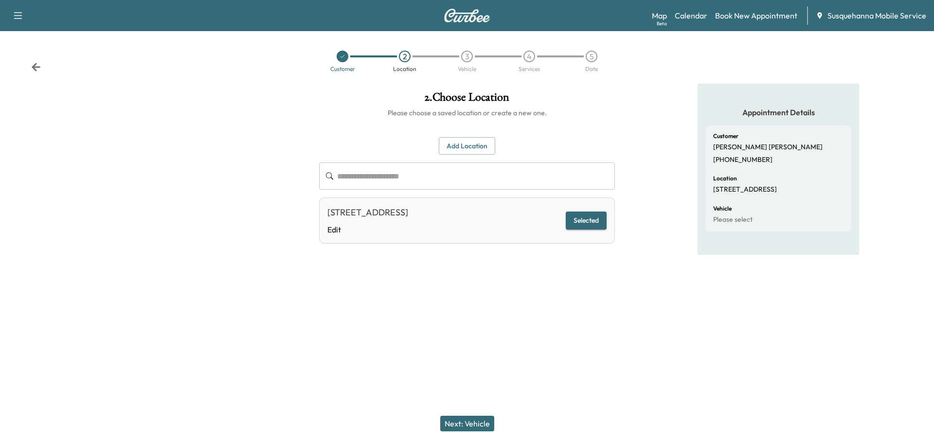
click at [484, 423] on button "Next: Vehicle" at bounding box center [467, 424] width 54 height 16
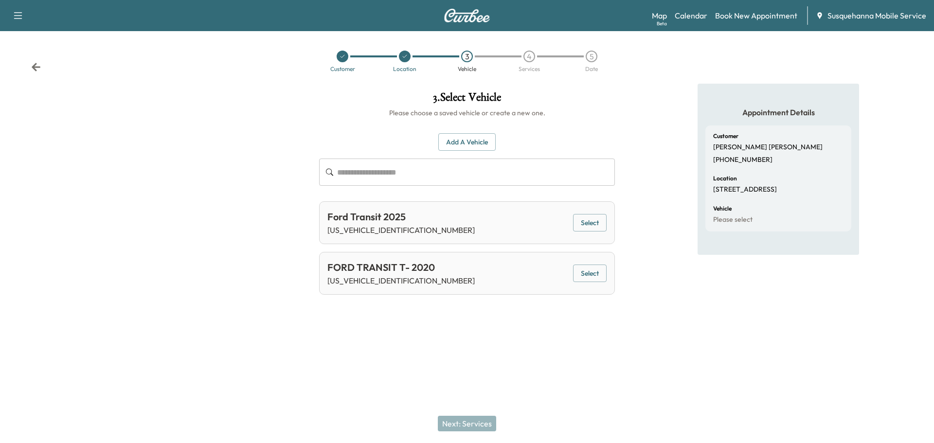
click at [579, 220] on button "Select" at bounding box center [590, 223] width 34 height 18
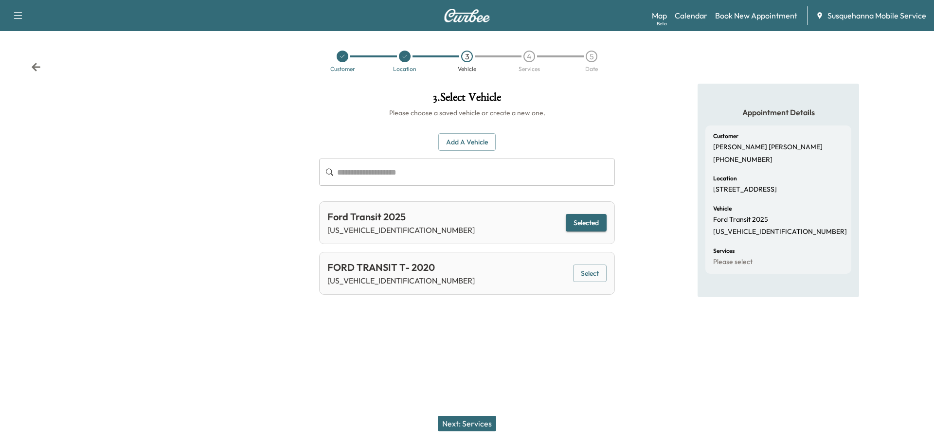
click at [468, 419] on button "Next: Services" at bounding box center [467, 424] width 58 height 16
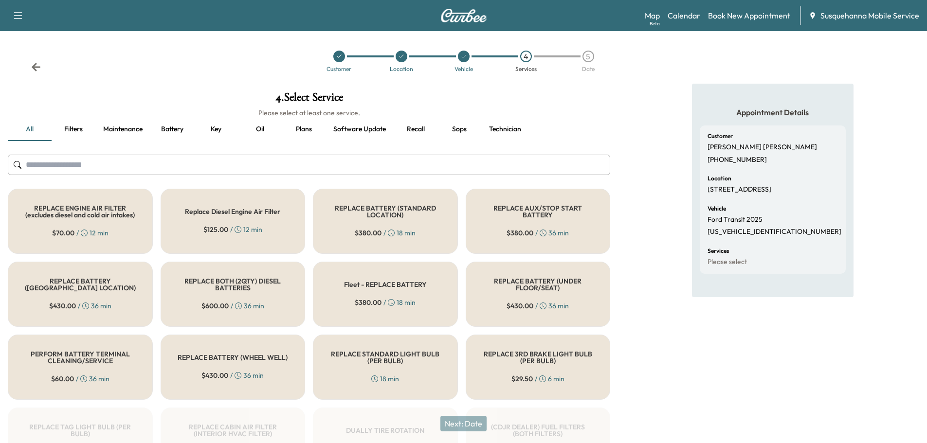
click at [349, 171] on input "text" at bounding box center [309, 165] width 602 height 20
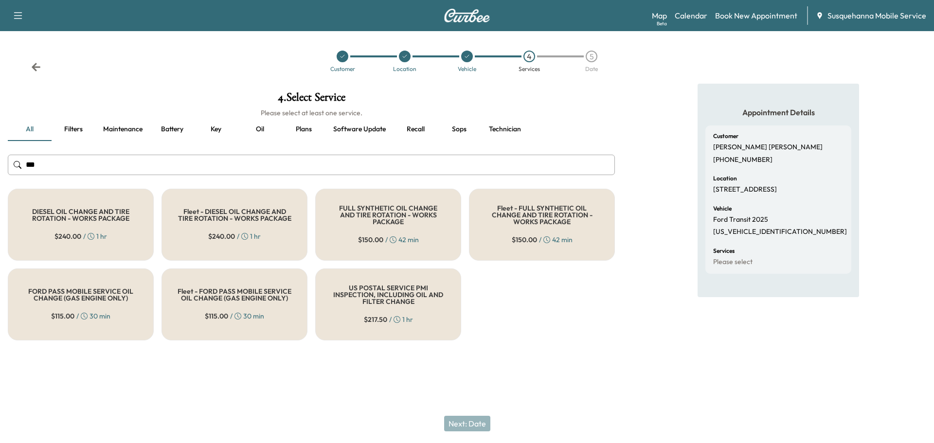
type input "***"
click at [356, 209] on h5 "FULL SYNTHETIC OIL CHANGE AND TIRE ROTATION - WORKS PACKAGE" at bounding box center [388, 215] width 114 height 20
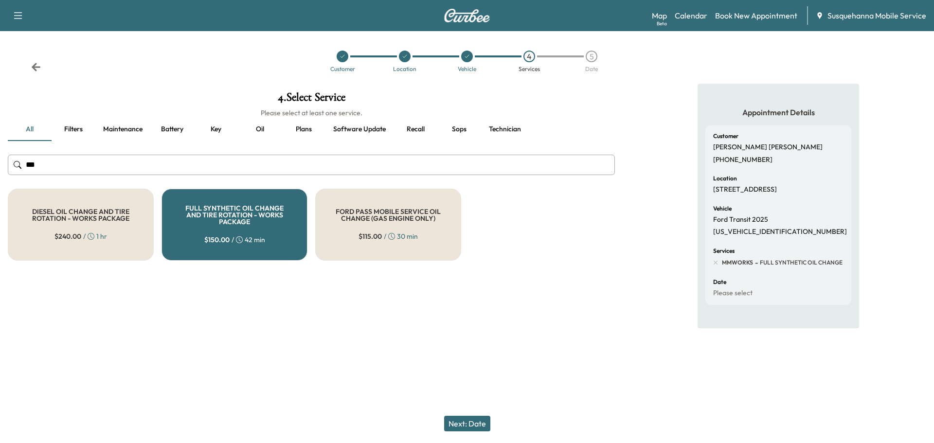
click at [476, 424] on button "Next: Date" at bounding box center [467, 424] width 46 height 16
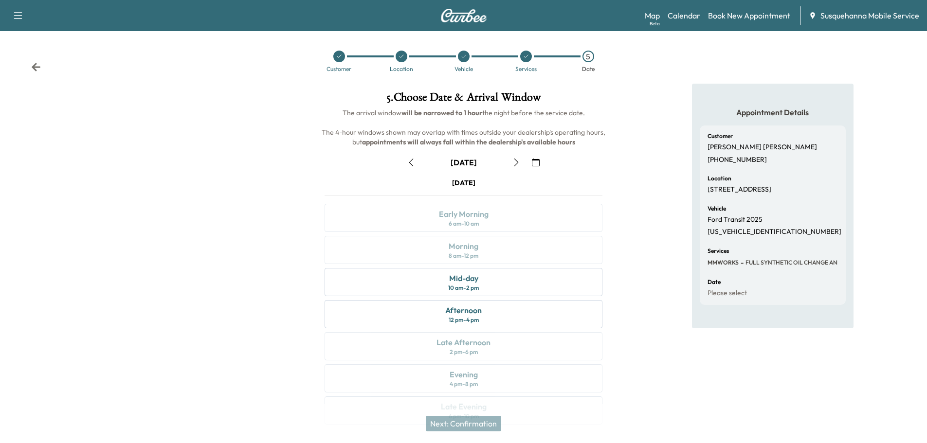
click at [537, 162] on icon "button" at bounding box center [536, 163] width 8 height 8
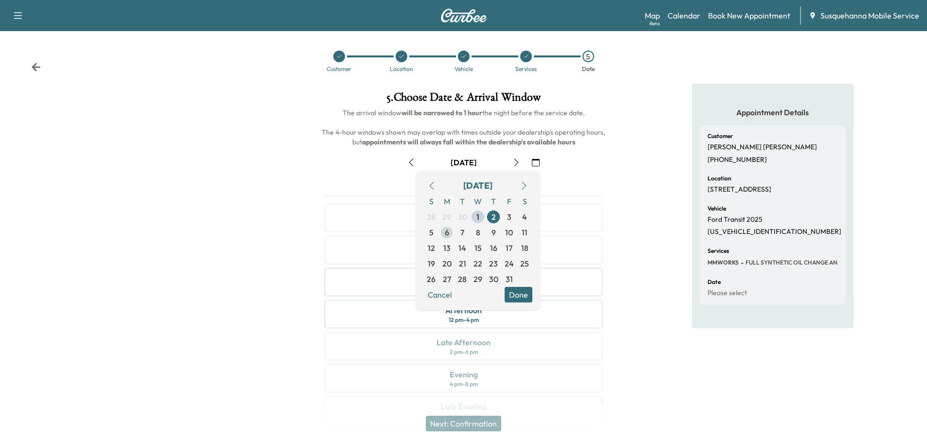
click at [448, 232] on span "6" at bounding box center [447, 233] width 4 height 12
click at [520, 298] on button "Done" at bounding box center [518, 295] width 28 height 16
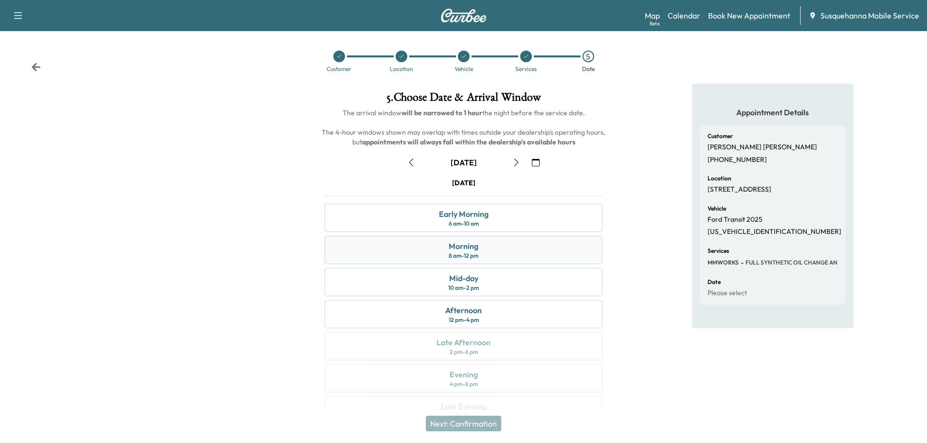
click at [532, 253] on div "Morning 8 am - 12 pm" at bounding box center [463, 250] width 278 height 28
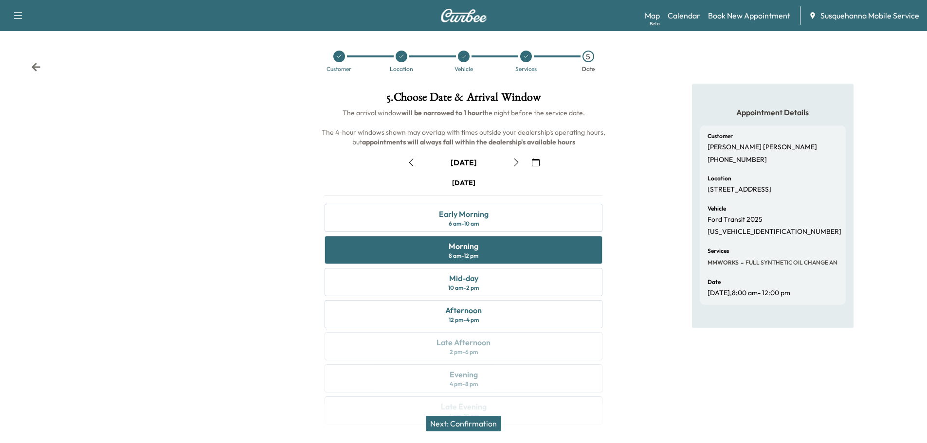
click at [473, 416] on button "Next: Confirmation" at bounding box center [463, 424] width 75 height 16
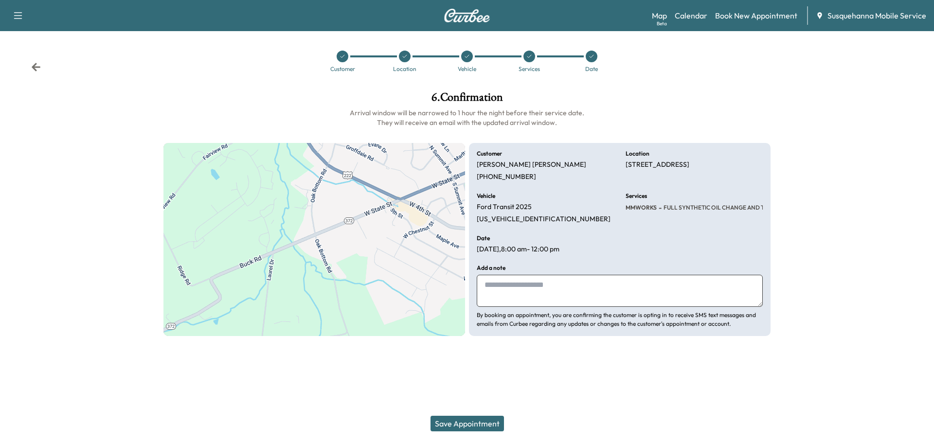
click at [525, 295] on textarea at bounding box center [620, 291] width 286 height 32
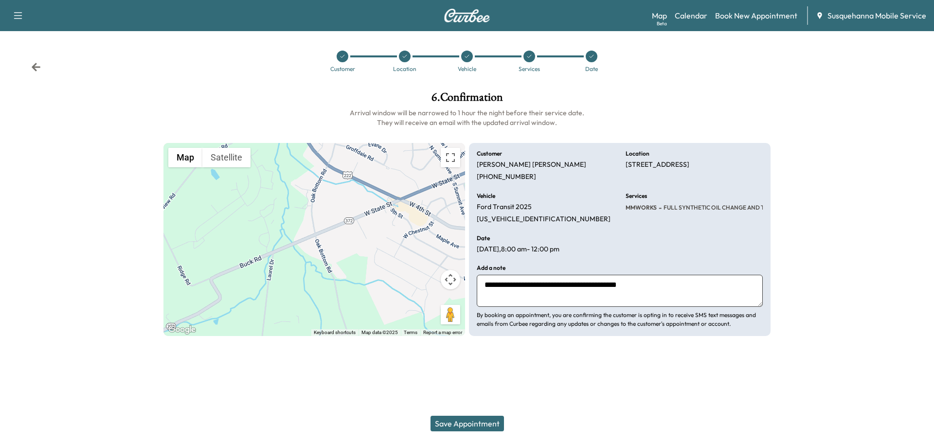
type textarea "**********"
click at [492, 421] on button "Save Appointment" at bounding box center [467, 424] width 73 height 16
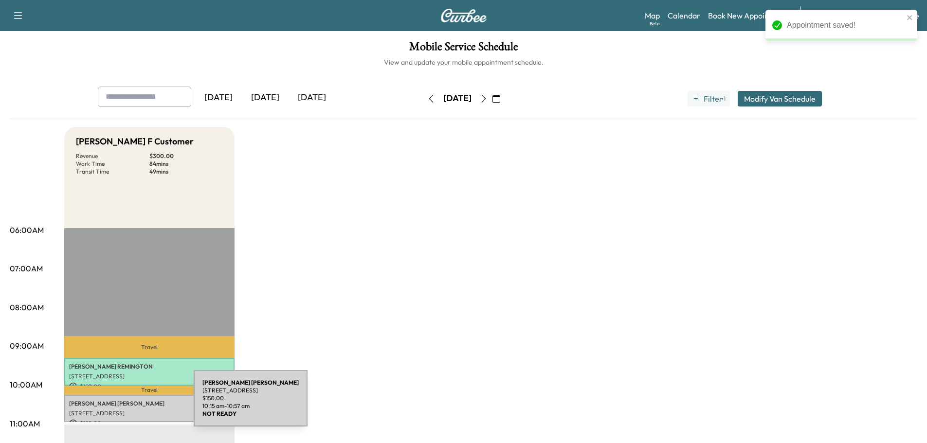
click at [121, 404] on p "JUSTIN SHEARER" at bounding box center [149, 404] width 161 height 8
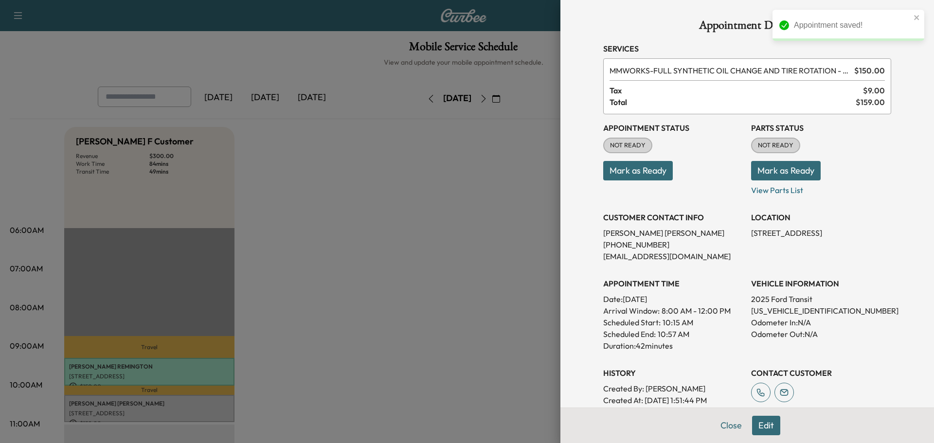
click at [760, 170] on button "Mark as Ready" at bounding box center [786, 170] width 70 height 19
click at [645, 174] on button "Mark as Ready" at bounding box center [638, 170] width 70 height 19
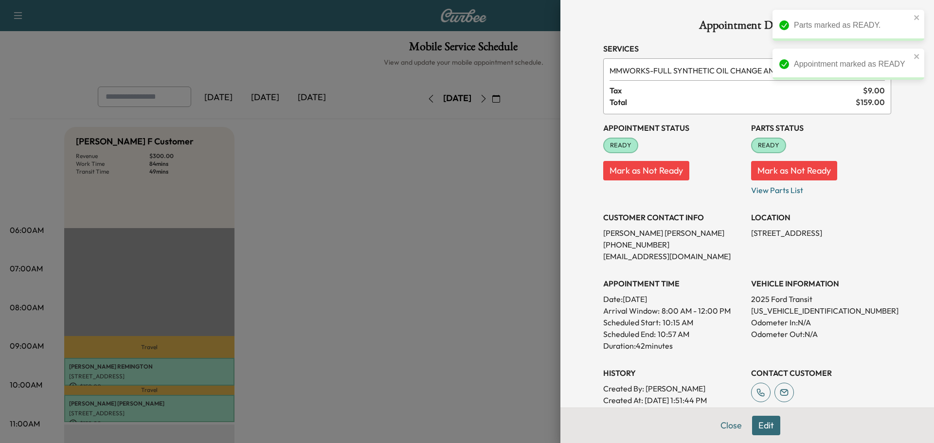
click at [722, 430] on button "Close" at bounding box center [731, 425] width 34 height 19
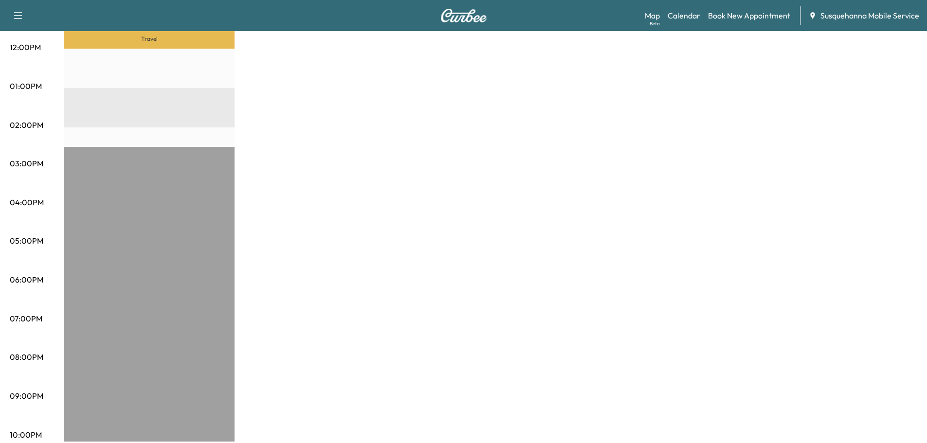
scroll to position [156, 0]
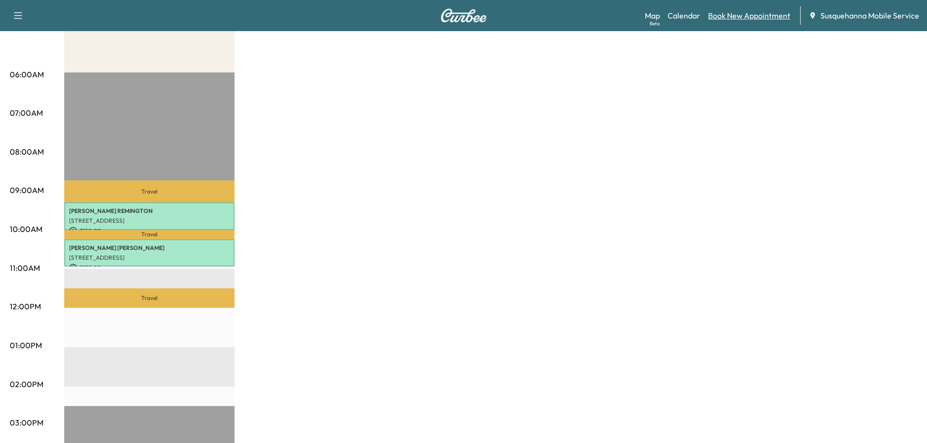
click at [736, 17] on link "Book New Appointment" at bounding box center [749, 16] width 82 height 12
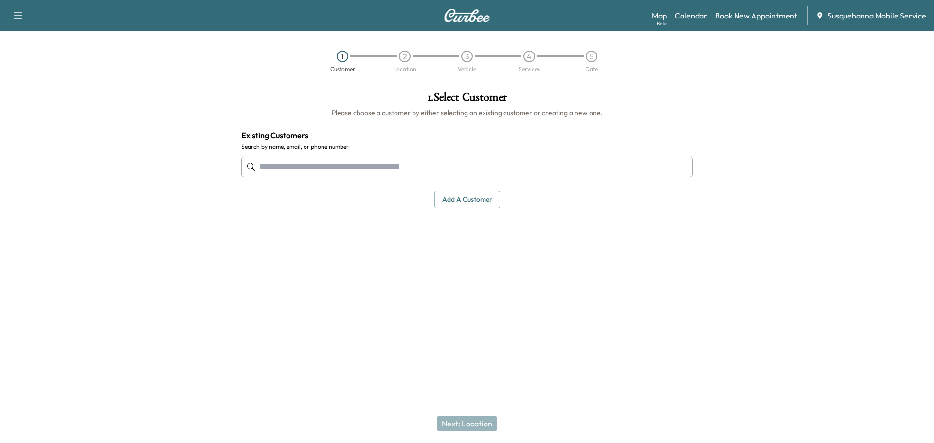
click at [381, 165] on input "text" at bounding box center [466, 167] width 451 height 20
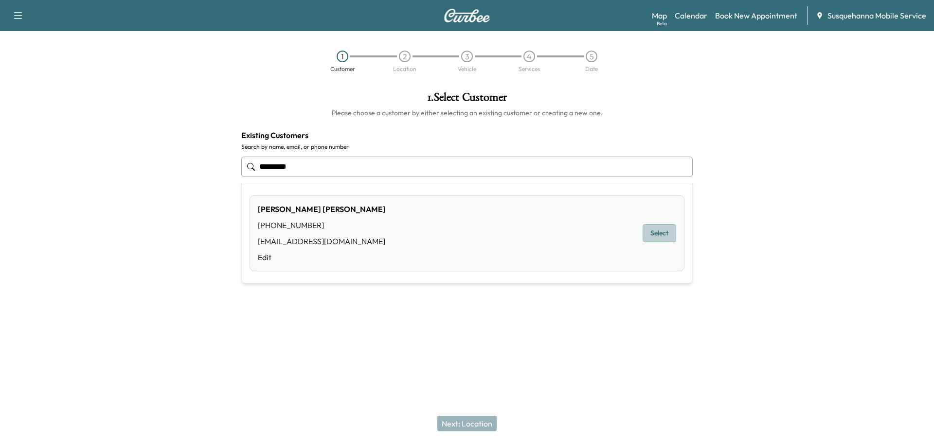
click at [648, 231] on button "Select" at bounding box center [660, 233] width 34 height 18
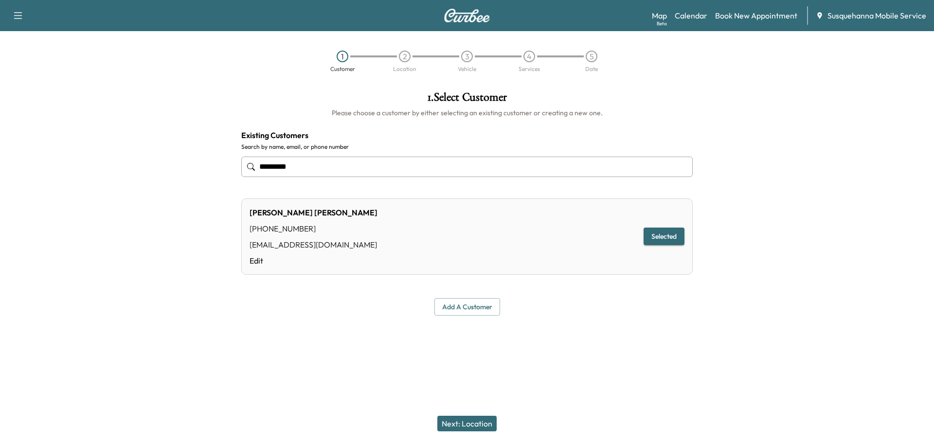
type input "*********"
click at [456, 428] on button "Next: Location" at bounding box center [466, 424] width 59 height 16
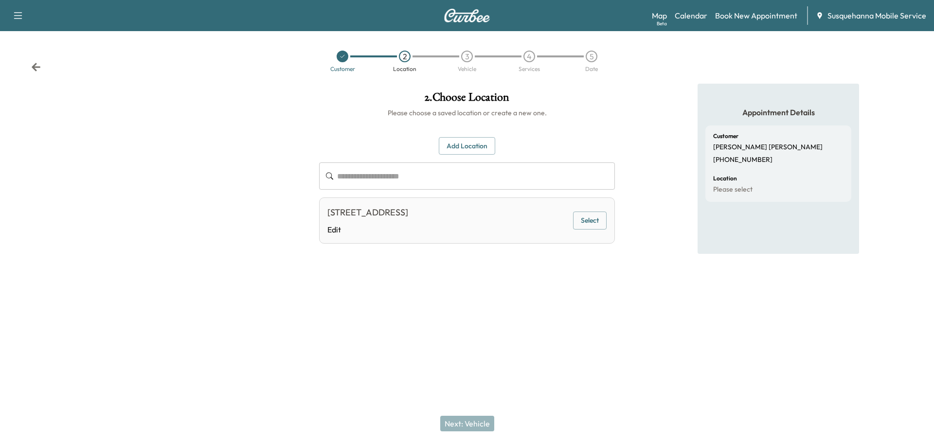
click at [604, 222] on button "Select" at bounding box center [590, 221] width 34 height 18
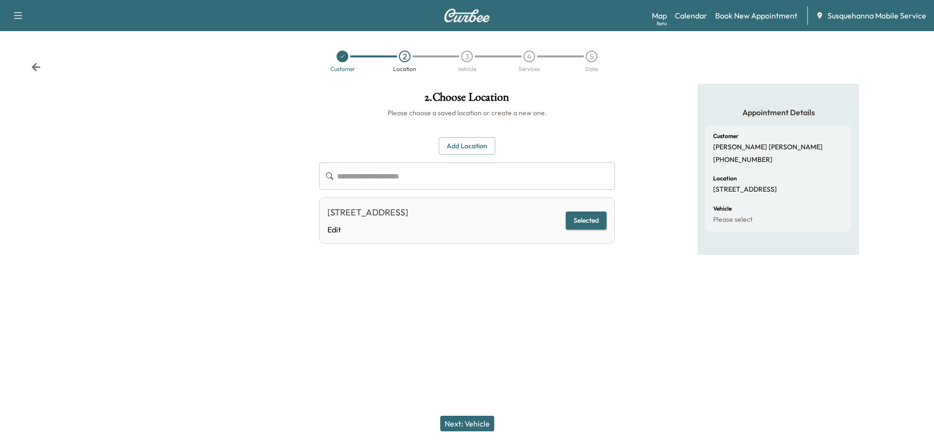
click at [467, 425] on button "Next: Vehicle" at bounding box center [467, 424] width 54 height 16
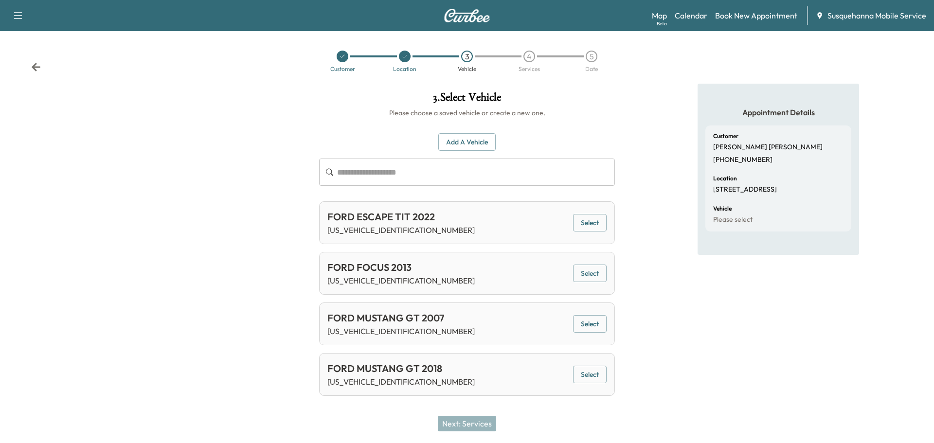
click at [596, 225] on button "Select" at bounding box center [590, 223] width 34 height 18
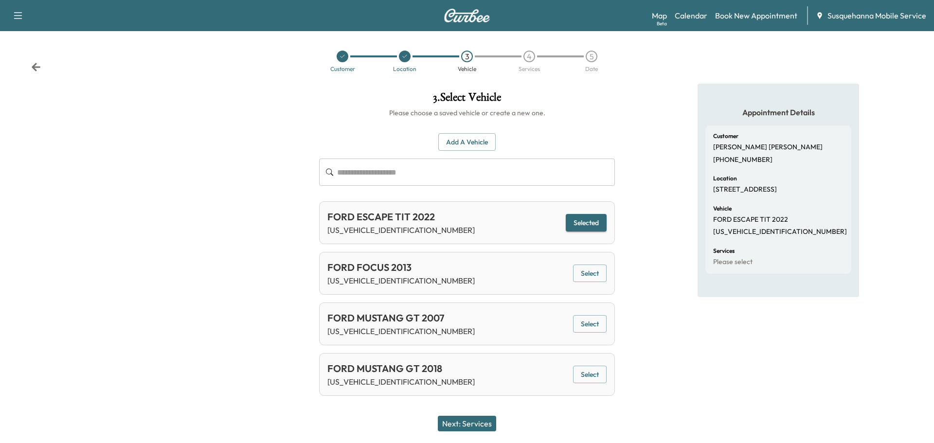
click at [481, 424] on button "Next: Services" at bounding box center [467, 424] width 58 height 16
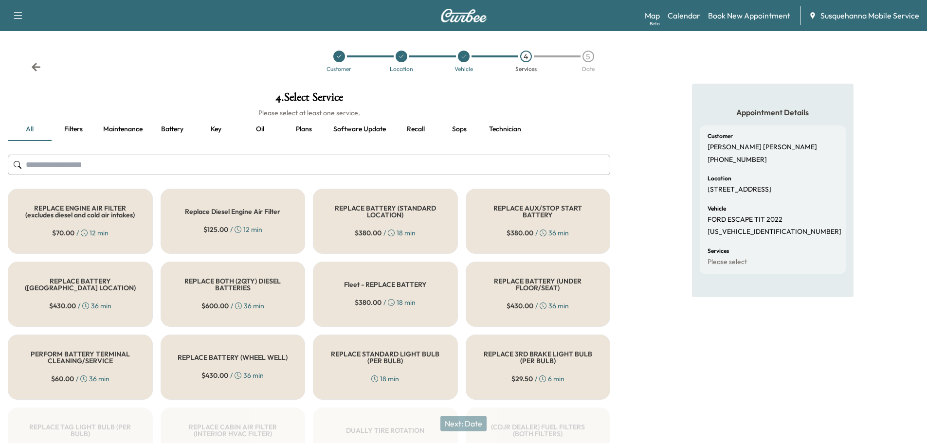
click at [303, 166] on input "text" at bounding box center [309, 165] width 602 height 20
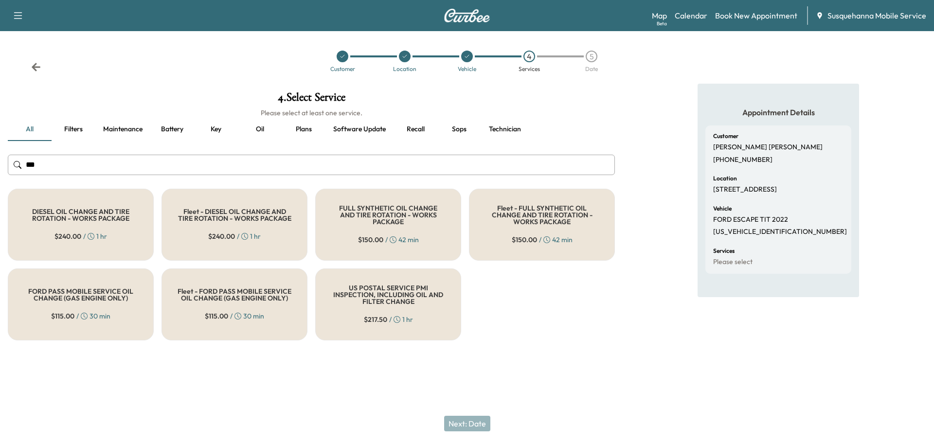
type input "***"
click at [369, 216] on h5 "FULL SYNTHETIC OIL CHANGE AND TIRE ROTATION - WORKS PACKAGE" at bounding box center [388, 215] width 114 height 20
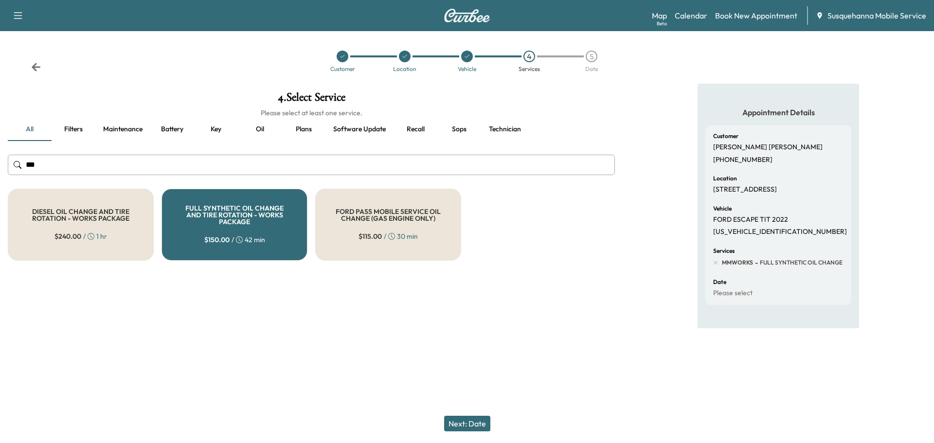
click at [477, 421] on button "Next: Date" at bounding box center [467, 424] width 46 height 16
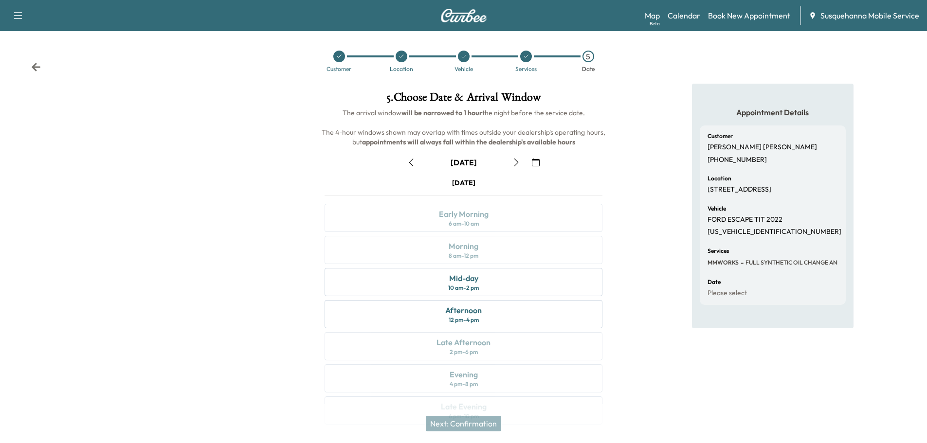
click at [537, 167] on button "button" at bounding box center [535, 163] width 17 height 16
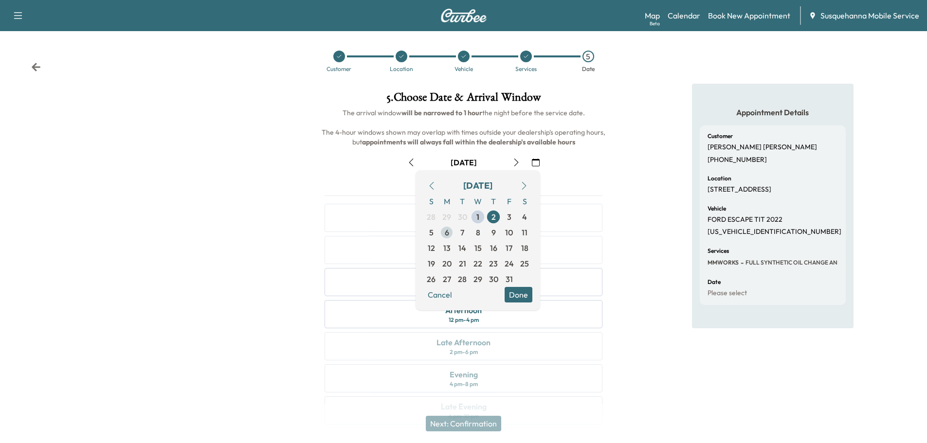
click at [441, 233] on span "6" at bounding box center [447, 233] width 16 height 16
click at [518, 294] on button "Done" at bounding box center [518, 295] width 28 height 16
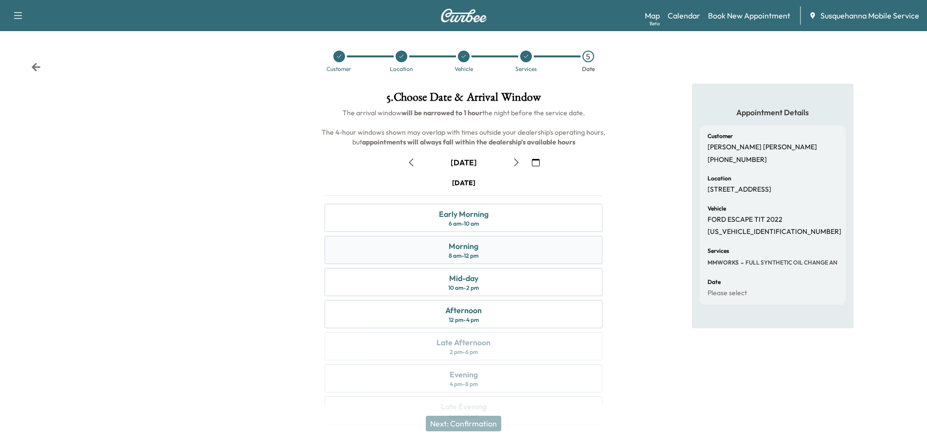
click at [520, 253] on div "Morning 8 am - 12 pm" at bounding box center [463, 250] width 278 height 28
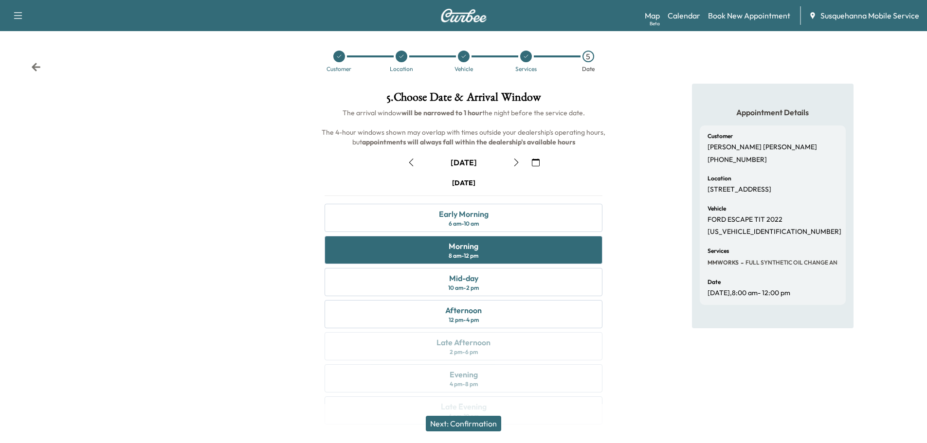
click at [473, 422] on button "Next: Confirmation" at bounding box center [463, 424] width 75 height 16
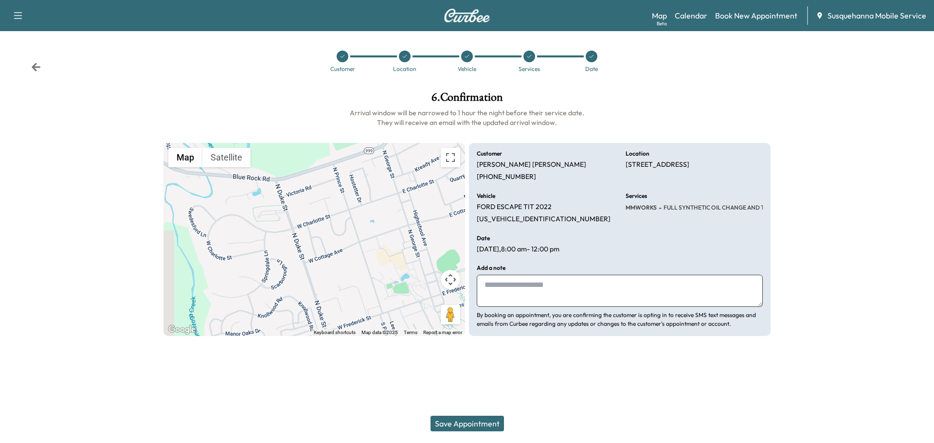
click at [521, 295] on textarea at bounding box center [620, 291] width 286 height 32
type textarea "**********"
click at [445, 425] on button "Save Appointment" at bounding box center [467, 424] width 73 height 16
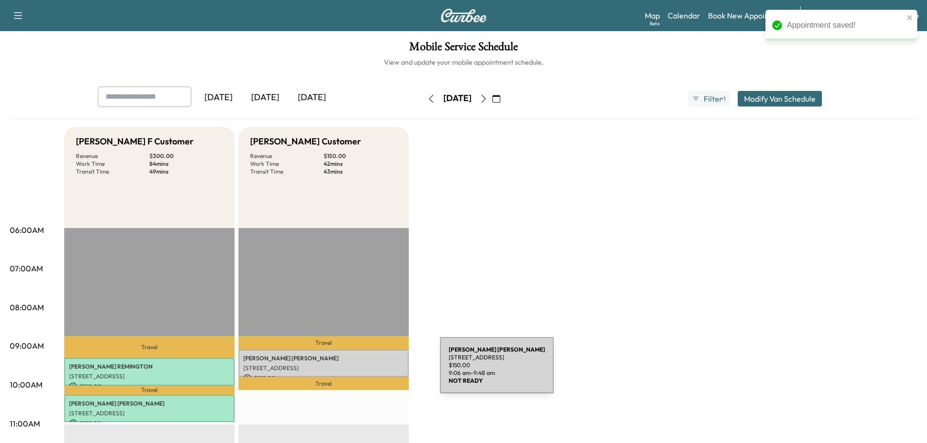
click at [367, 371] on div "ERIC DUMM 319 HOUFFMAN PLACE, MILLERSVILLE, PA, USA $ 150.00 9:06 am - 9:48 am" at bounding box center [323, 364] width 170 height 28
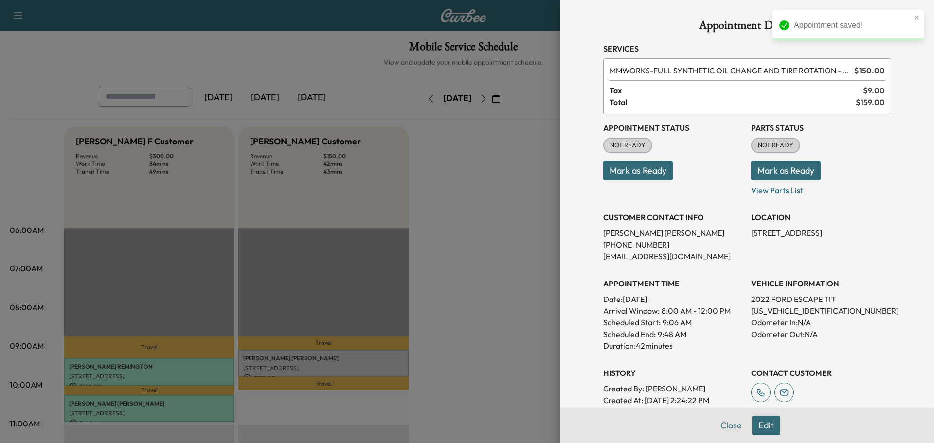
click at [779, 170] on button "Mark as Ready" at bounding box center [786, 170] width 70 height 19
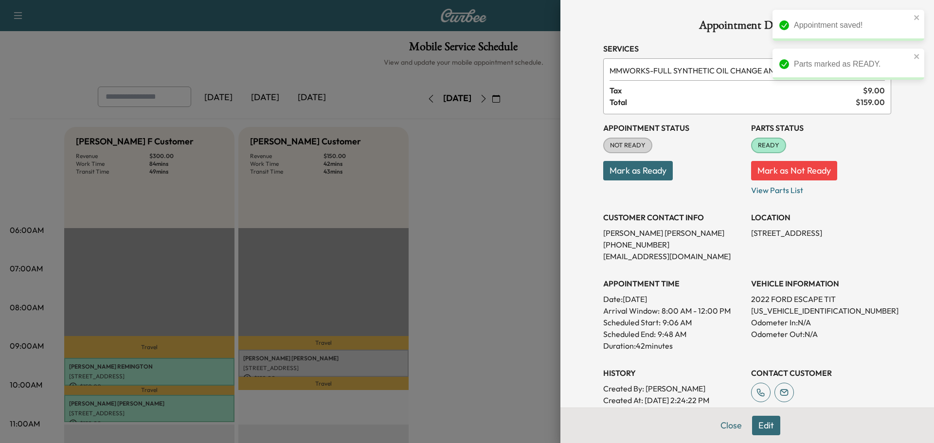
click at [651, 172] on button "Mark as Ready" at bounding box center [638, 170] width 70 height 19
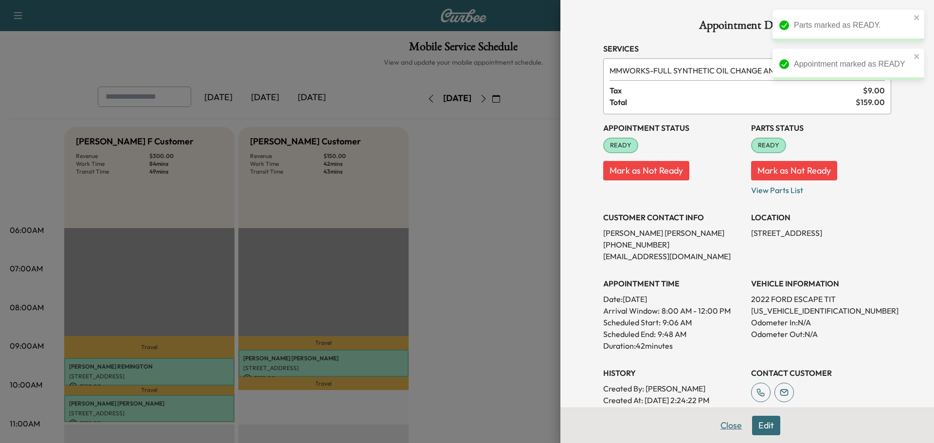
click at [715, 424] on button "Close" at bounding box center [731, 425] width 34 height 19
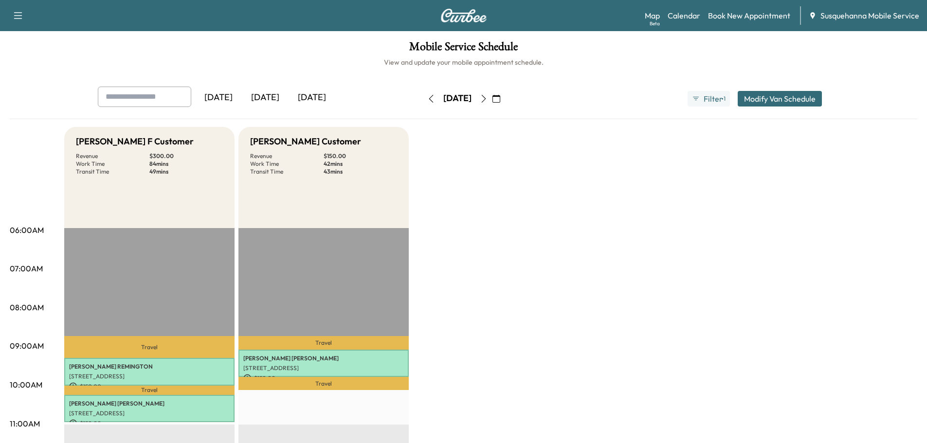
click at [500, 98] on icon "button" at bounding box center [496, 99] width 8 height 8
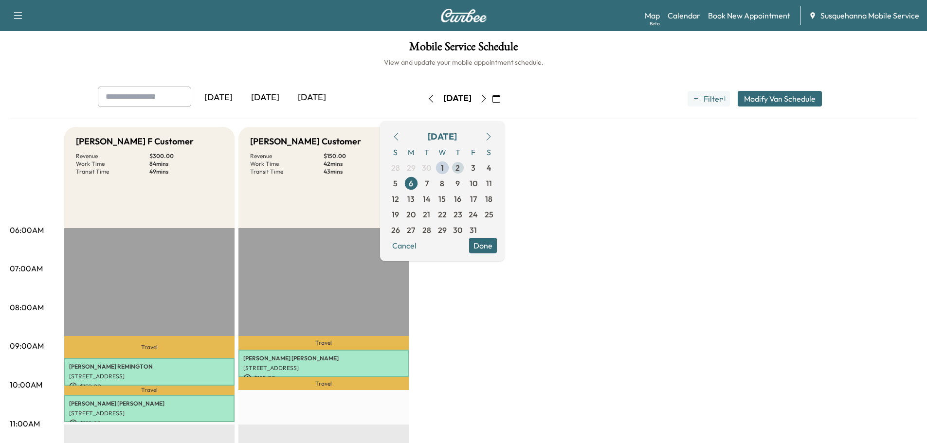
click at [466, 166] on span "2" at bounding box center [458, 168] width 16 height 16
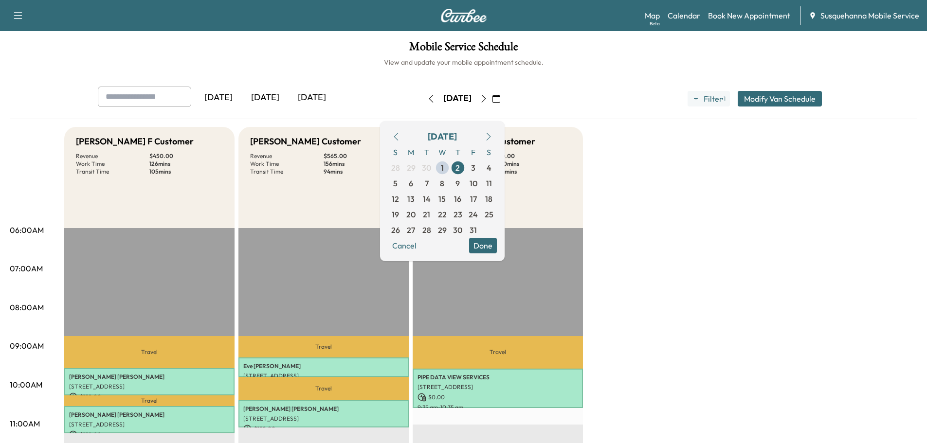
scroll to position [156, 0]
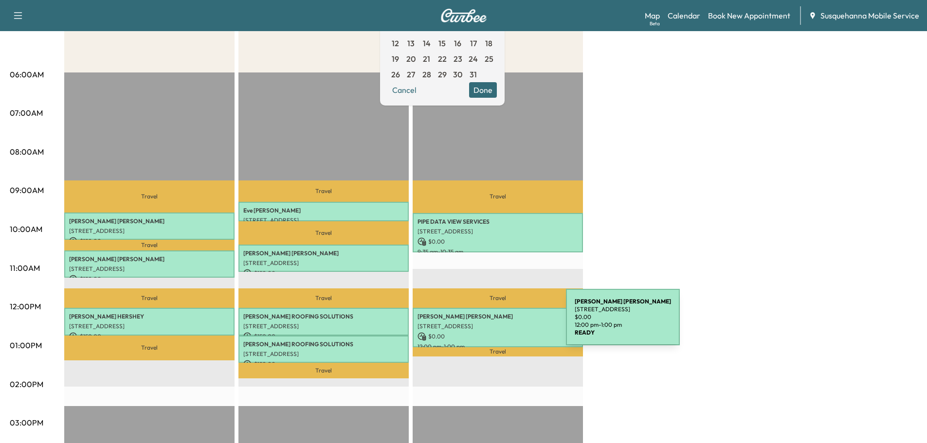
click at [491, 326] on p "[STREET_ADDRESS]" at bounding box center [497, 327] width 161 height 8
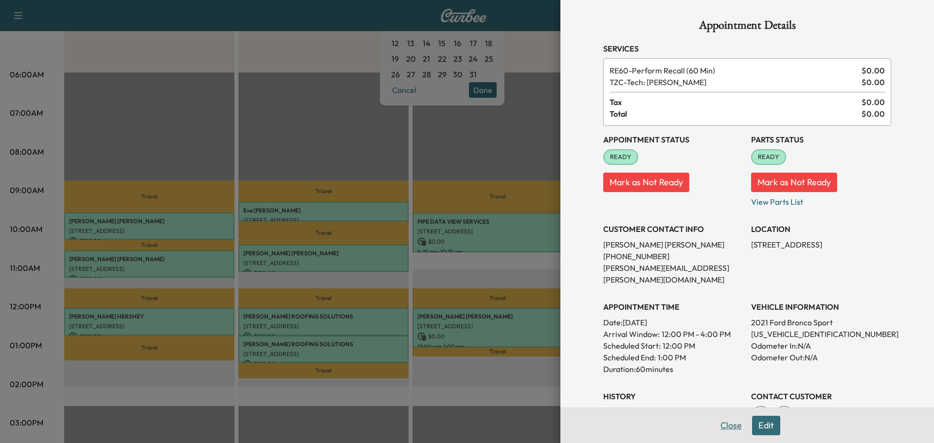
click at [729, 427] on div "Appointment Details Services RE60 - Perform Recall (60 Min) $ 0.00 TZC - Tech: …" at bounding box center [747, 275] width 311 height 550
click at [724, 428] on button "Close" at bounding box center [731, 425] width 34 height 19
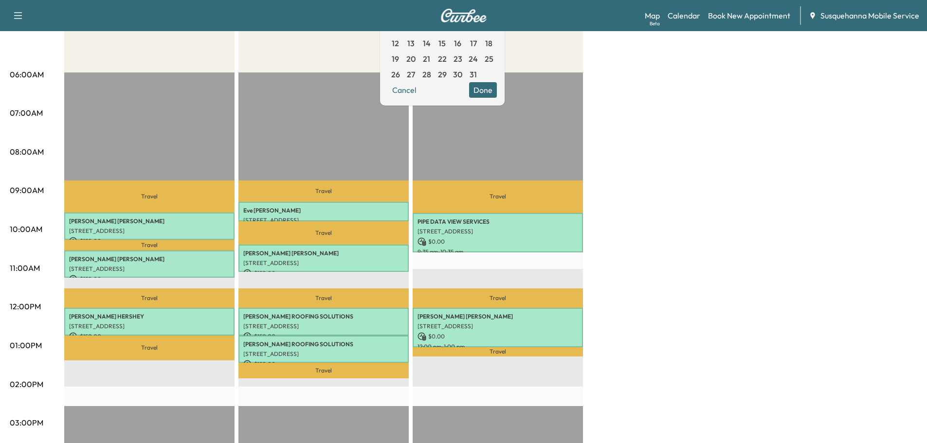
scroll to position [0, 0]
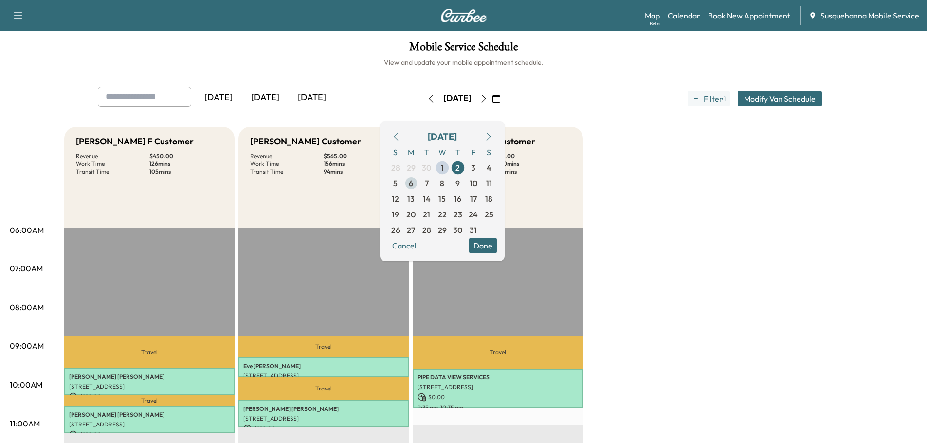
click at [413, 184] on span "6" at bounding box center [411, 184] width 4 height 12
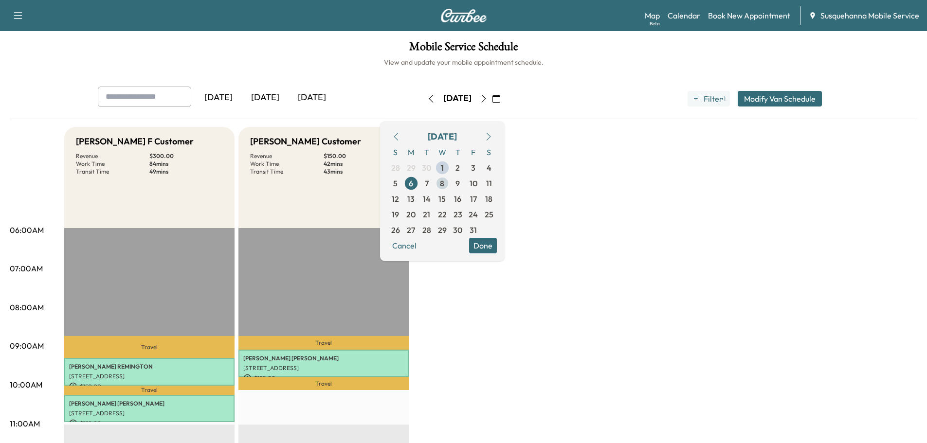
click at [444, 185] on span "8" at bounding box center [442, 184] width 4 height 12
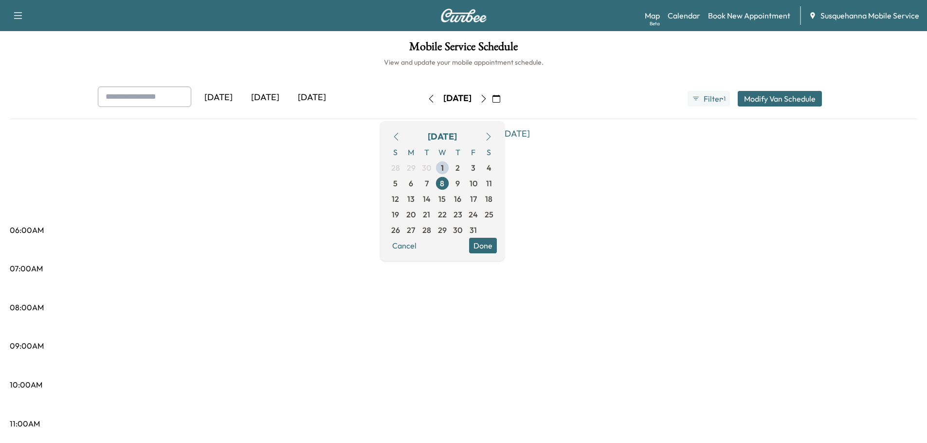
click at [497, 248] on button "Done" at bounding box center [483, 246] width 28 height 16
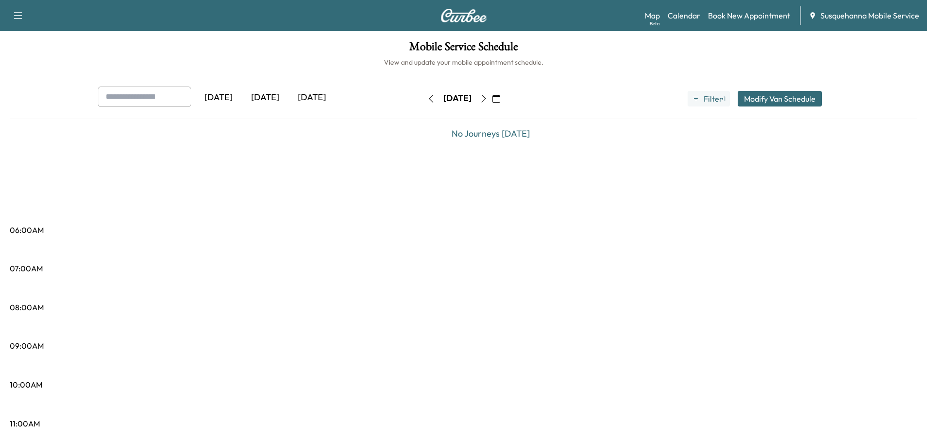
click at [504, 96] on button "button" at bounding box center [496, 99] width 17 height 16
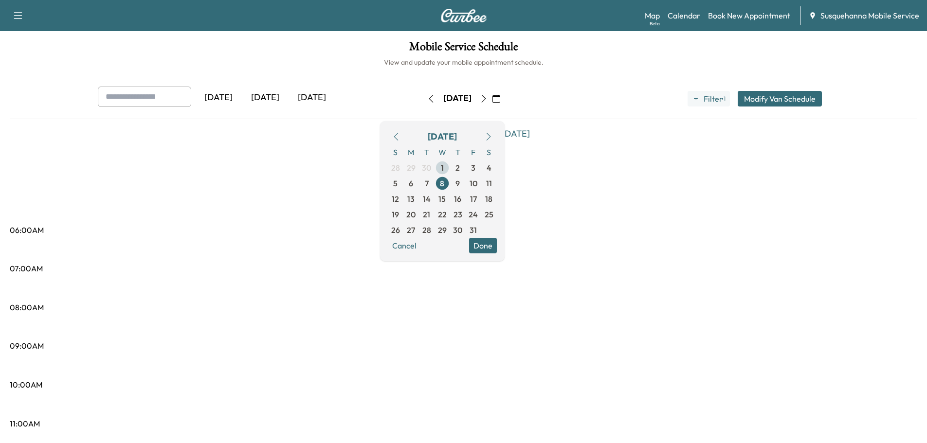
click at [444, 170] on span "1" at bounding box center [442, 168] width 3 height 12
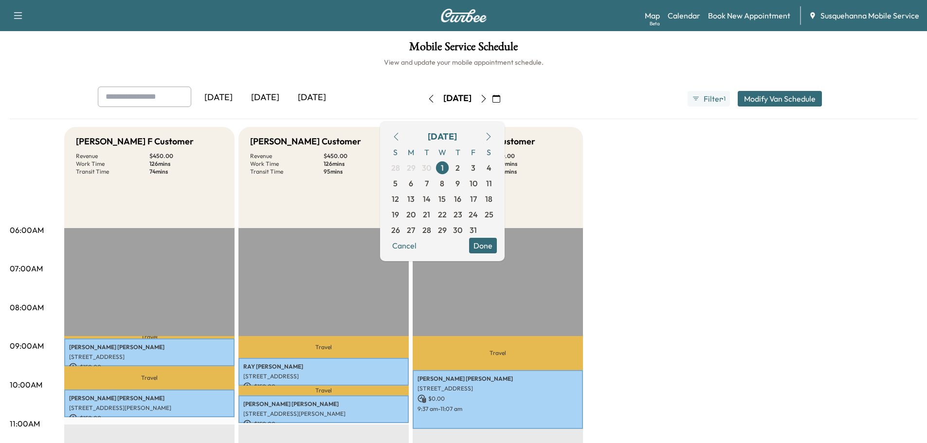
click at [497, 244] on button "Done" at bounding box center [483, 246] width 28 height 16
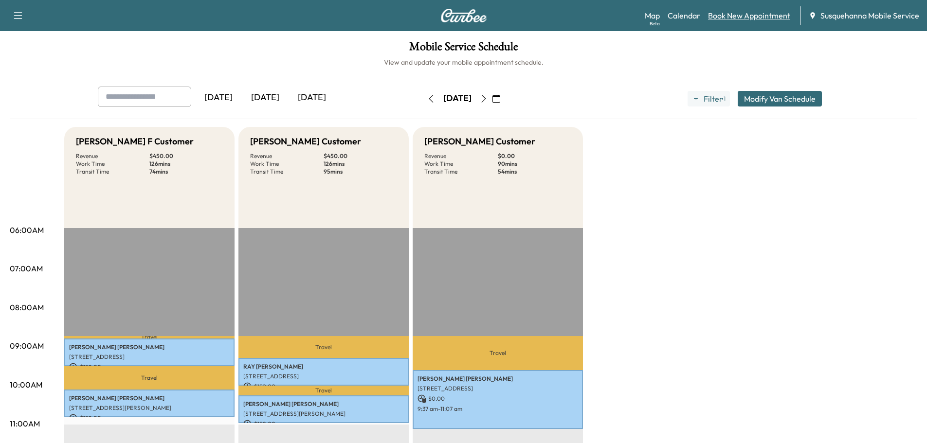
click at [758, 13] on link "Book New Appointment" at bounding box center [749, 16] width 82 height 12
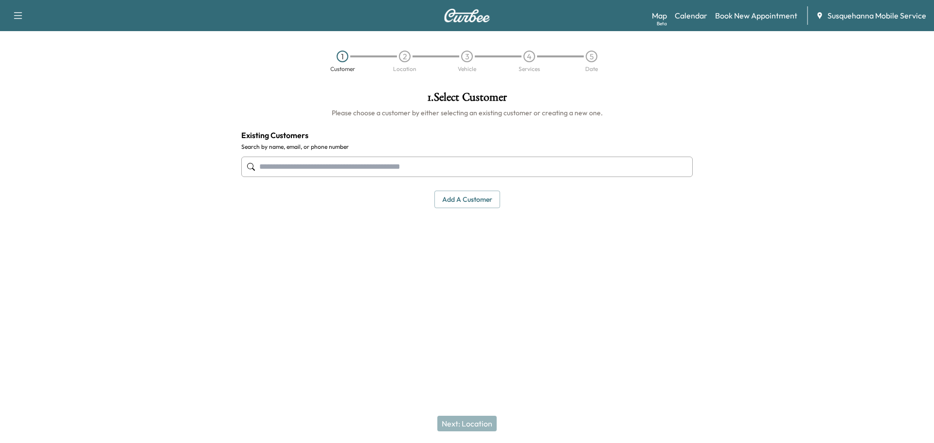
click at [343, 166] on input "text" at bounding box center [466, 167] width 451 height 20
click at [469, 194] on button "Add a customer" at bounding box center [467, 200] width 66 height 18
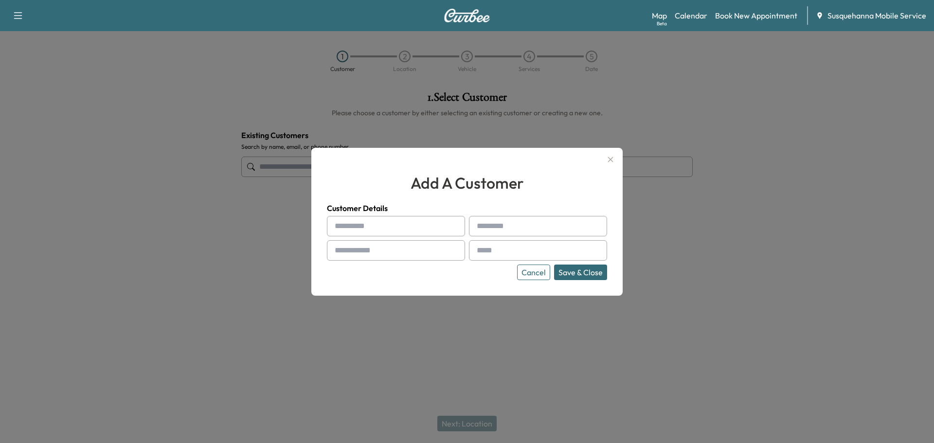
click at [424, 230] on input "text" at bounding box center [396, 226] width 138 height 20
type input "*********"
click at [495, 226] on input "text" at bounding box center [538, 226] width 138 height 20
type input "*****"
click at [410, 256] on input "text" at bounding box center [396, 250] width 138 height 20
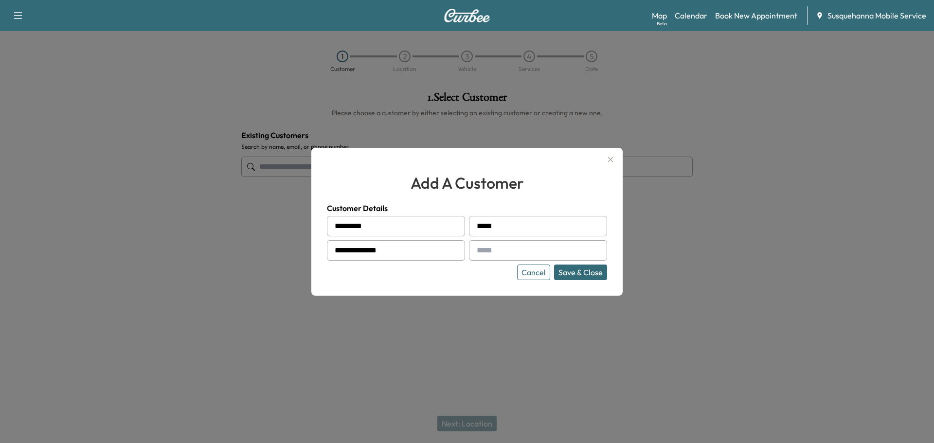
type input "**********"
click at [505, 253] on input "text" at bounding box center [538, 250] width 138 height 20
type input "**********"
click at [579, 276] on button "Save & Close" at bounding box center [580, 273] width 53 height 16
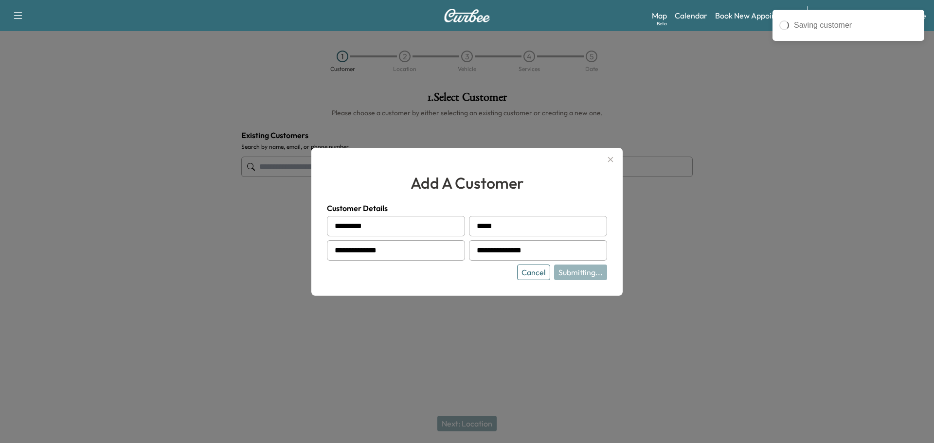
type input "**********"
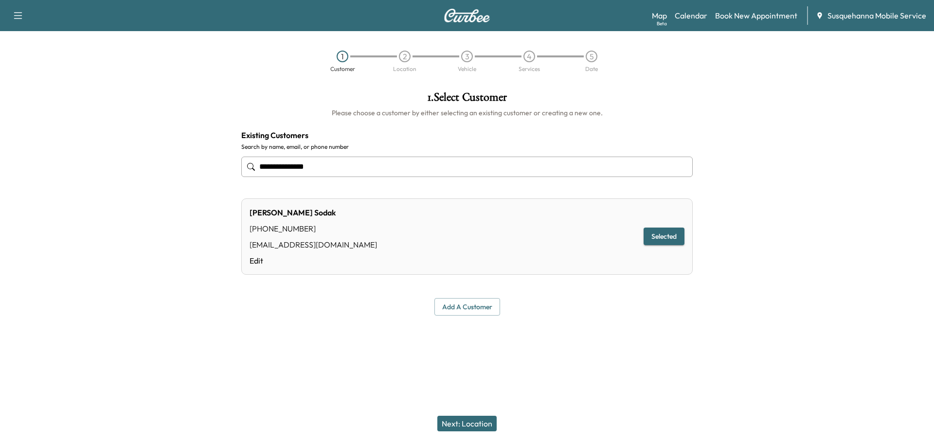
click at [476, 419] on button "Next: Location" at bounding box center [466, 424] width 59 height 16
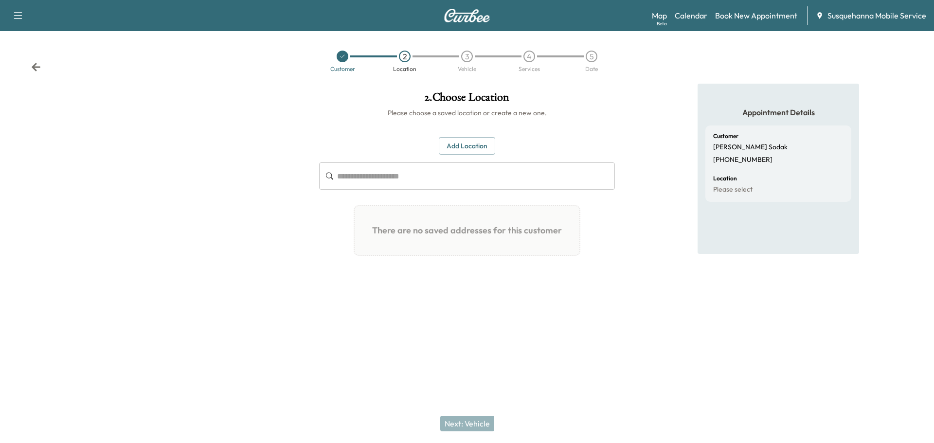
click at [465, 145] on button "Add Location" at bounding box center [467, 146] width 56 height 18
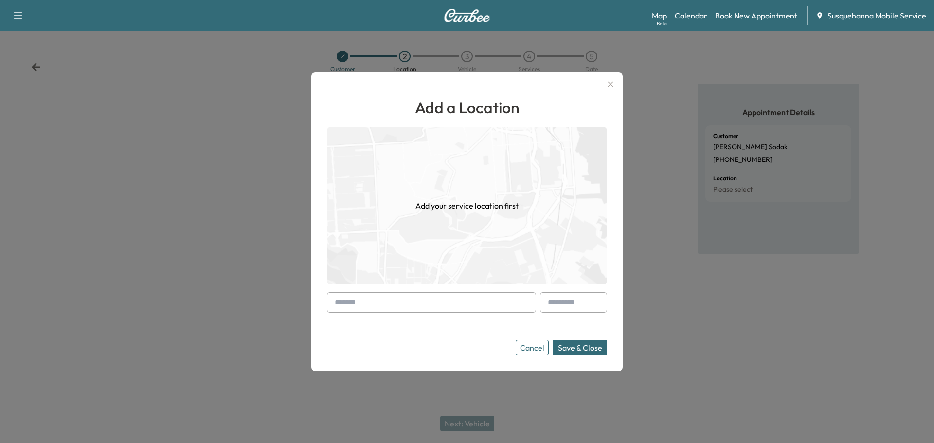
click at [440, 302] on input "text" at bounding box center [431, 302] width 209 height 20
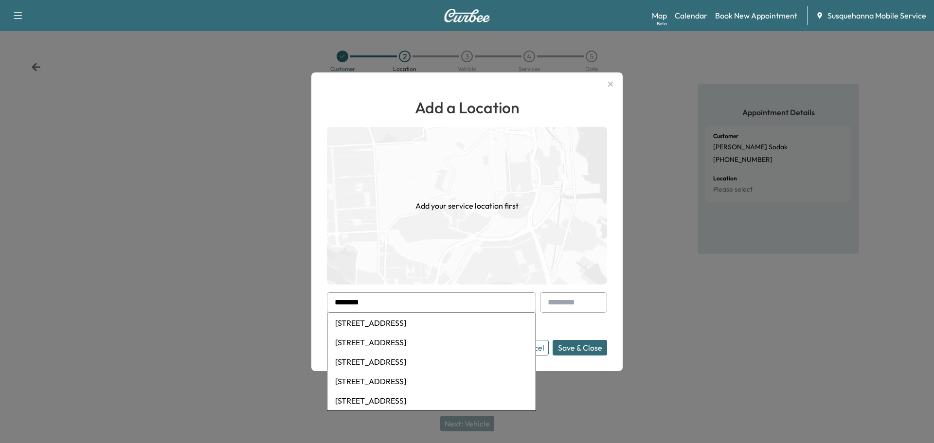
click at [416, 327] on li "5373 Oak Leaf Drive, Mount Joy, PA, USA" at bounding box center [431, 322] width 208 height 19
type input "**********"
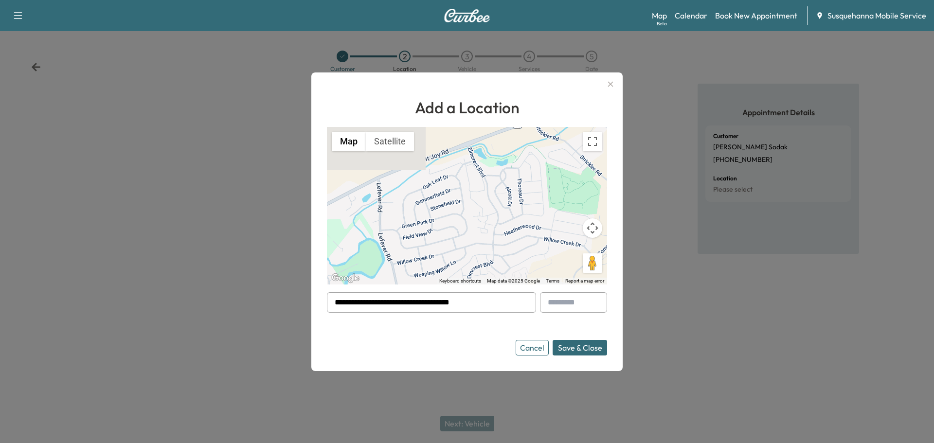
click at [592, 350] on button "Save & Close" at bounding box center [580, 348] width 54 height 16
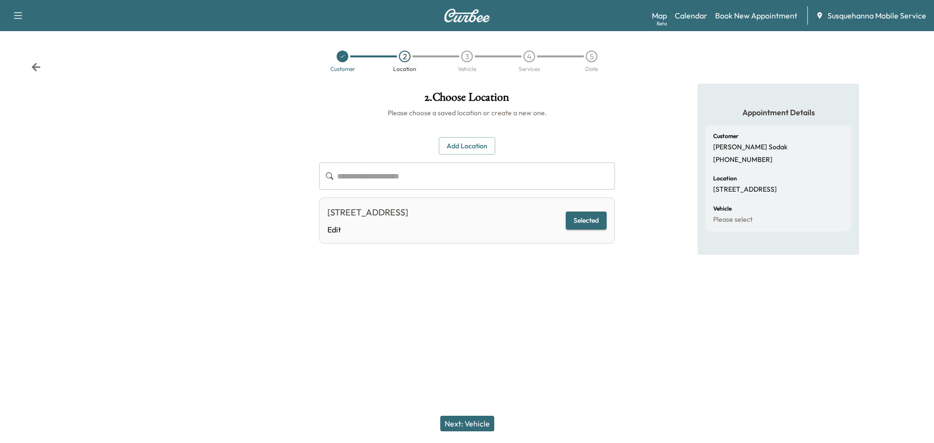
click at [482, 421] on button "Next: Vehicle" at bounding box center [467, 424] width 54 height 16
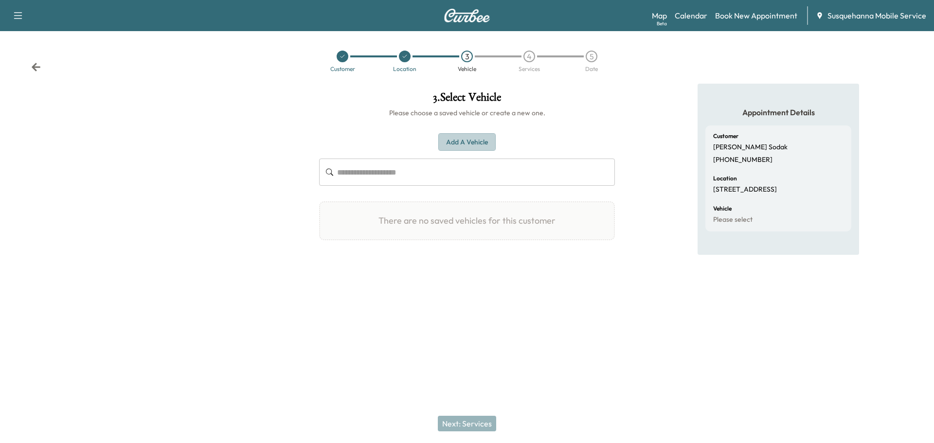
click at [484, 141] on button "Add a Vehicle" at bounding box center [466, 142] width 57 height 18
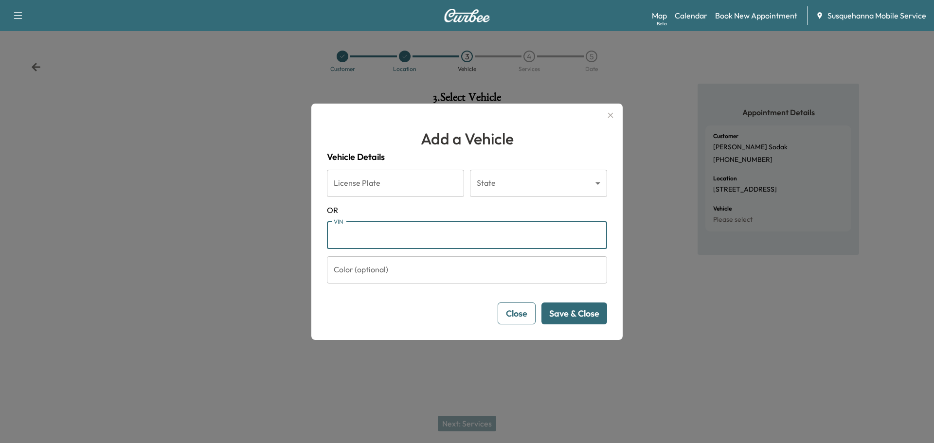
paste input "**********"
type input "**********"
click at [566, 316] on button "Save & Close" at bounding box center [574, 314] width 66 height 22
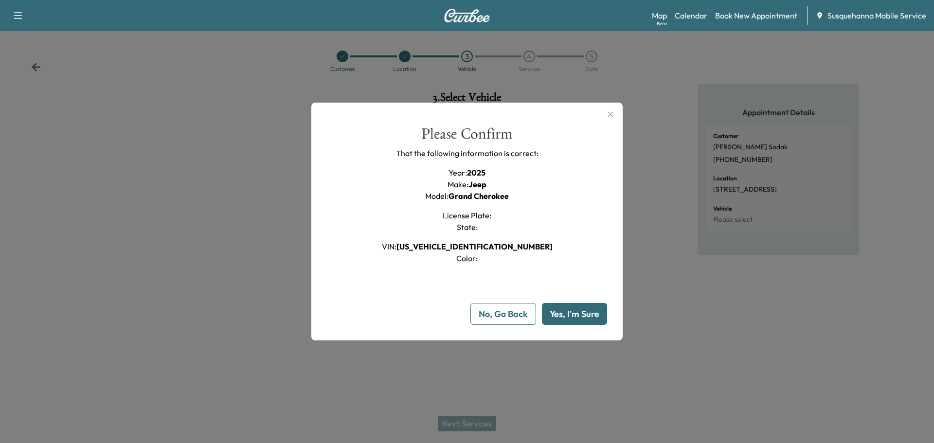
click at [566, 316] on button "Yes, I'm Sure" at bounding box center [574, 314] width 65 height 22
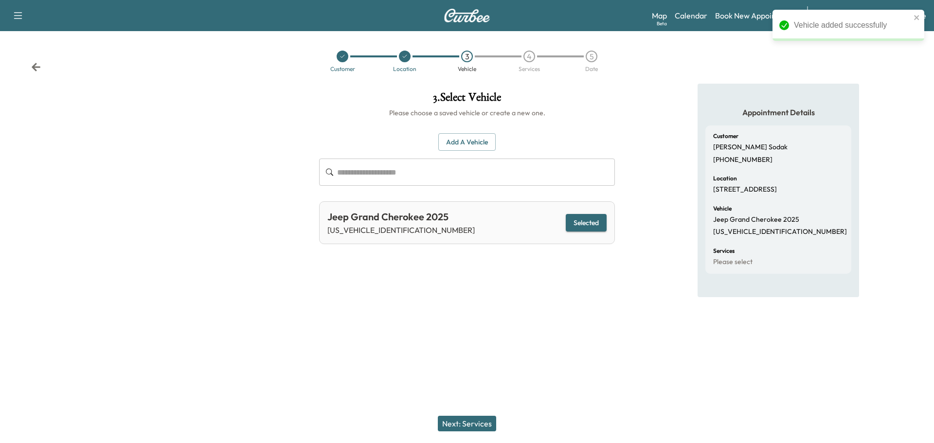
click at [471, 422] on button "Next: Services" at bounding box center [467, 424] width 58 height 16
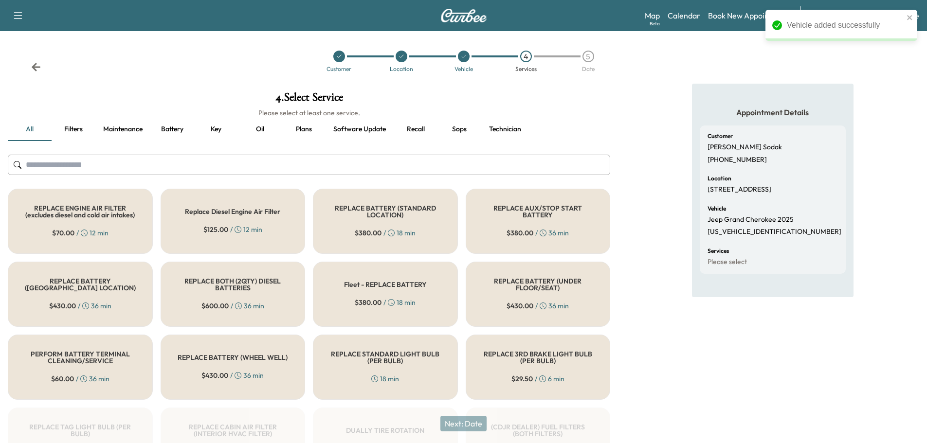
click at [367, 165] on input "text" at bounding box center [309, 165] width 602 height 20
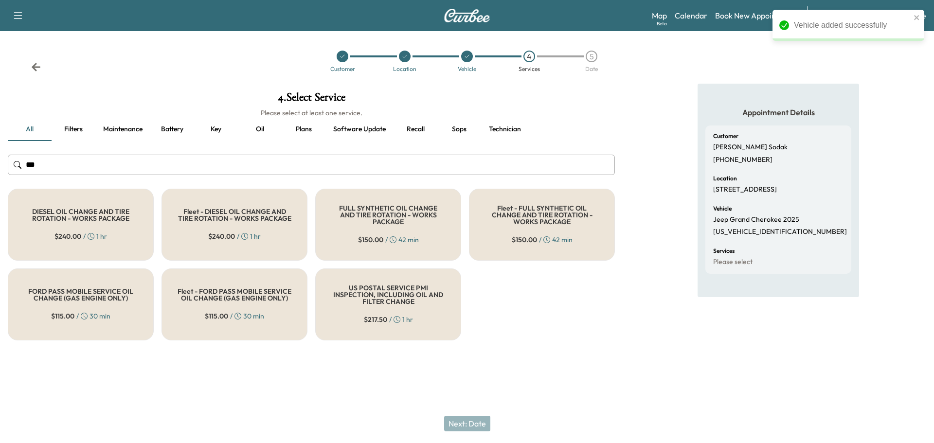
type input "***"
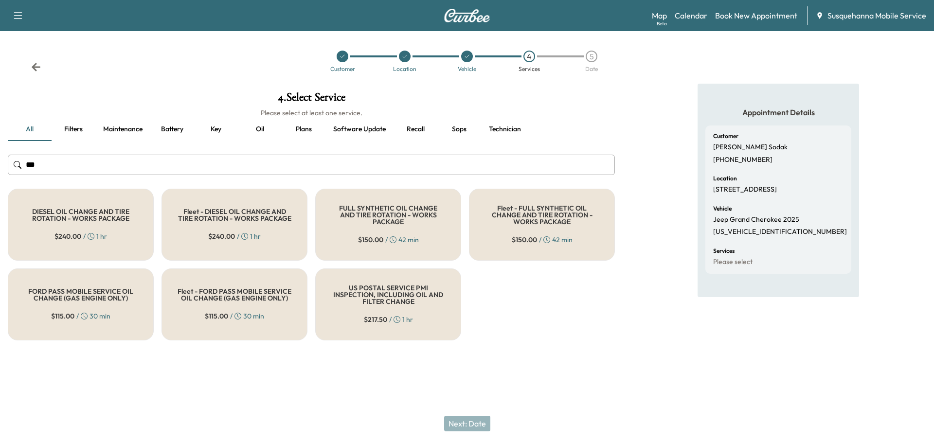
click at [405, 224] on div "FULL SYNTHETIC OIL CHANGE AND TIRE ROTATION - WORKS PACKAGE $ 150.00 / 42 min" at bounding box center [388, 225] width 146 height 72
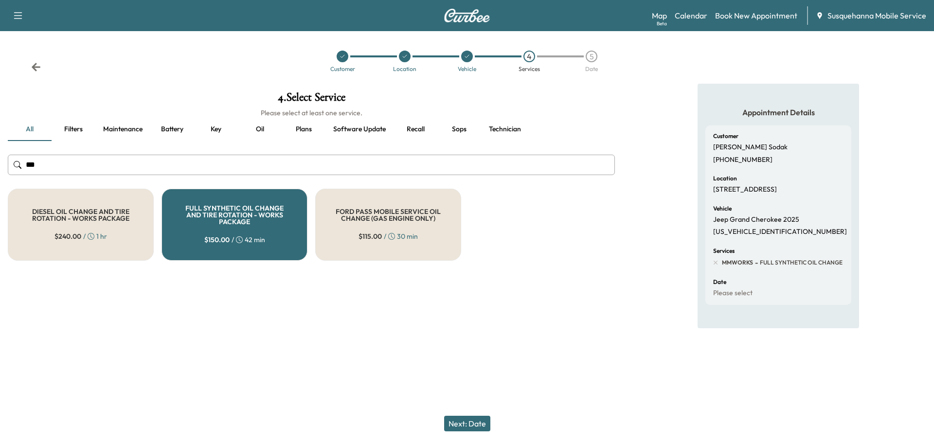
click at [479, 415] on div "Next: Date" at bounding box center [467, 423] width 934 height 39
click at [475, 423] on button "Next: Date" at bounding box center [467, 424] width 46 height 16
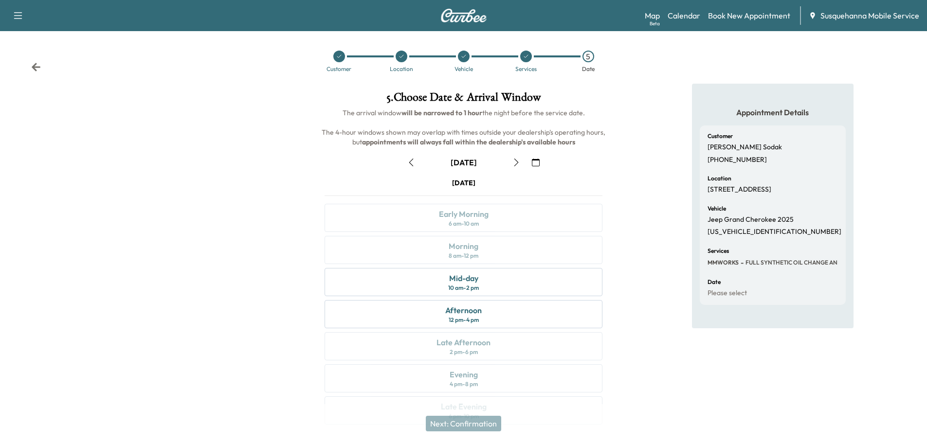
click at [537, 163] on icon "button" at bounding box center [536, 163] width 8 height 8
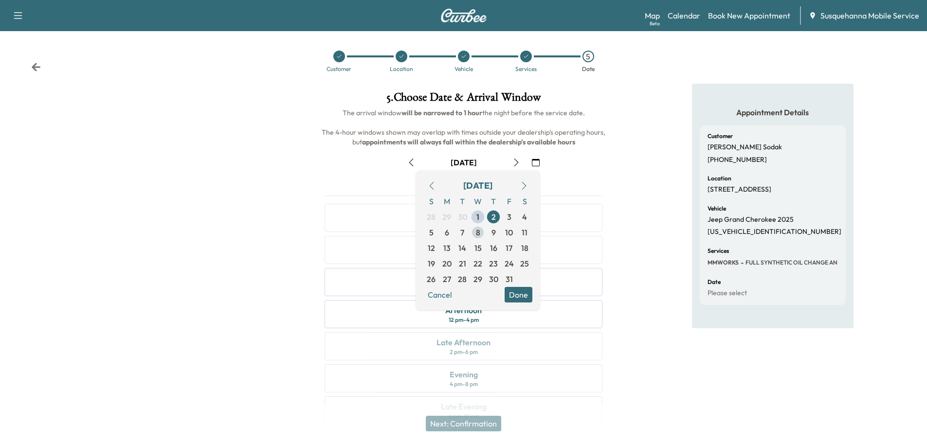
click at [475, 233] on span "8" at bounding box center [478, 233] width 16 height 16
click at [518, 292] on button "Done" at bounding box center [518, 295] width 28 height 16
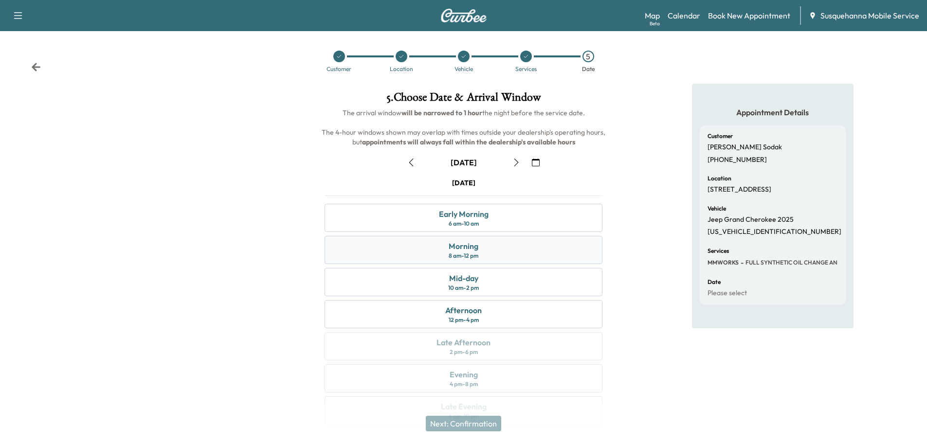
click at [503, 255] on div "Morning 8 am - 12 pm" at bounding box center [463, 250] width 278 height 28
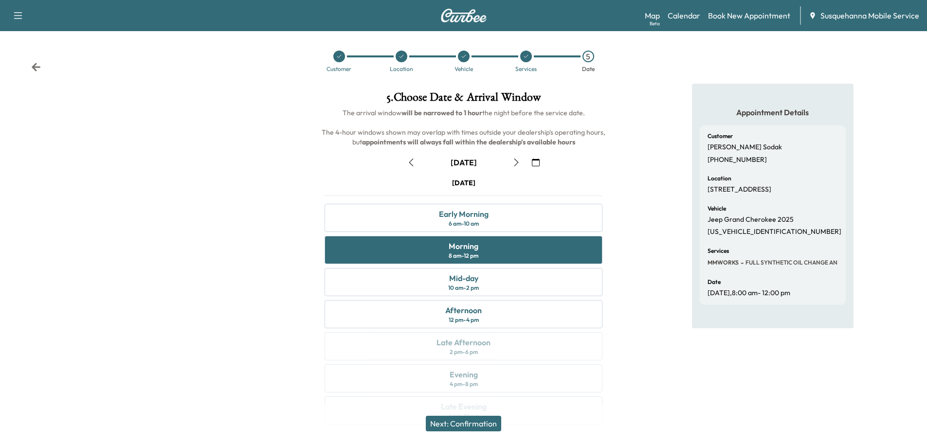
click at [475, 422] on button "Next: Confirmation" at bounding box center [463, 424] width 75 height 16
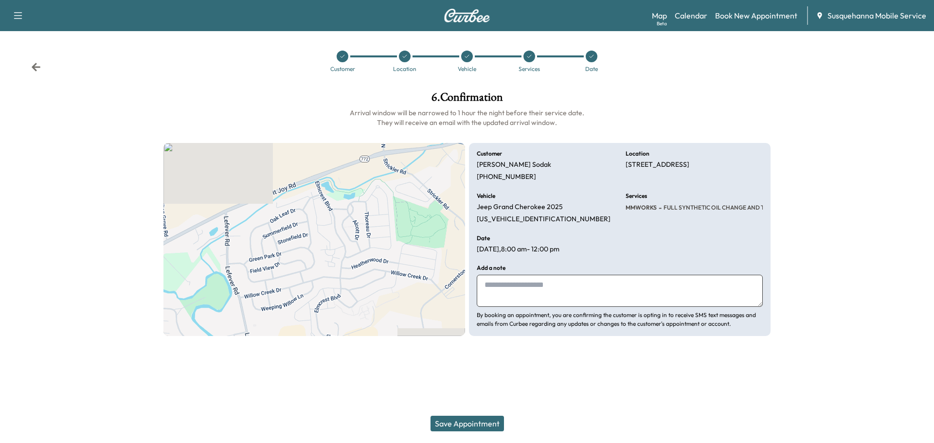
click at [525, 289] on textarea at bounding box center [620, 291] width 286 height 32
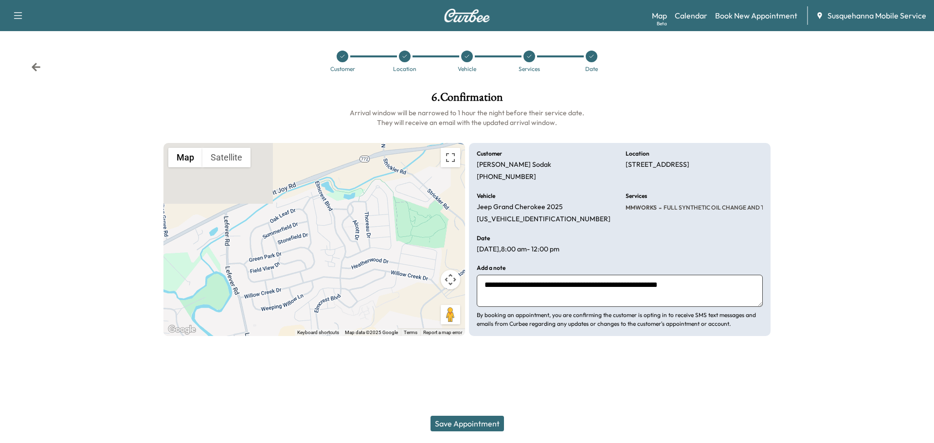
click at [667, 288] on textarea "**********" at bounding box center [620, 291] width 286 height 32
type textarea "**********"
click at [476, 427] on button "Save Appointment" at bounding box center [467, 424] width 73 height 16
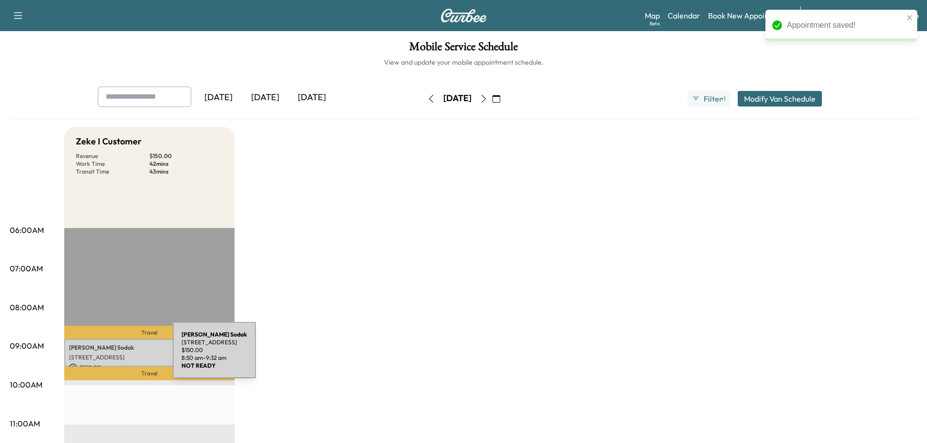
click at [100, 356] on p "5373 Oak Leaf Dr, Mount Joy, PA 17552, USA" at bounding box center [149, 358] width 161 height 8
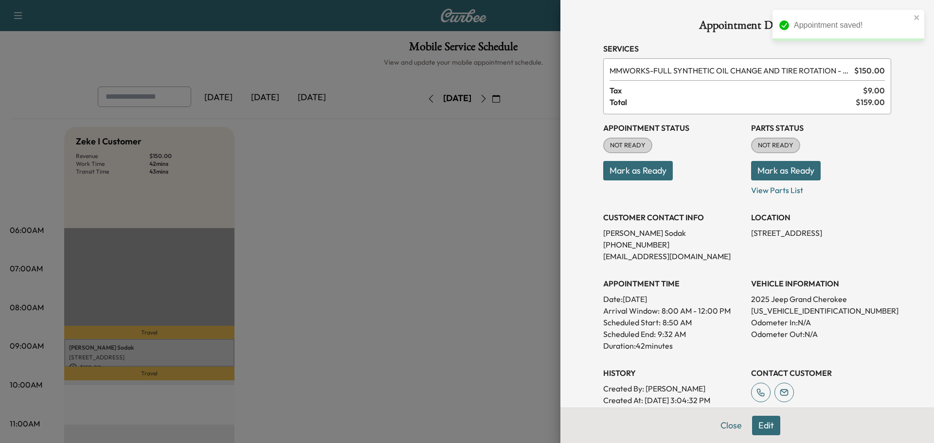
click at [765, 173] on button "Mark as Ready" at bounding box center [786, 170] width 70 height 19
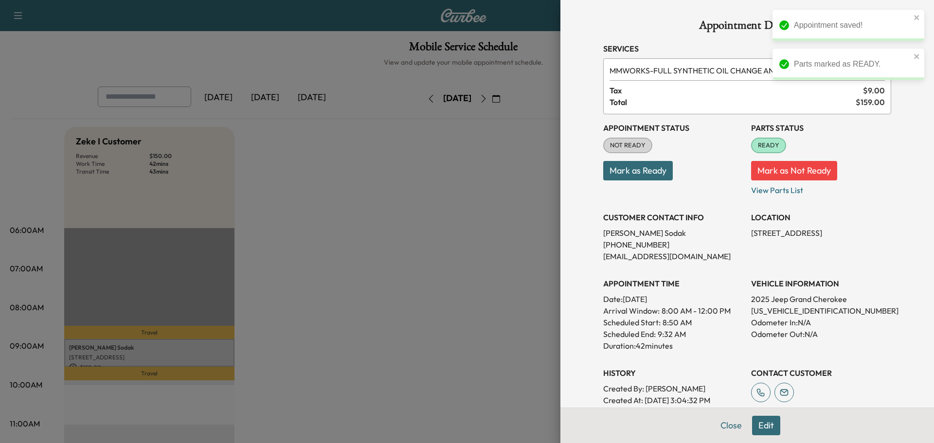
click at [625, 177] on button "Mark as Ready" at bounding box center [638, 170] width 70 height 19
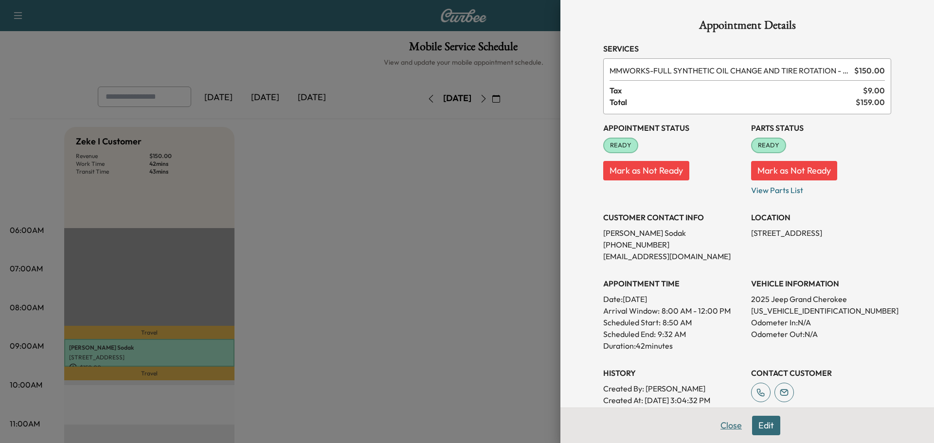
click at [716, 426] on button "Close" at bounding box center [731, 425] width 34 height 19
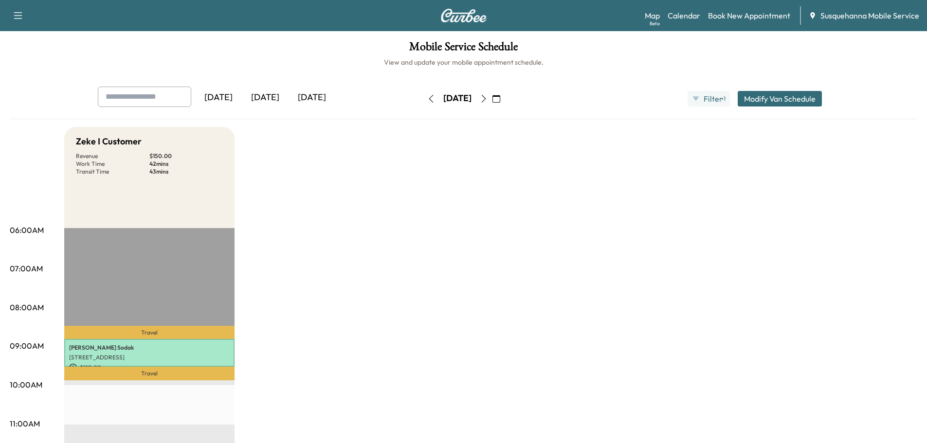
click at [500, 97] on icon "button" at bounding box center [496, 99] width 8 height 8
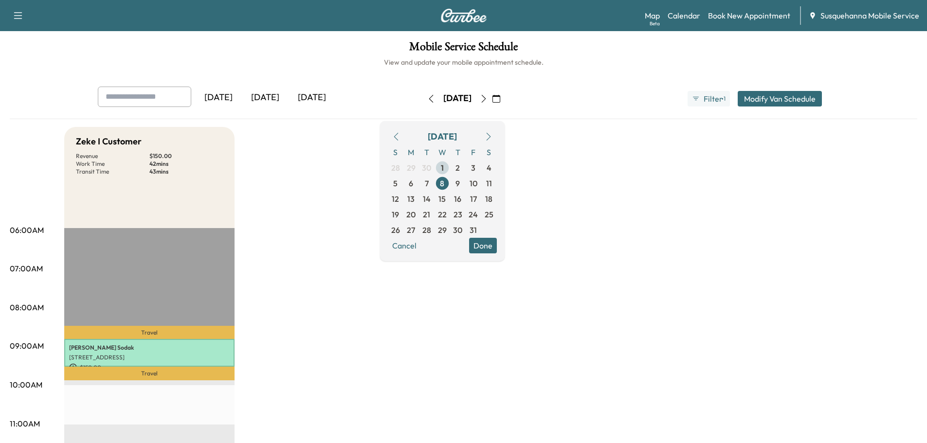
click at [444, 167] on span "1" at bounding box center [442, 168] width 3 height 12
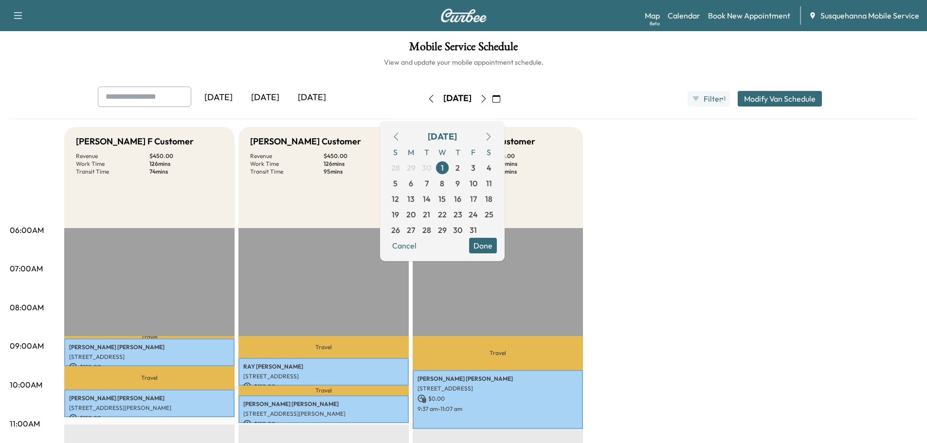
click at [497, 243] on button "Done" at bounding box center [483, 246] width 28 height 16
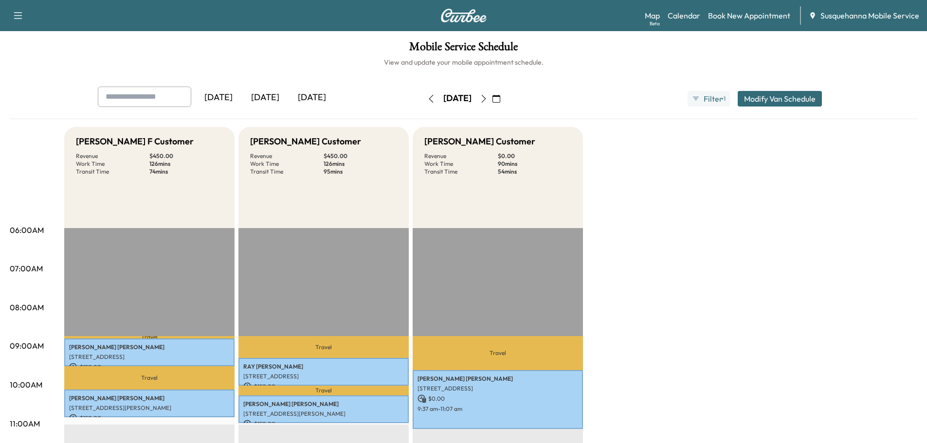
click at [487, 99] on icon "button" at bounding box center [484, 99] width 8 height 8
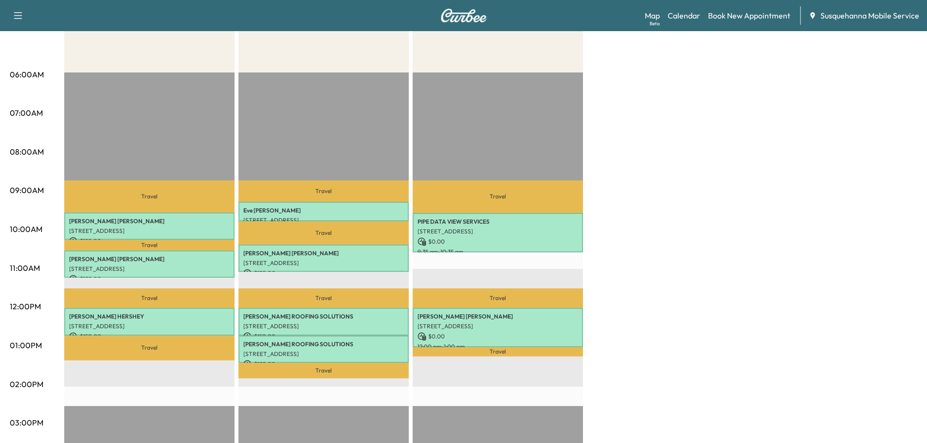
scroll to position [52, 0]
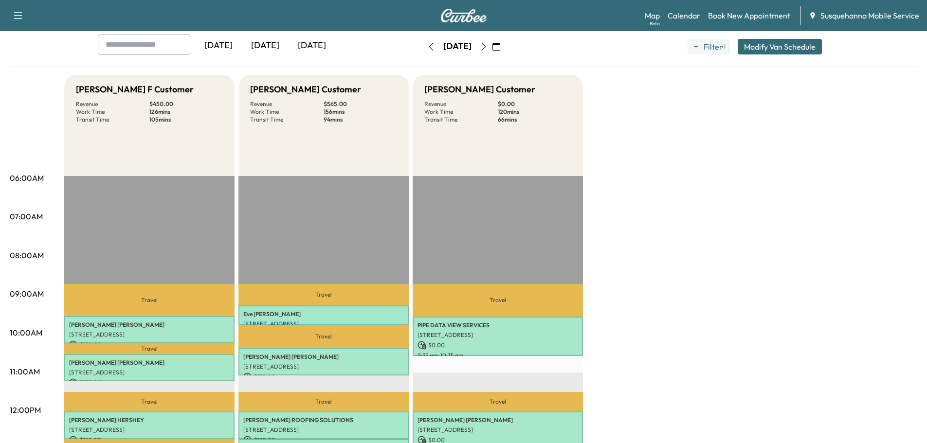
click at [487, 48] on icon "button" at bounding box center [484, 47] width 8 height 8
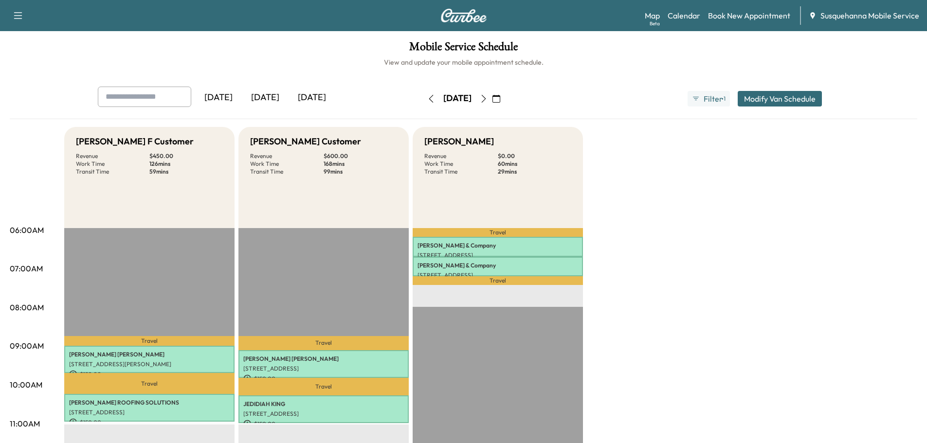
click at [427, 99] on icon "button" at bounding box center [431, 99] width 8 height 8
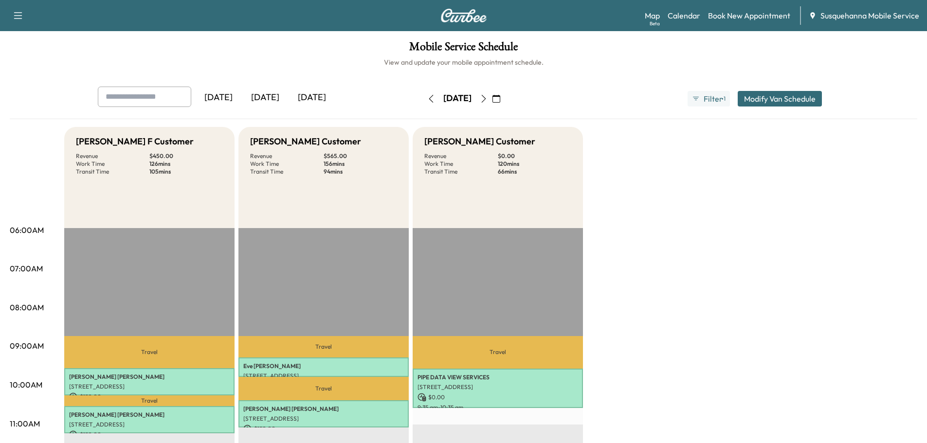
click at [423, 99] on button "button" at bounding box center [431, 99] width 17 height 16
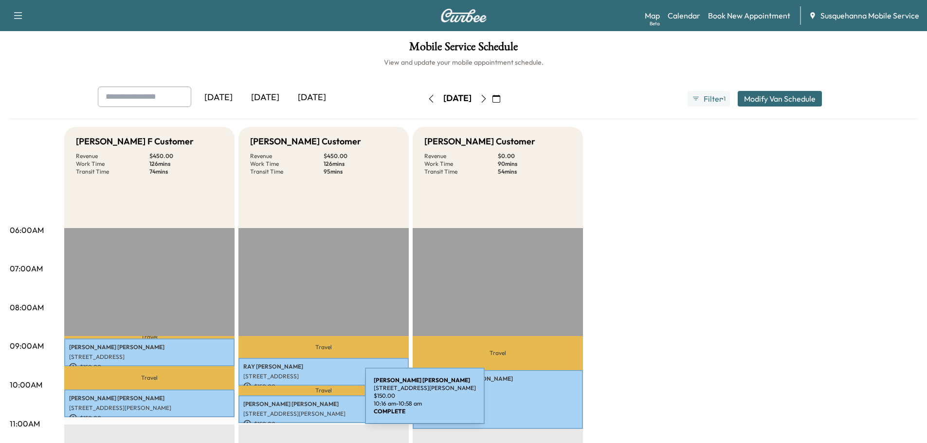
click at [292, 402] on p "DANIEL HUSHON" at bounding box center [323, 404] width 161 height 8
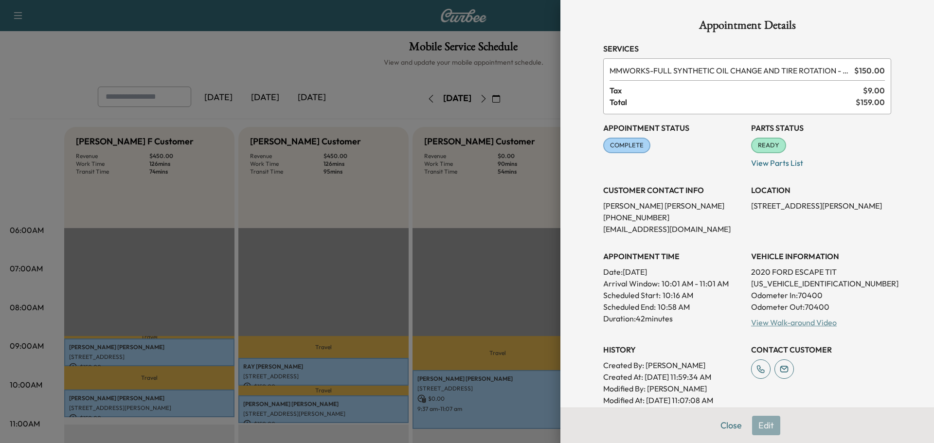
click at [767, 321] on link "View Walk-around Video" at bounding box center [794, 323] width 86 height 10
